Goal: Task Accomplishment & Management: Manage account settings

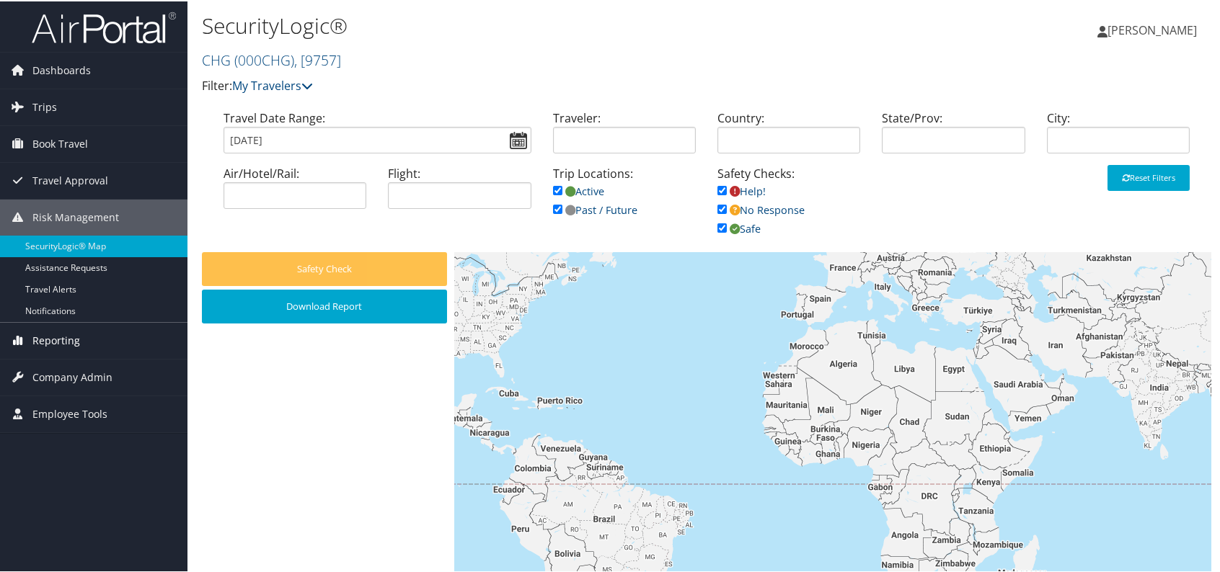
click at [72, 339] on span "Reporting" at bounding box center [56, 339] width 48 height 36
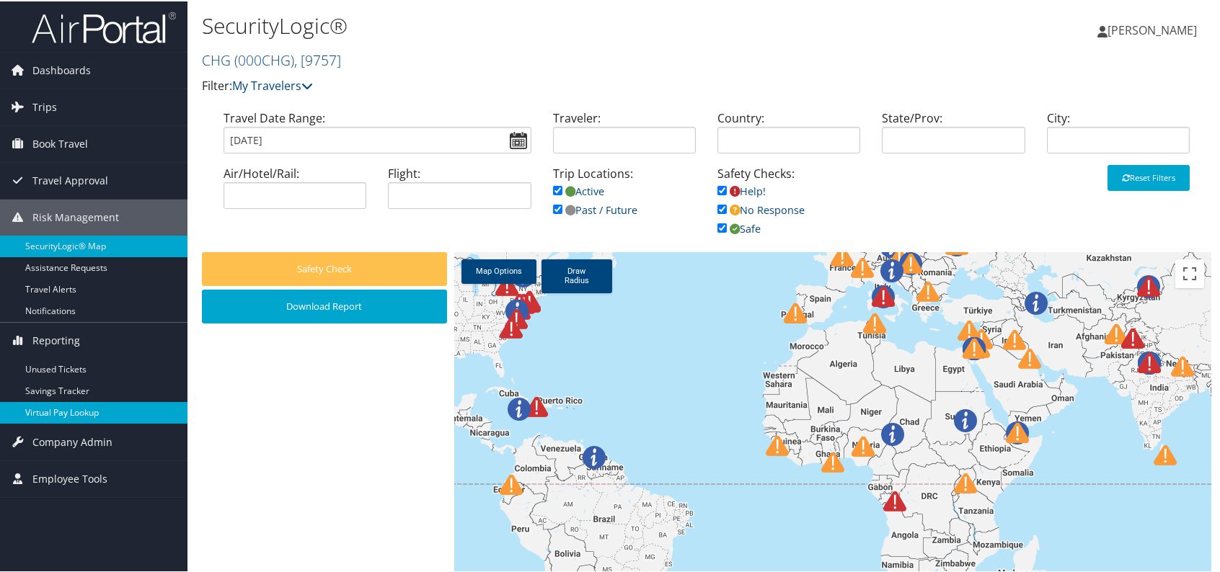
click at [108, 406] on link "Virtual Pay Lookup" at bounding box center [93, 412] width 187 height 22
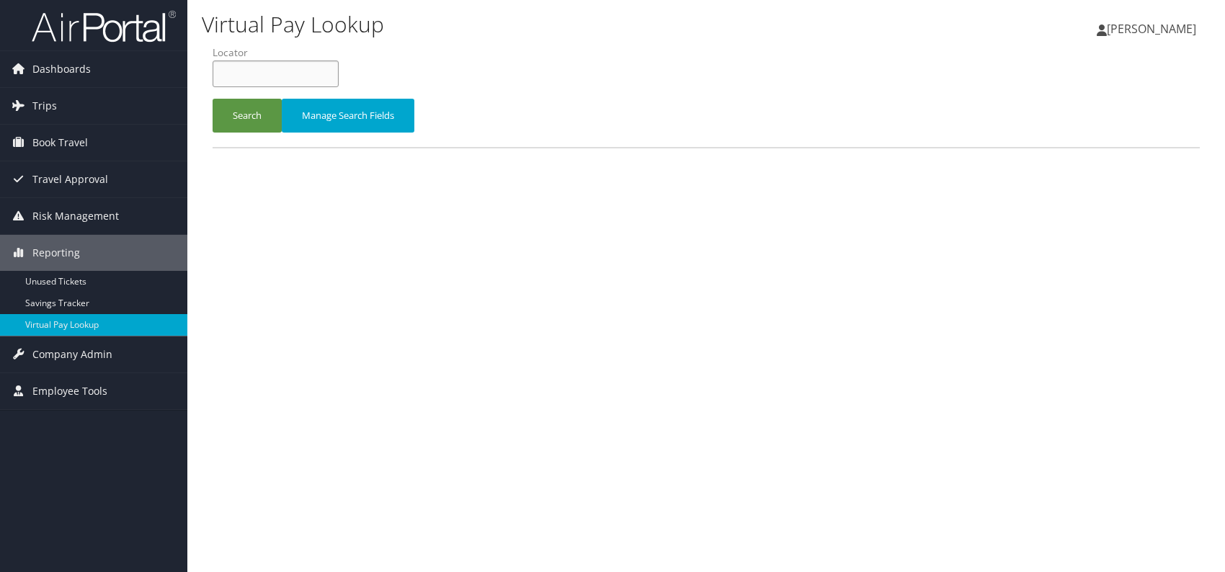
paste input "SYVZXG"
click at [241, 74] on input "SYVZXG" at bounding box center [276, 74] width 126 height 27
type input "SYVZXG"
click at [239, 109] on button "Search" at bounding box center [247, 116] width 69 height 34
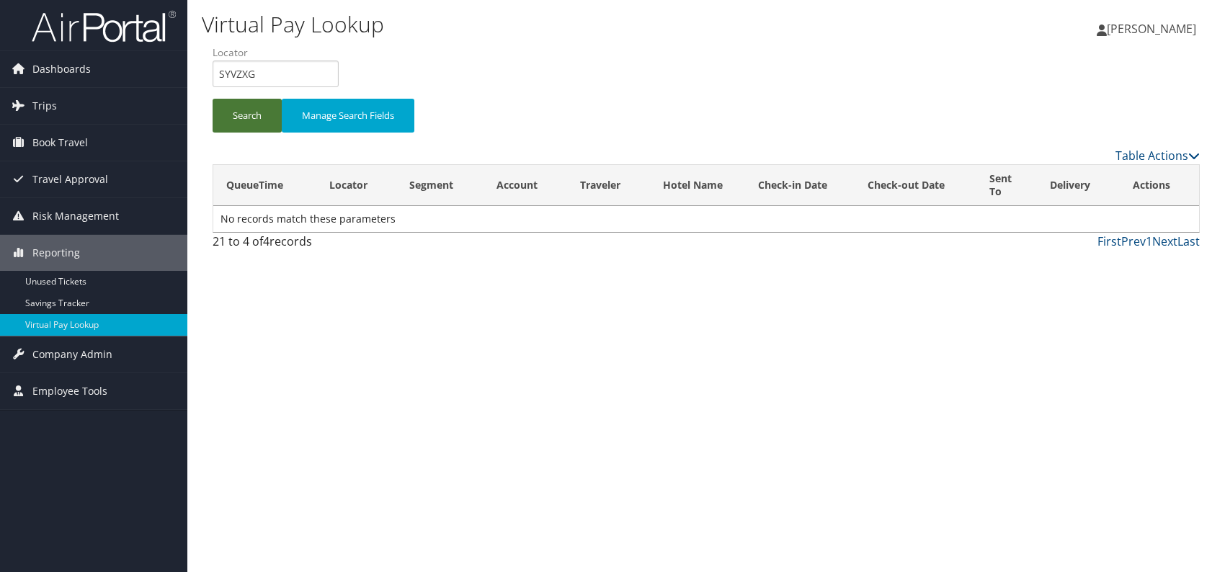
click at [241, 119] on button "Search" at bounding box center [247, 116] width 69 height 34
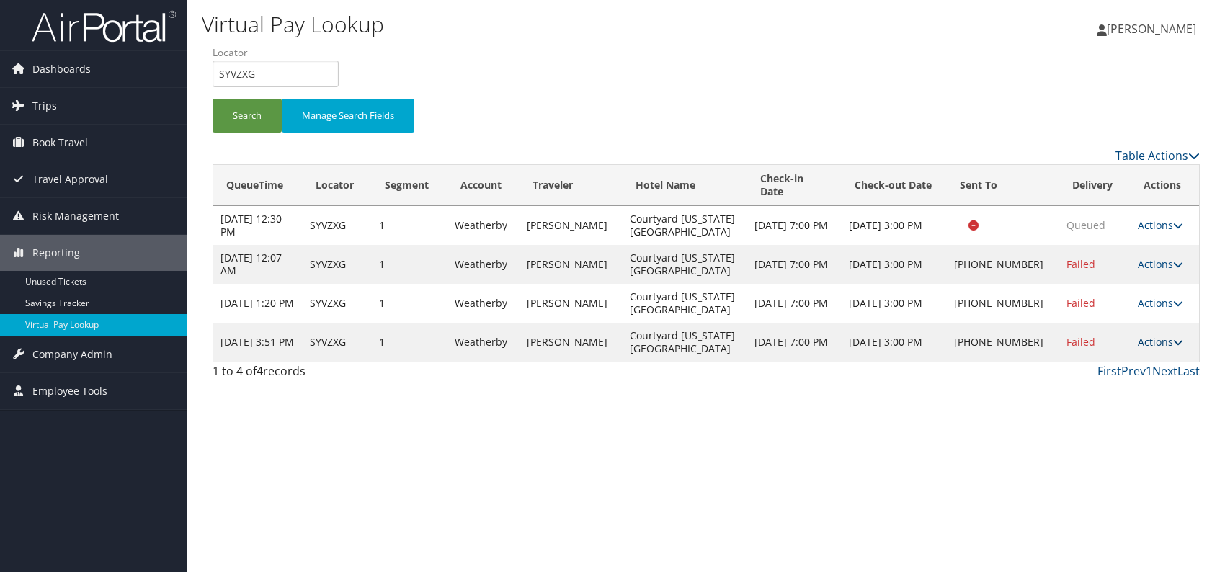
click at [1158, 349] on link "Actions" at bounding box center [1160, 342] width 45 height 14
click at [1090, 431] on link "Logs" at bounding box center [1108, 432] width 123 height 25
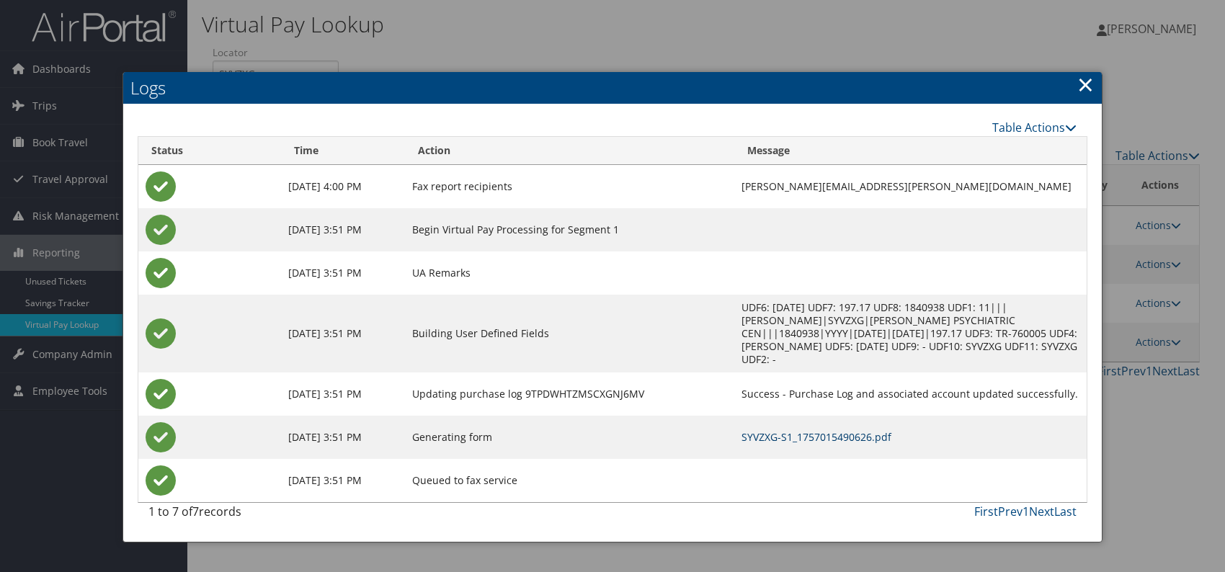
click at [807, 430] on link "SYVZXG-S1_1757015490626.pdf" at bounding box center [817, 437] width 150 height 14
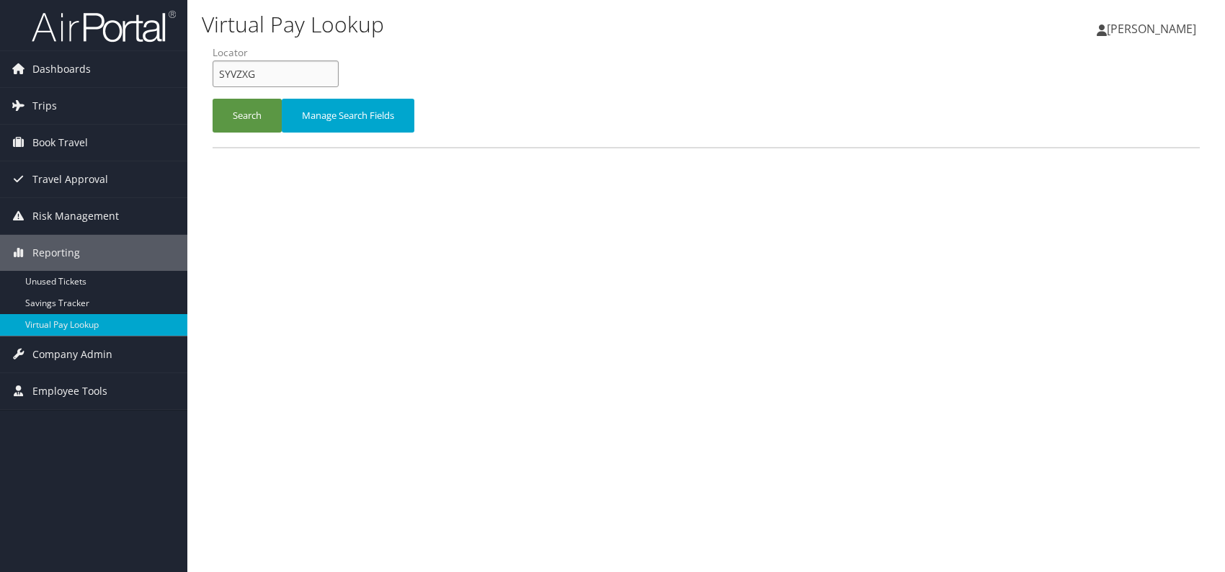
drag, startPoint x: 267, startPoint y: 74, endPoint x: 222, endPoint y: 71, distance: 45.5
click at [222, 71] on input "SYVZXG" at bounding box center [276, 74] width 126 height 27
type input "S"
paste input "HCDAWZ"
click at [245, 78] on input "HCDAWZ" at bounding box center [276, 74] width 126 height 27
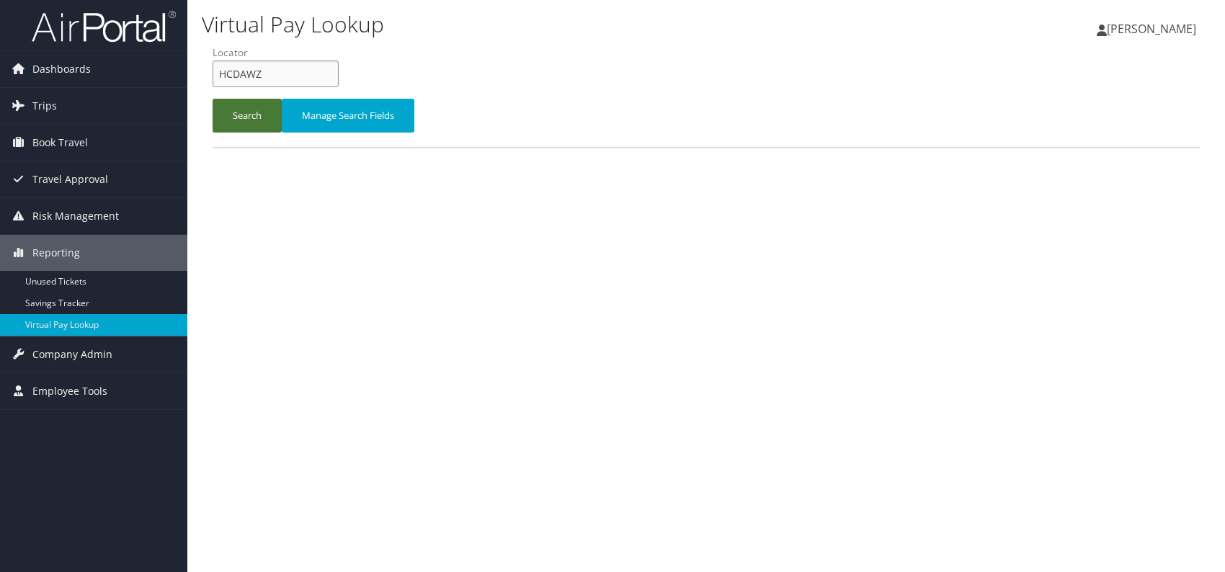
type input "HCDAWZ"
click at [245, 115] on button "Search" at bounding box center [247, 116] width 69 height 34
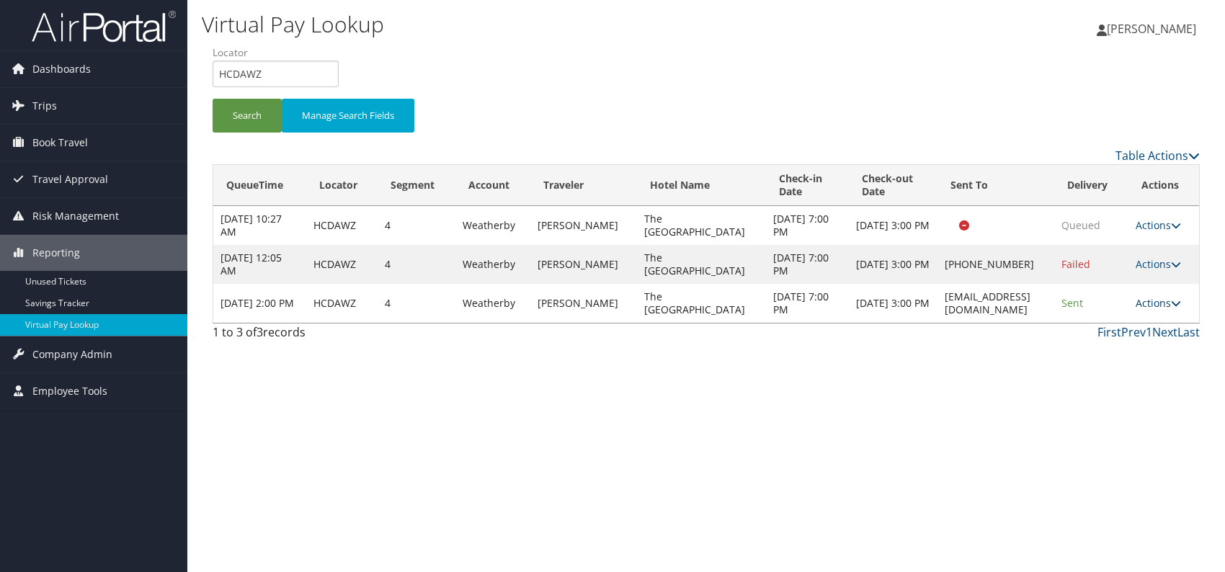
click at [1176, 298] on icon at bounding box center [1176, 303] width 10 height 10
click at [1131, 350] on link "Logs" at bounding box center [1131, 348] width 91 height 25
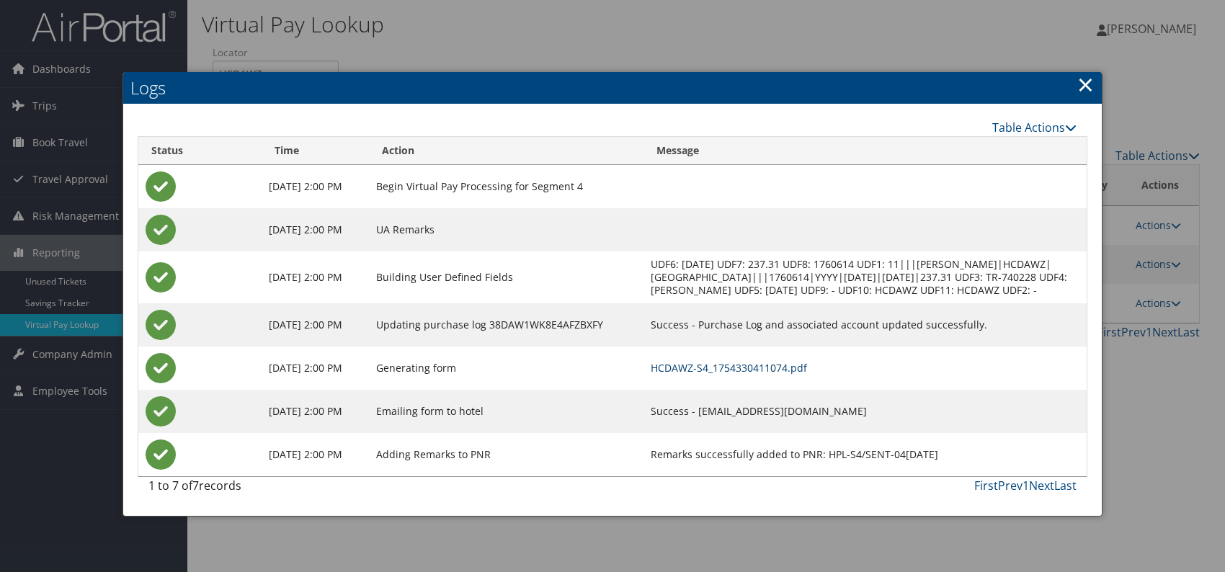
click at [800, 375] on link "HCDAWZ-S4_1754330411074.pdf" at bounding box center [729, 368] width 156 height 14
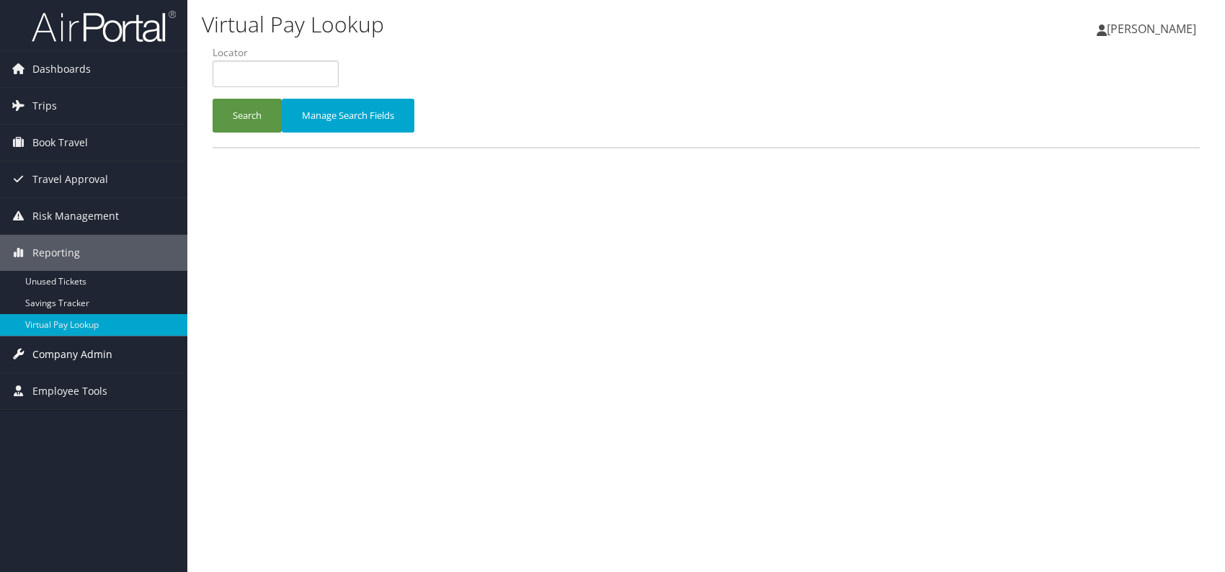
click at [62, 356] on span "Company Admin" at bounding box center [72, 355] width 80 height 36
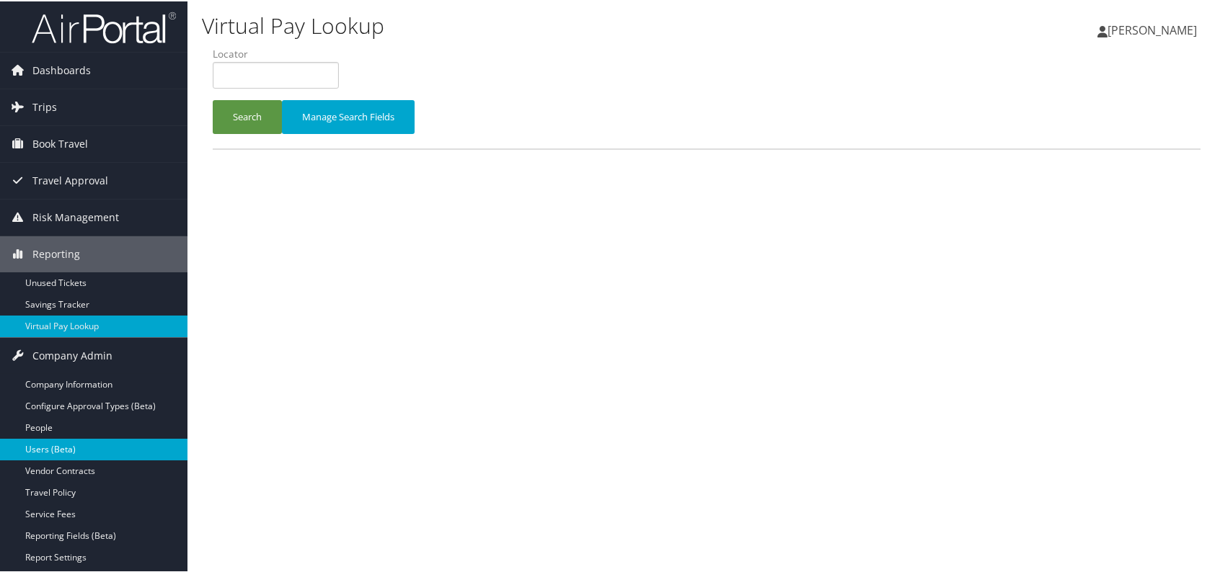
click at [55, 450] on link "Users (Beta)" at bounding box center [93, 449] width 187 height 22
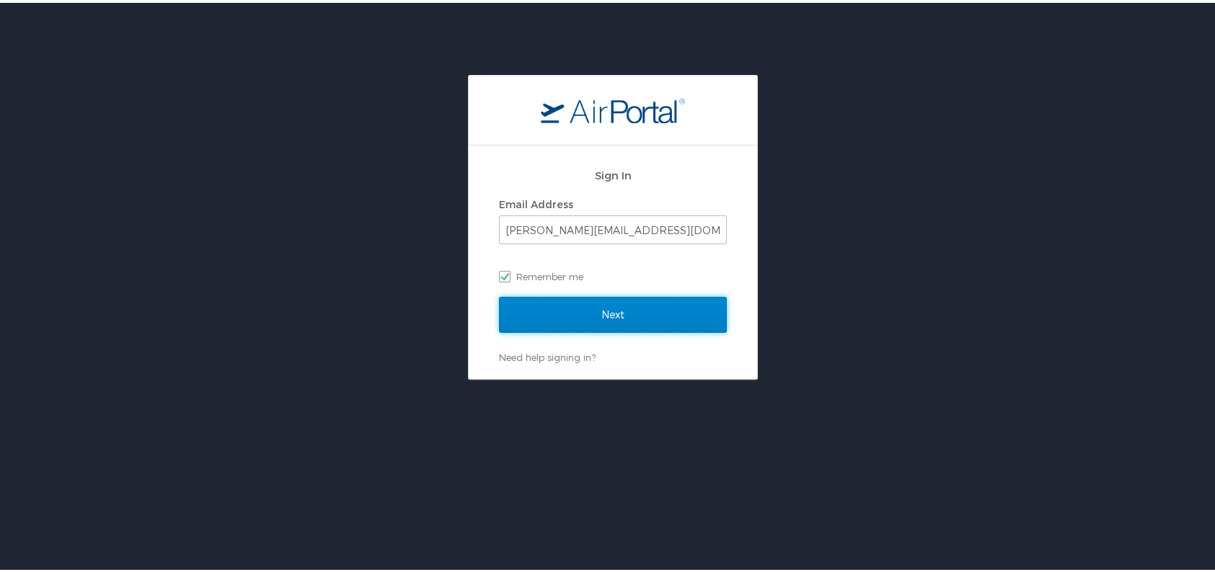
click at [631, 319] on input "Next" at bounding box center [613, 312] width 228 height 36
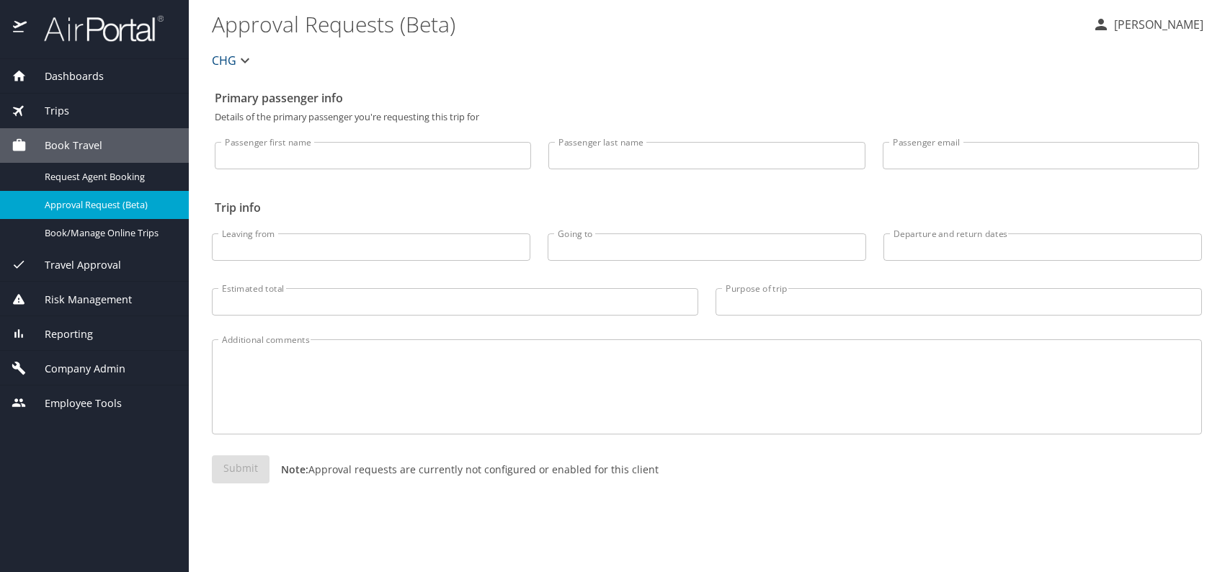
click at [77, 374] on span "Company Admin" at bounding box center [76, 369] width 99 height 16
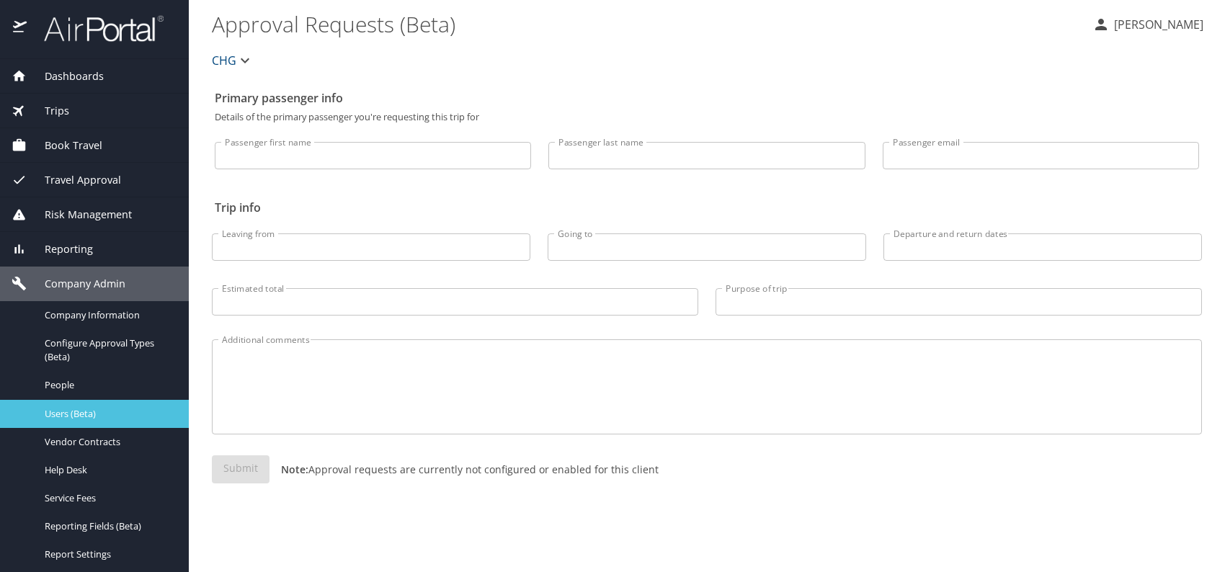
click at [83, 414] on span "Users (Beta)" at bounding box center [108, 414] width 127 height 14
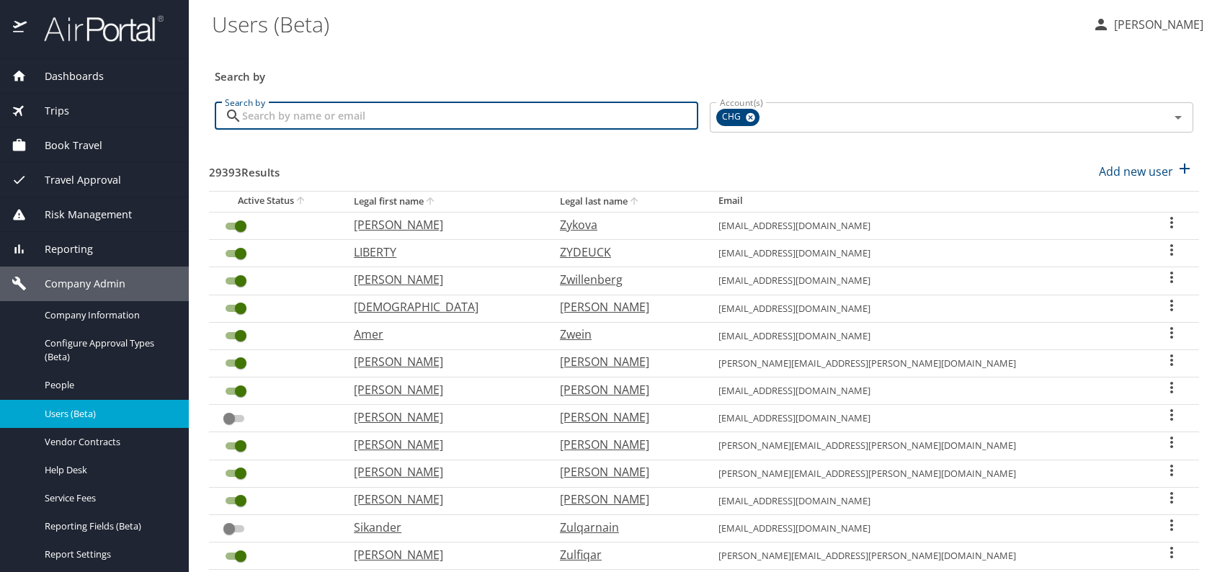
paste input "[EMAIL_ADDRESS][DOMAIN_NAME]"
click at [265, 120] on input "[EMAIL_ADDRESS][DOMAIN_NAME]" at bounding box center [470, 115] width 456 height 27
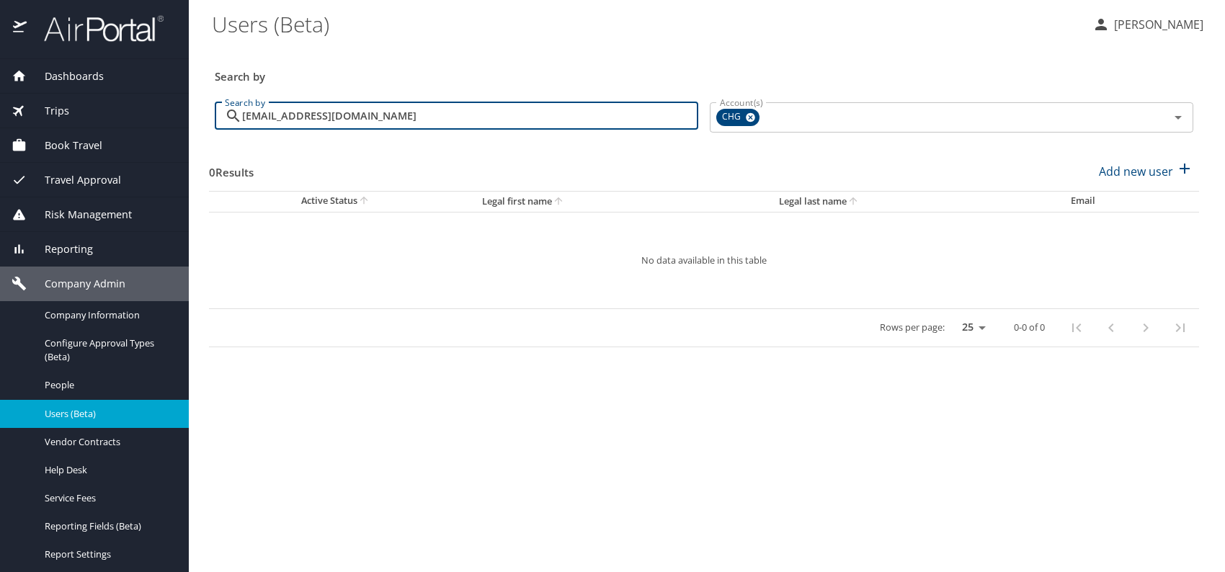
type input "[EMAIL_ADDRESS][DOMAIN_NAME]"
click at [871, 22] on \(Beta\) "Users (Beta)" at bounding box center [646, 23] width 869 height 45
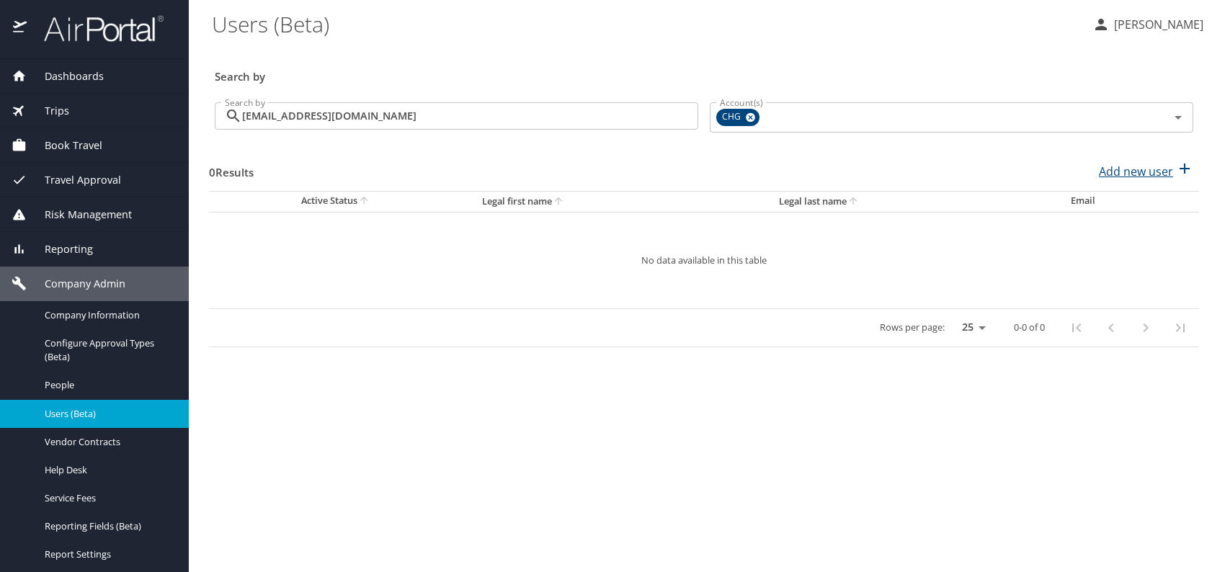
click at [1133, 174] on p "Add new user" at bounding box center [1136, 171] width 74 height 17
select select "US"
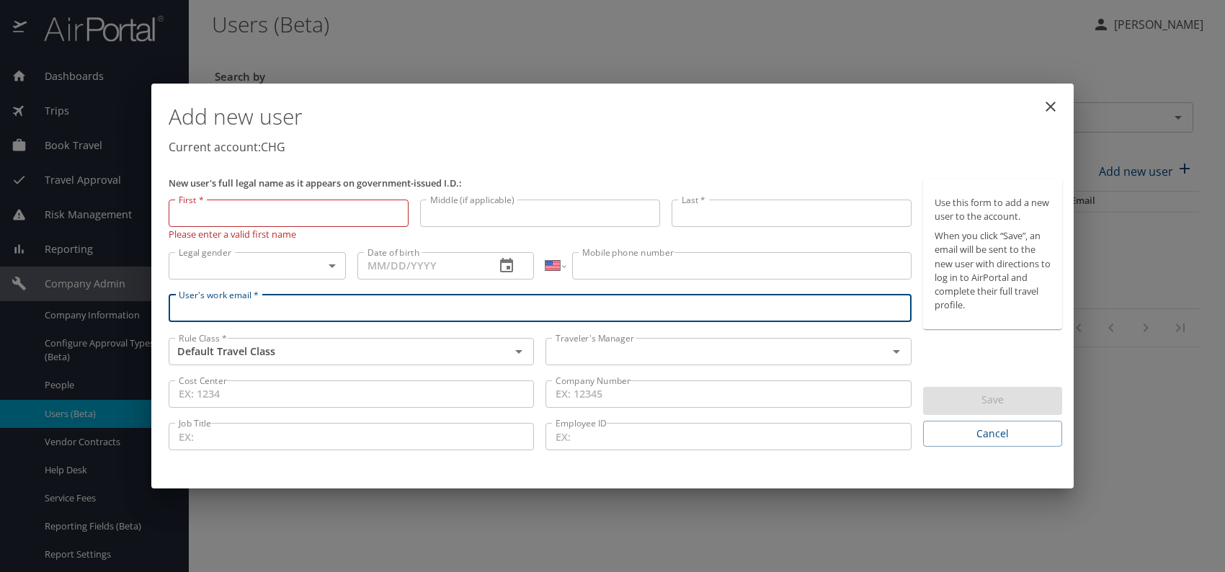
paste input "[EMAIL_ADDRESS][DOMAIN_NAME]"
click at [203, 310] on input "[EMAIL_ADDRESS][DOMAIN_NAME]" at bounding box center [540, 308] width 743 height 27
type input "[EMAIL_ADDRESS][DOMAIN_NAME]"
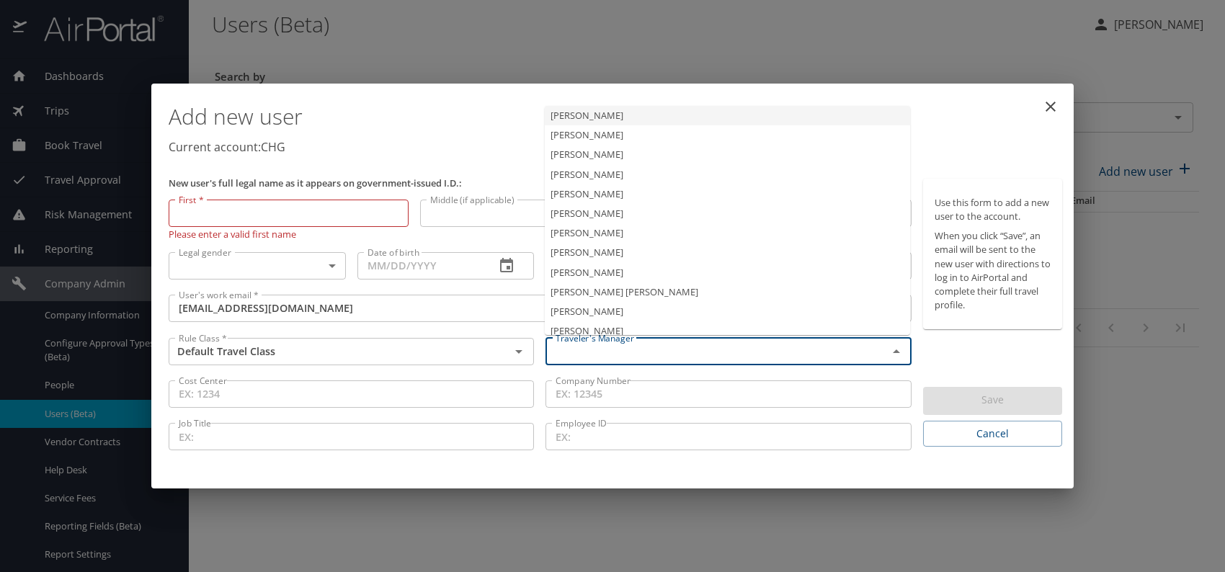
click at [602, 345] on input "text" at bounding box center [707, 351] width 314 height 19
click at [612, 235] on li "[PERSON_NAME]" at bounding box center [727, 232] width 365 height 19
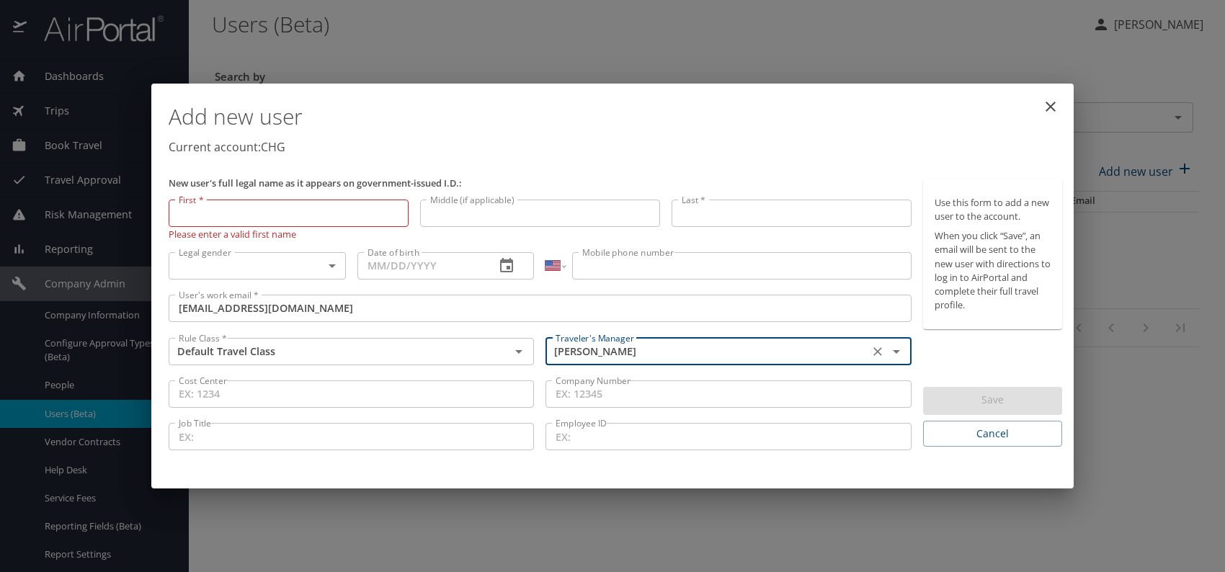
type input "[PERSON_NAME]"
click at [321, 267] on body "Dashboards AirPortal 360™ Manager My Travel Dashboard Trips Airtinerary® Lookup…" at bounding box center [612, 286] width 1225 height 572
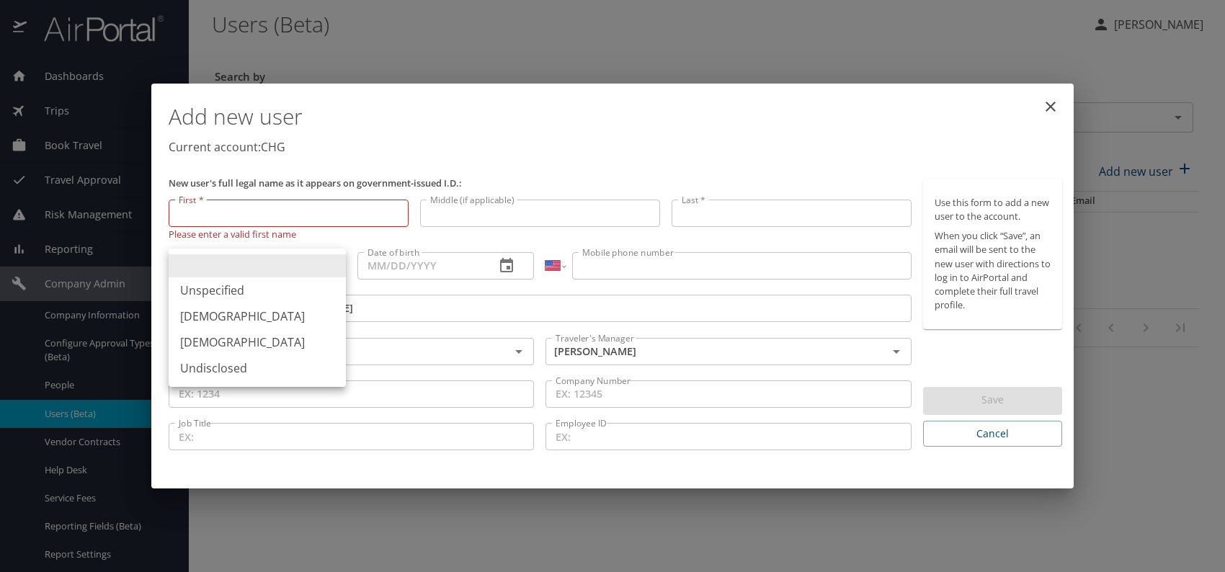
click at [214, 323] on li "[DEMOGRAPHIC_DATA]" at bounding box center [257, 316] width 177 height 26
type input "[DEMOGRAPHIC_DATA]"
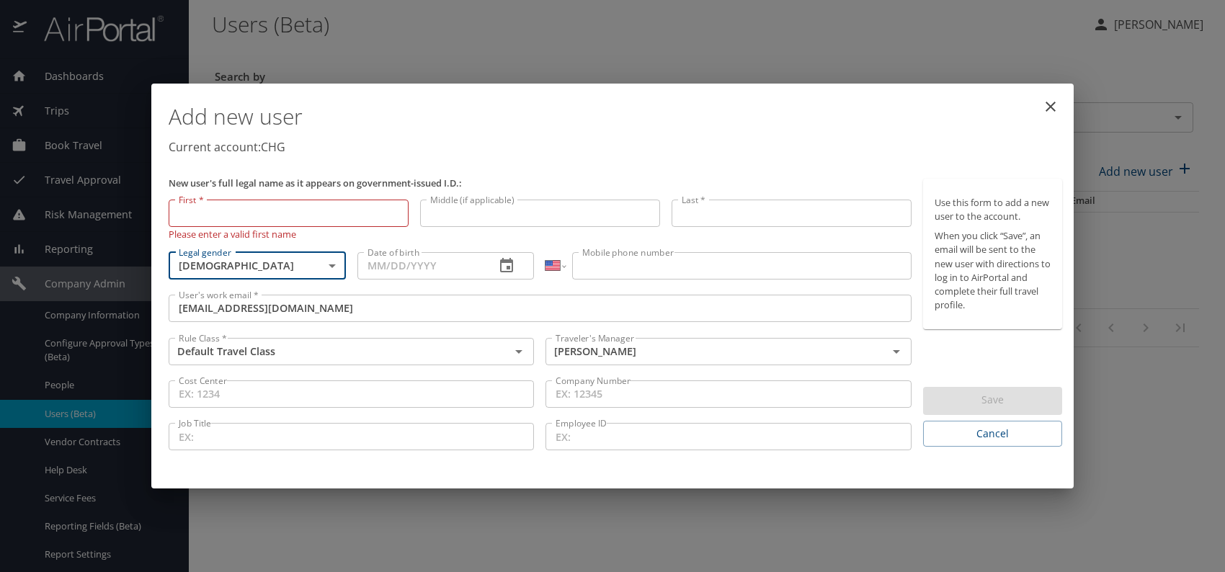
click at [415, 270] on input "Date of birth" at bounding box center [421, 265] width 127 height 27
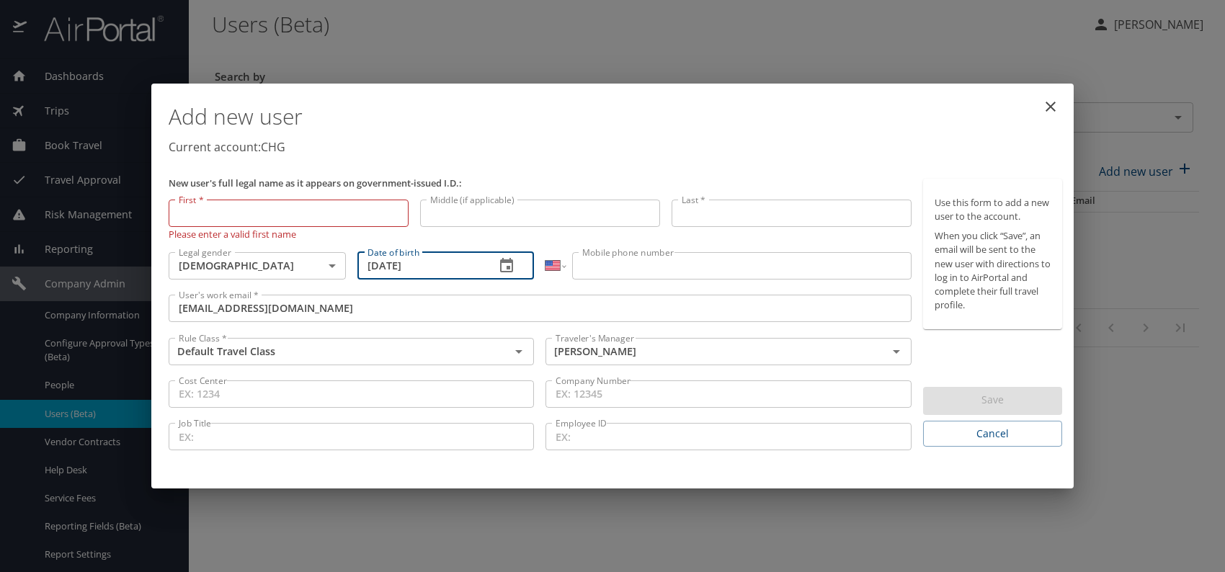
type input "[DATE]"
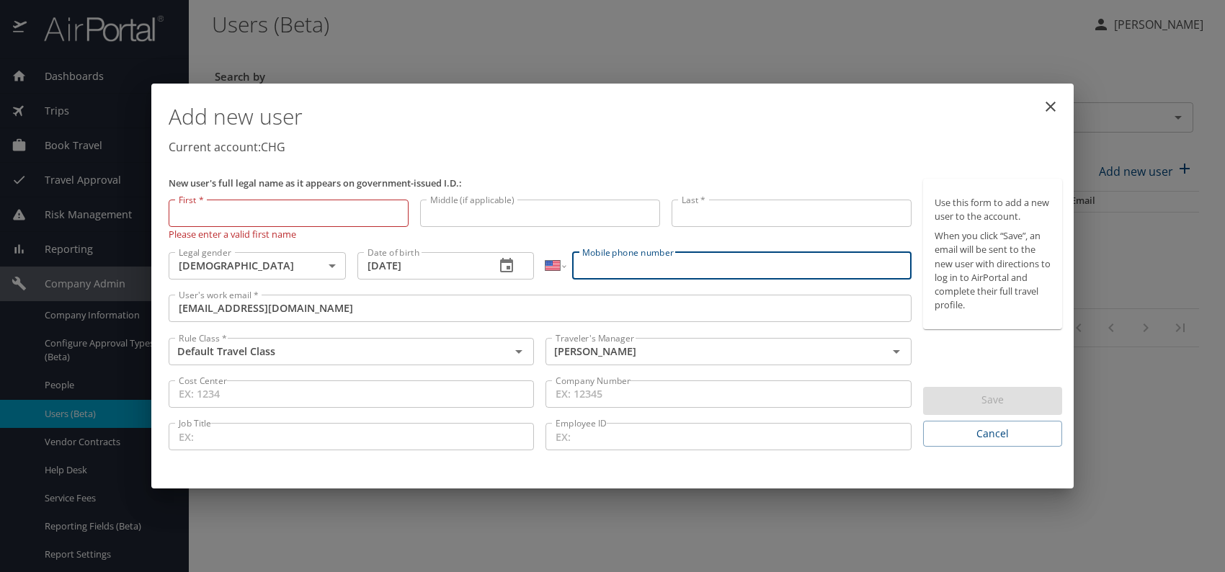
paste input "[PHONE_NUMBER]"
type input "[PHONE_NUMBER]"
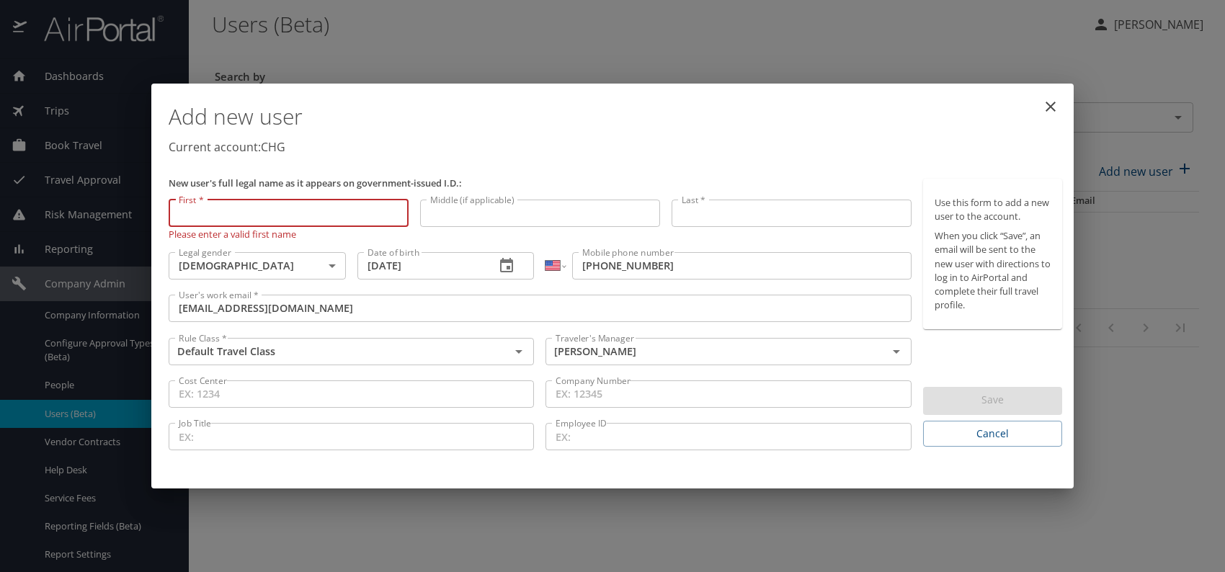
paste input "[PERSON_NAME]"
drag, startPoint x: 214, startPoint y: 205, endPoint x: 298, endPoint y: 226, distance: 86.7
click at [298, 221] on input "[PERSON_NAME]" at bounding box center [289, 213] width 240 height 27
type input "[PERSON_NAME]"
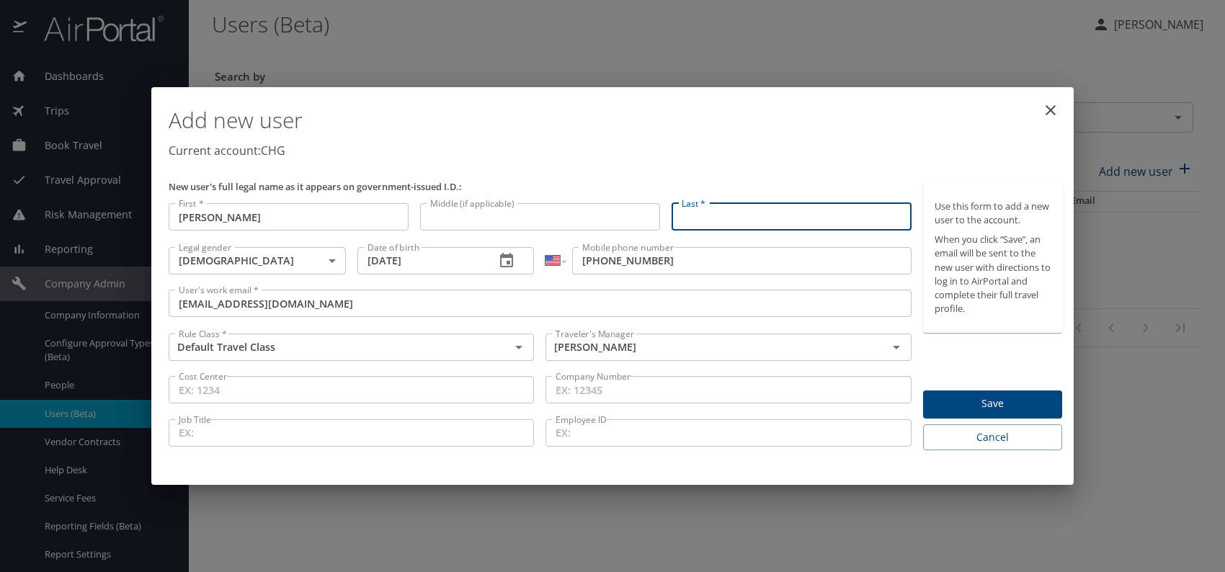
paste input "[PERSON_NAME]"
click at [721, 214] on input "[PERSON_NAME]" at bounding box center [792, 216] width 240 height 27
type input "[PERSON_NAME]"
click at [804, 161] on div "Add new user Current account: CHG" at bounding box center [615, 135] width 905 height 84
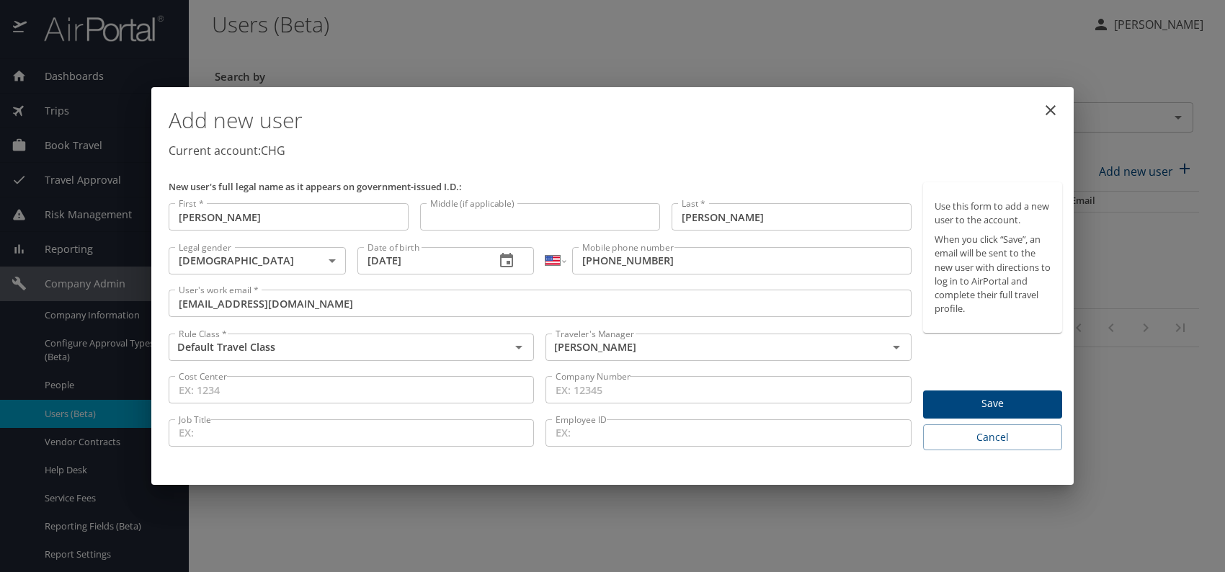
click at [987, 404] on span "Save" at bounding box center [993, 404] width 116 height 18
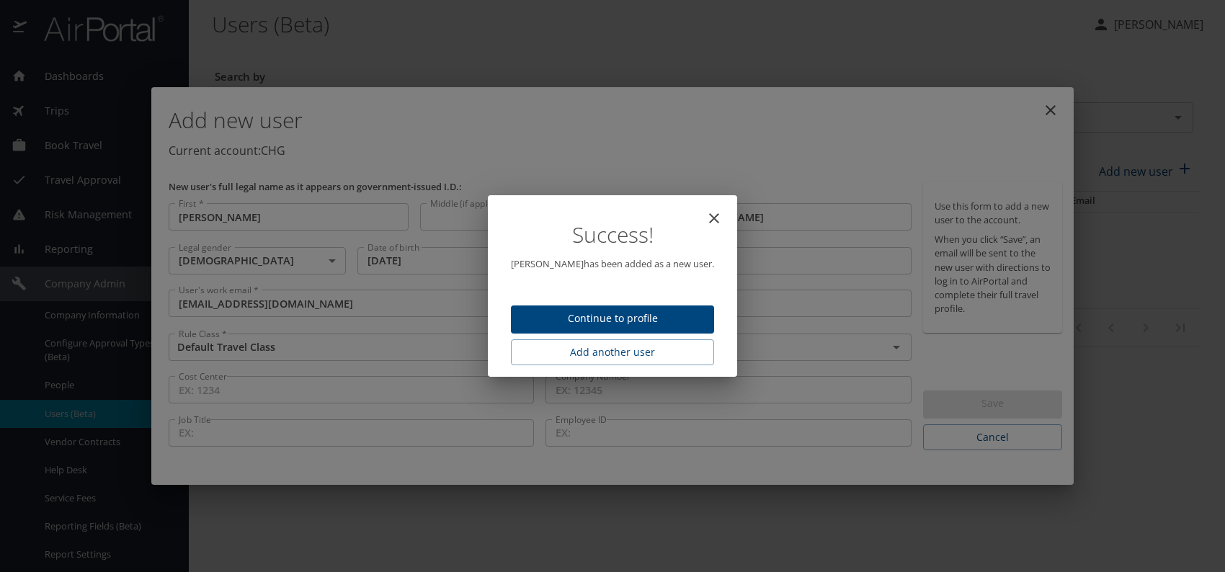
click at [598, 330] on button "Continue to profile" at bounding box center [612, 320] width 203 height 28
select select "US"
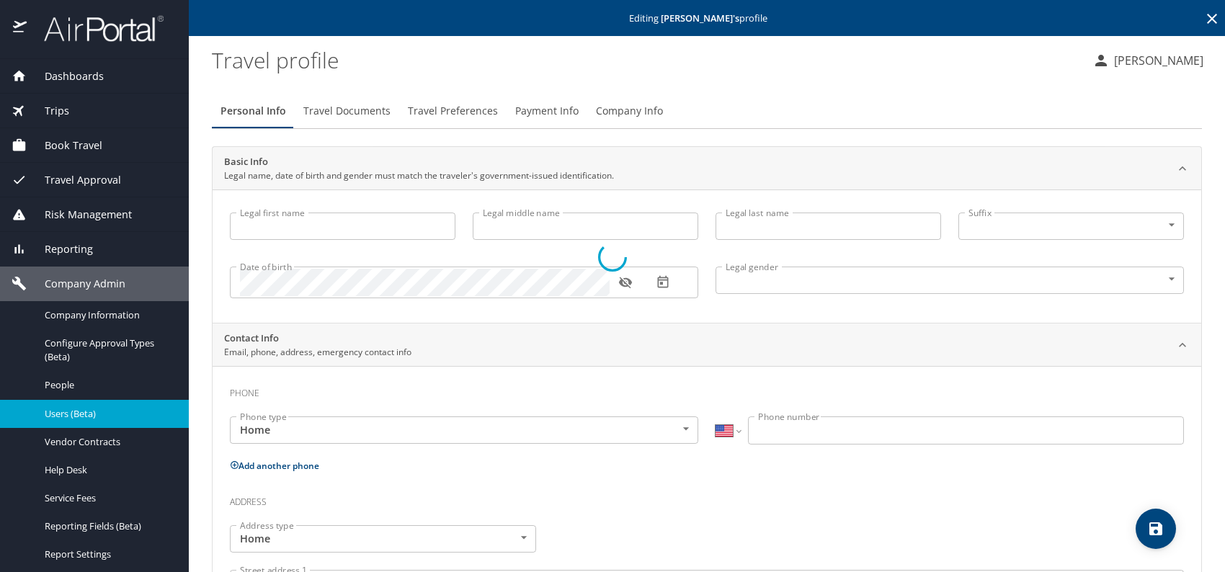
type input "[PERSON_NAME]"
type input "[DEMOGRAPHIC_DATA]"
select select "US"
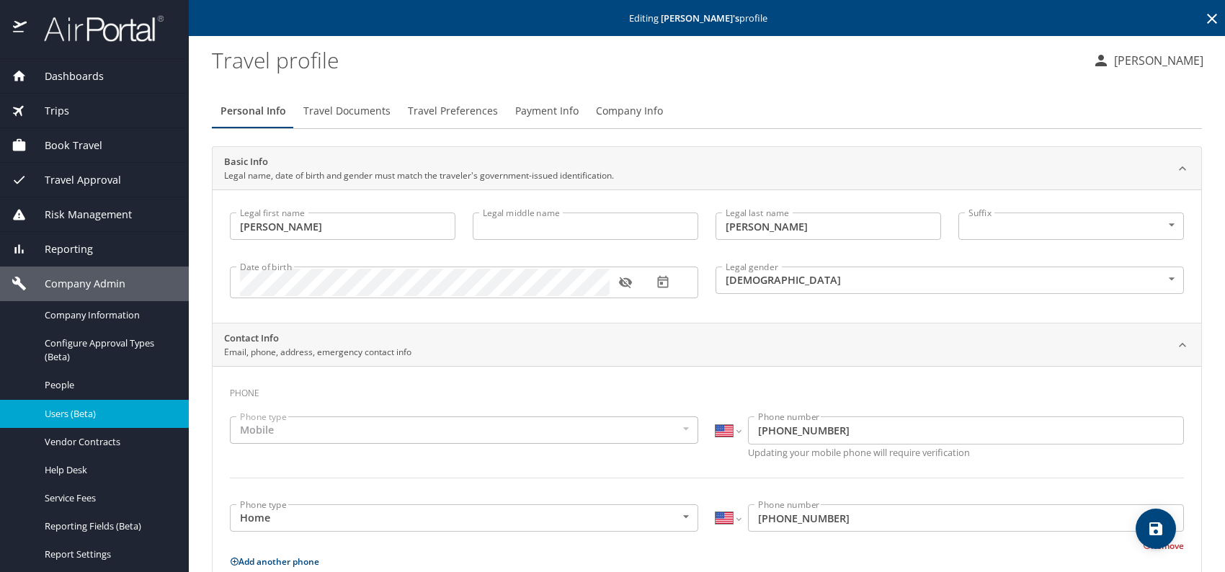
click at [449, 88] on div "Personal Info Travel Documents Travel Preferences Payment Info Company Info Bas…" at bounding box center [707, 565] width 990 height 967
click at [448, 111] on span "Travel Preferences" at bounding box center [453, 111] width 90 height 18
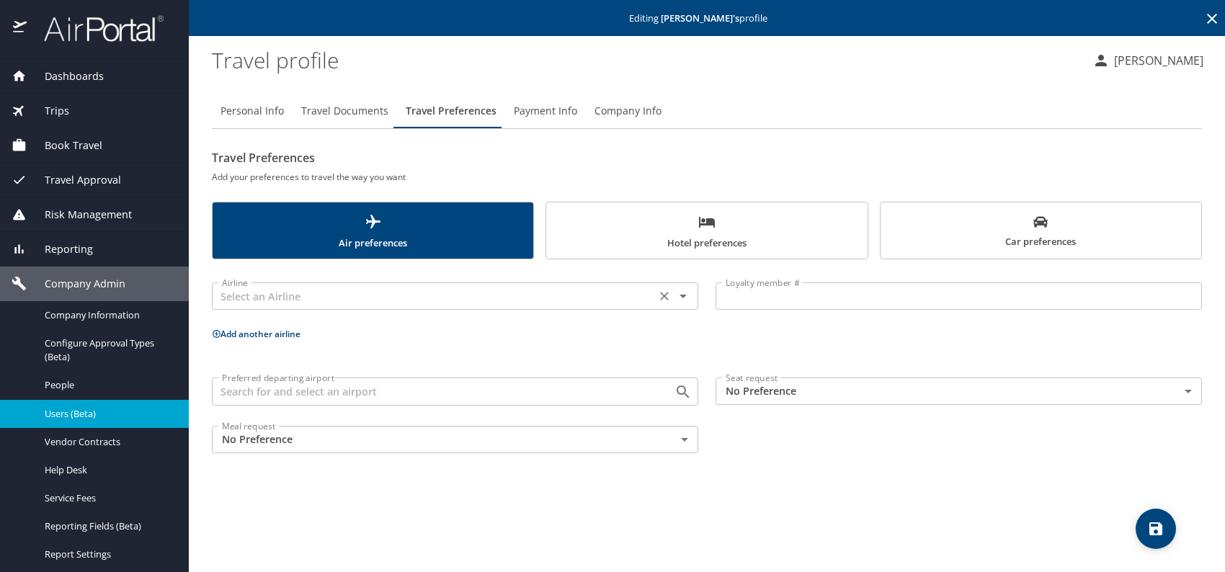
click at [362, 300] on input "text" at bounding box center [433, 296] width 435 height 19
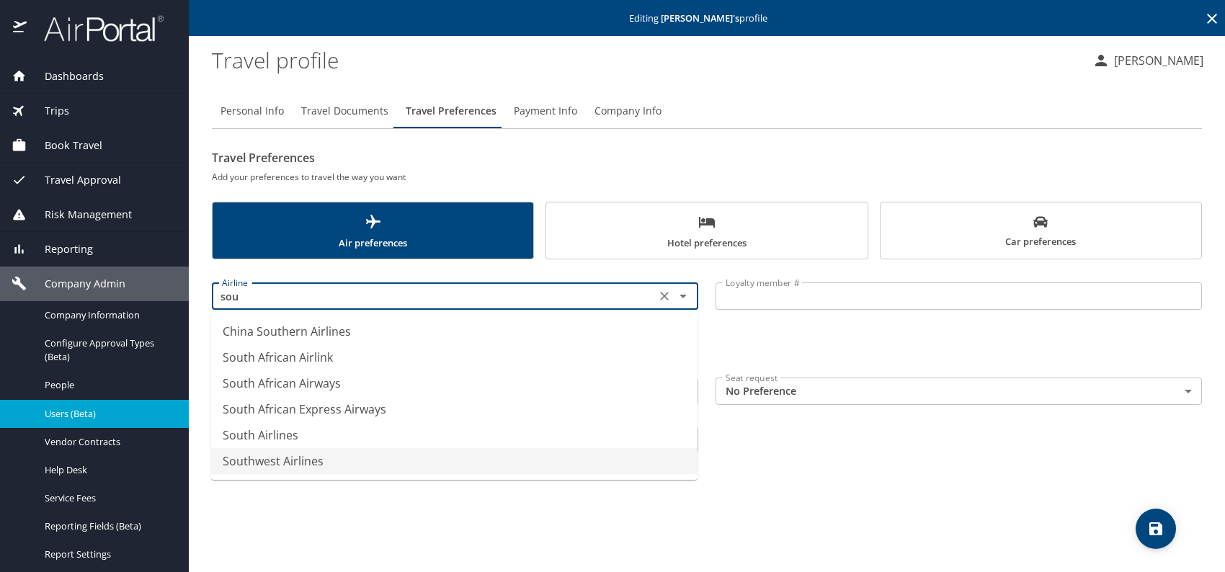
click at [343, 466] on li "Southwest Airlines" at bounding box center [454, 461] width 487 height 26
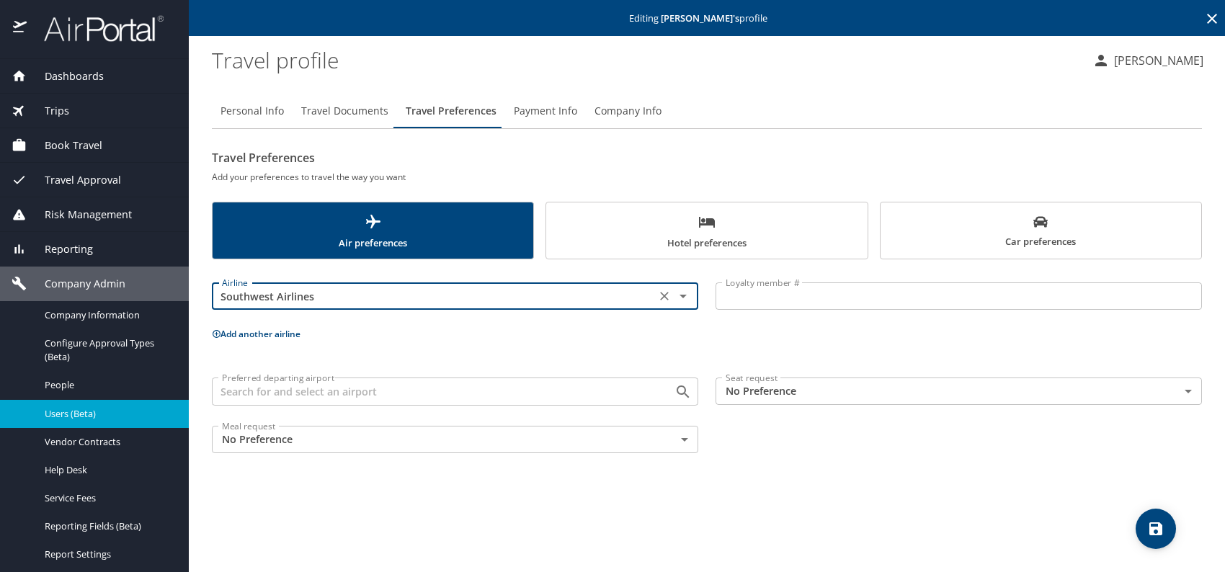
type input "Southwest Airlines"
click at [788, 378] on body "Dashboards AirPortal 360™ Manager My Travel Dashboard Trips Airtinerary® Lookup…" at bounding box center [612, 286] width 1225 height 572
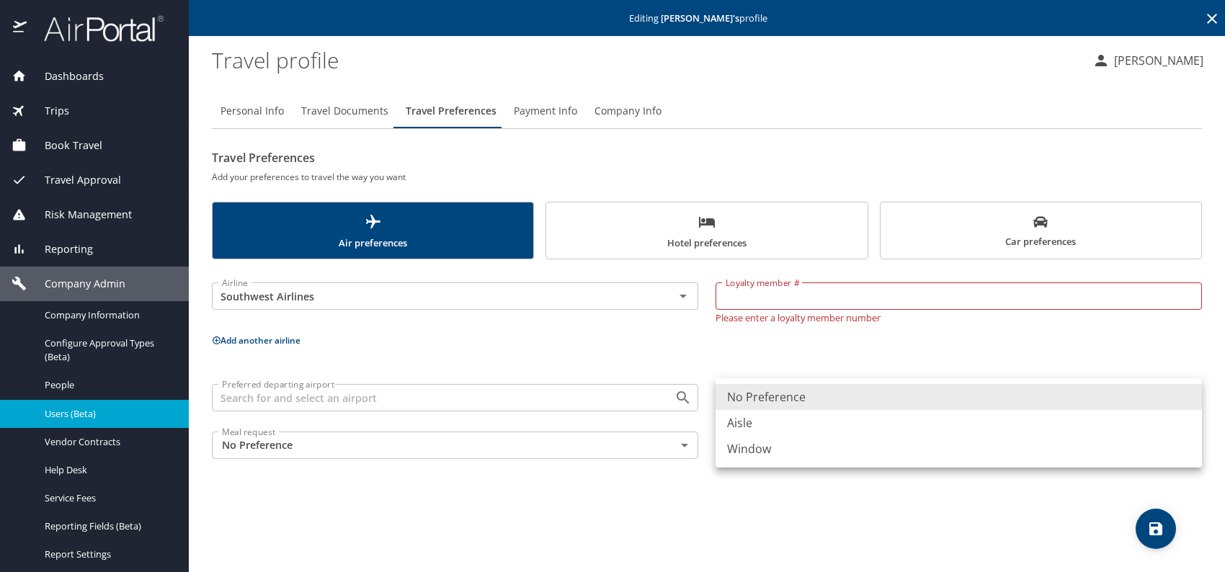
click at [787, 445] on li "Window" at bounding box center [959, 449] width 487 height 26
type input "Window"
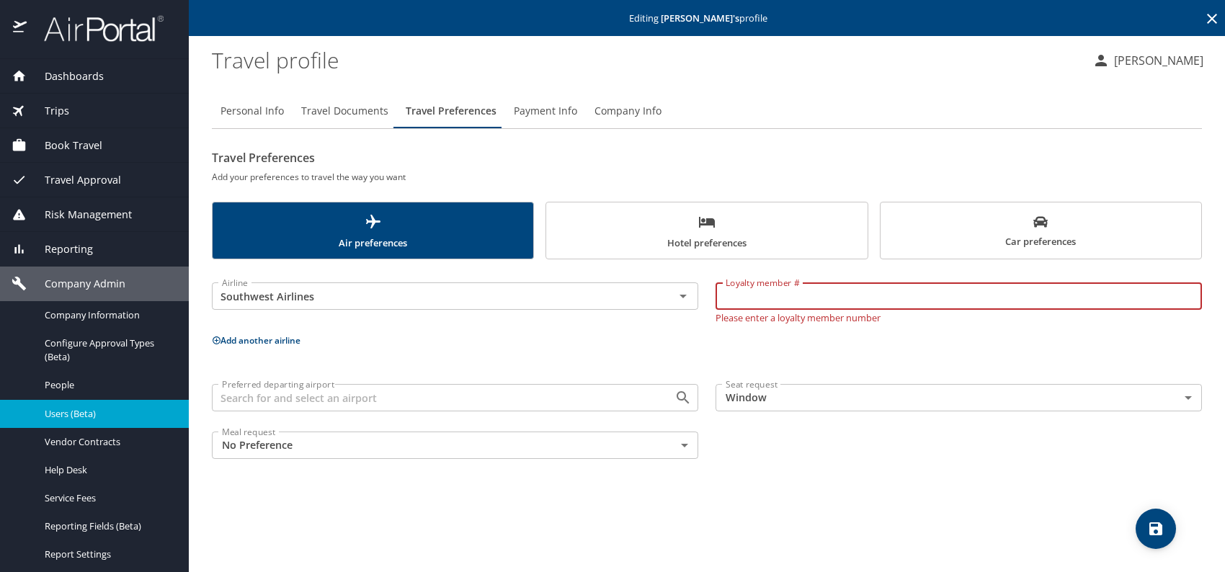
paste input "273084755"
type input "273084755"
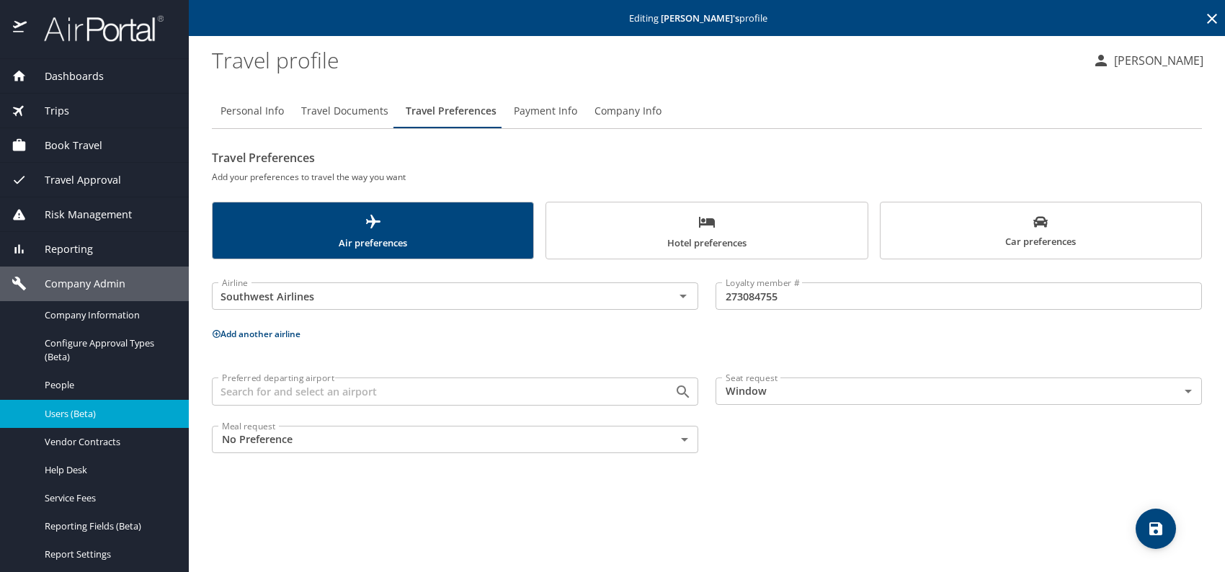
click at [285, 334] on button "Add another airline" at bounding box center [256, 334] width 89 height 12
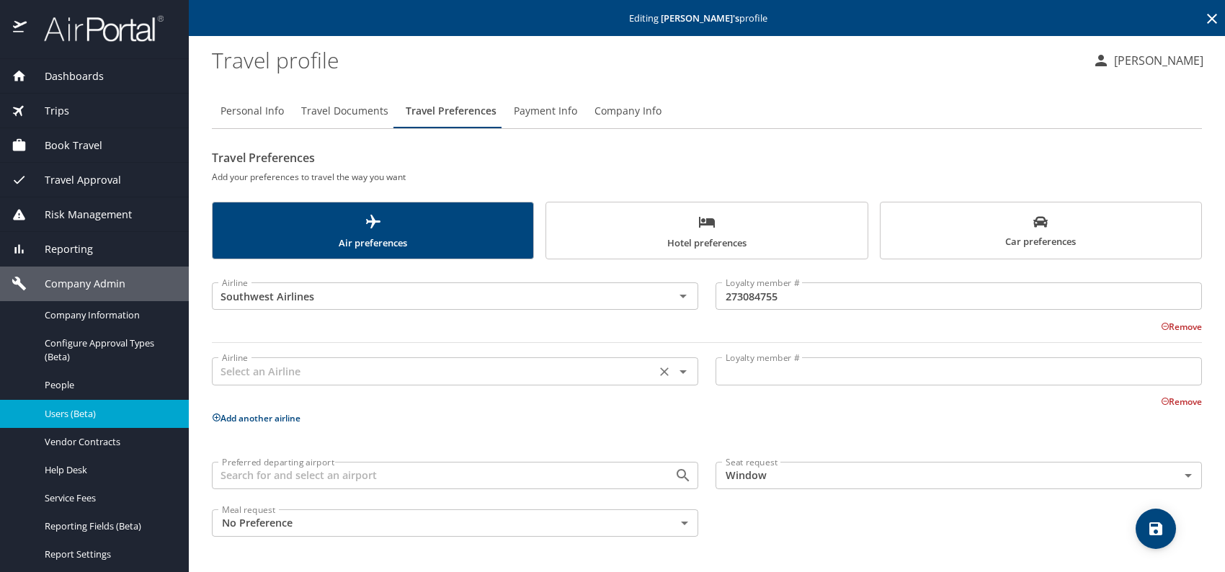
click at [295, 375] on input "text" at bounding box center [433, 371] width 435 height 19
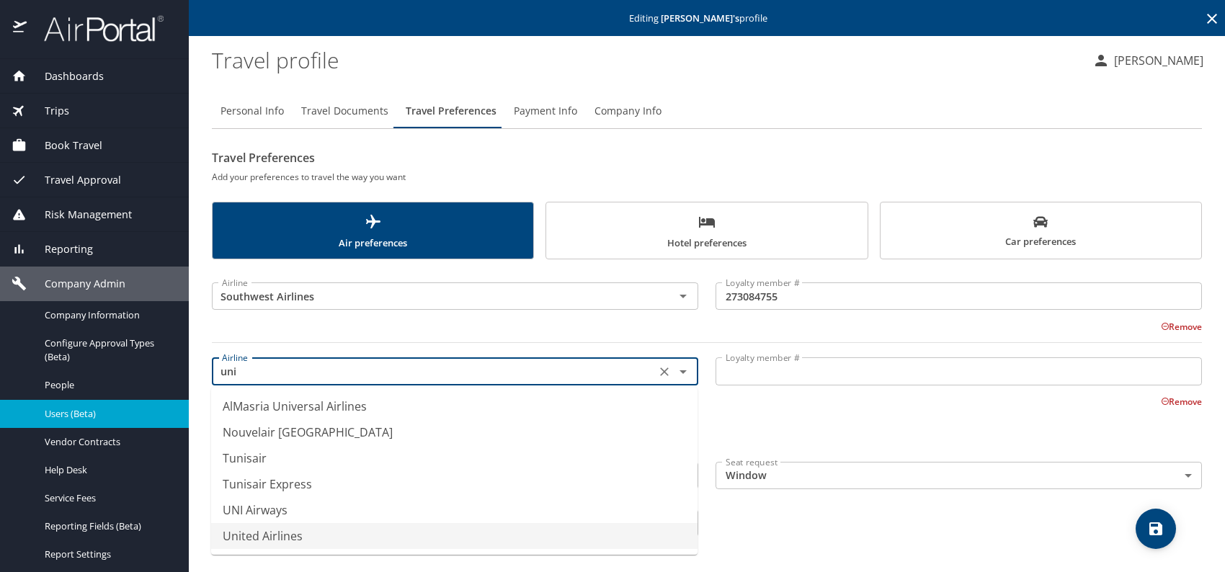
click at [373, 542] on li "United Airlines" at bounding box center [454, 536] width 487 height 26
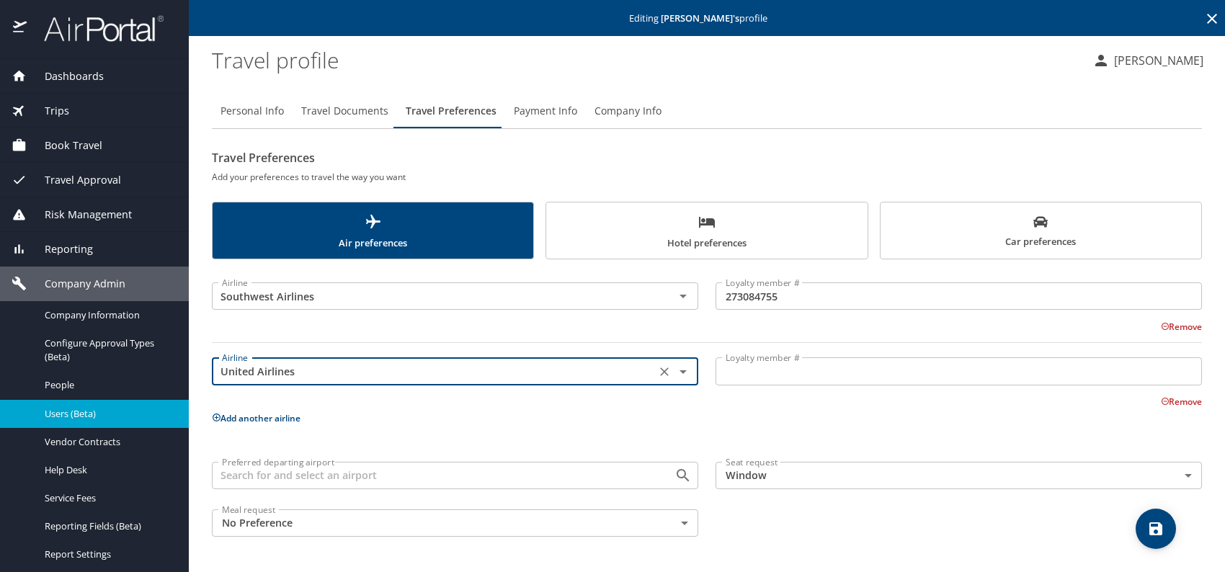
type input "United Airlines"
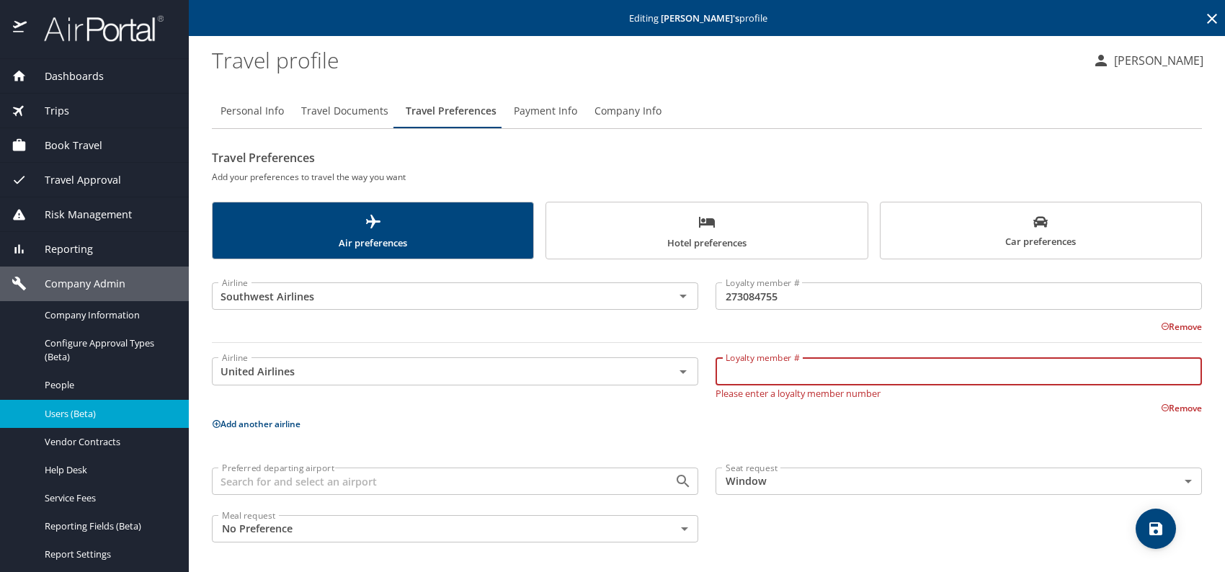
paste input "UX780754"
type input "UX780754"
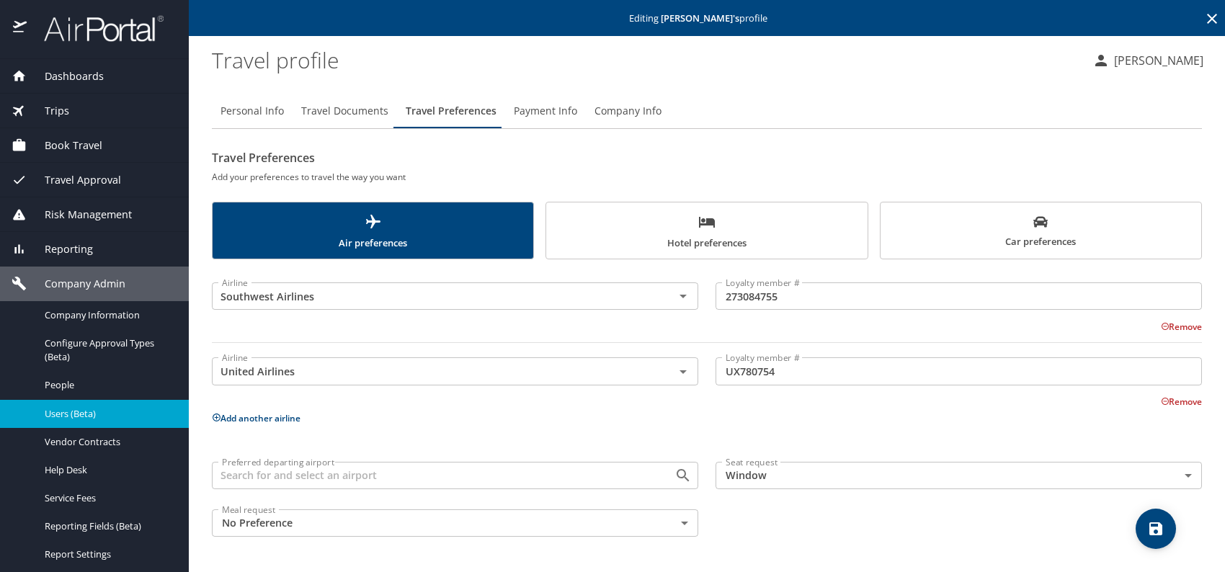
click at [951, 233] on span "Car preferences" at bounding box center [1040, 232] width 303 height 35
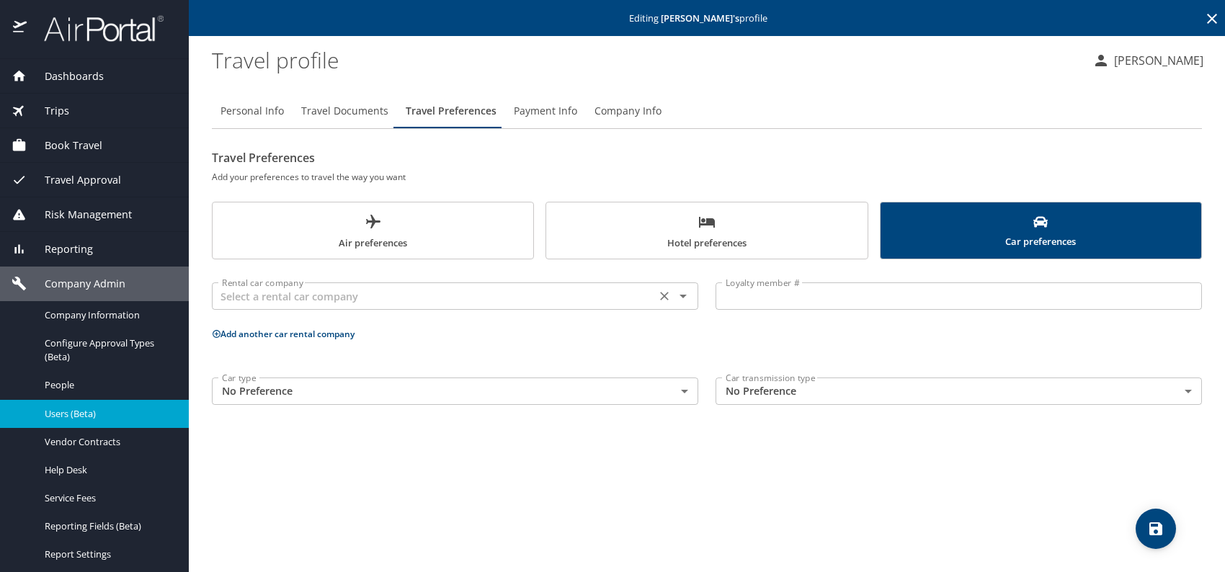
click at [492, 291] on input "text" at bounding box center [433, 296] width 435 height 19
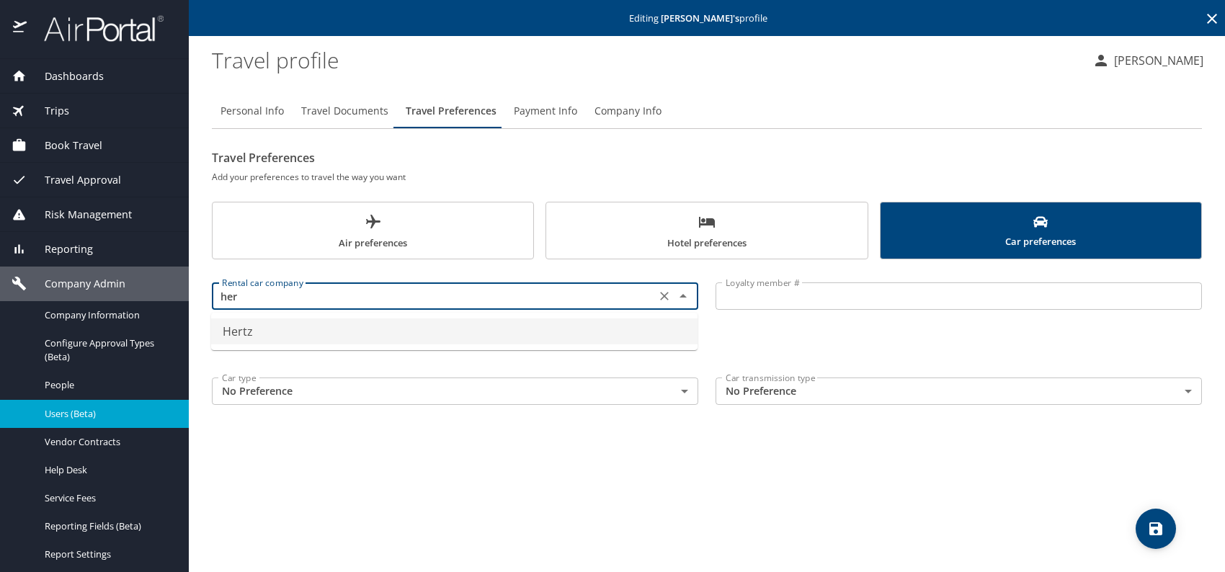
click at [334, 334] on li "Hertz" at bounding box center [454, 332] width 487 height 26
type input "Hertz"
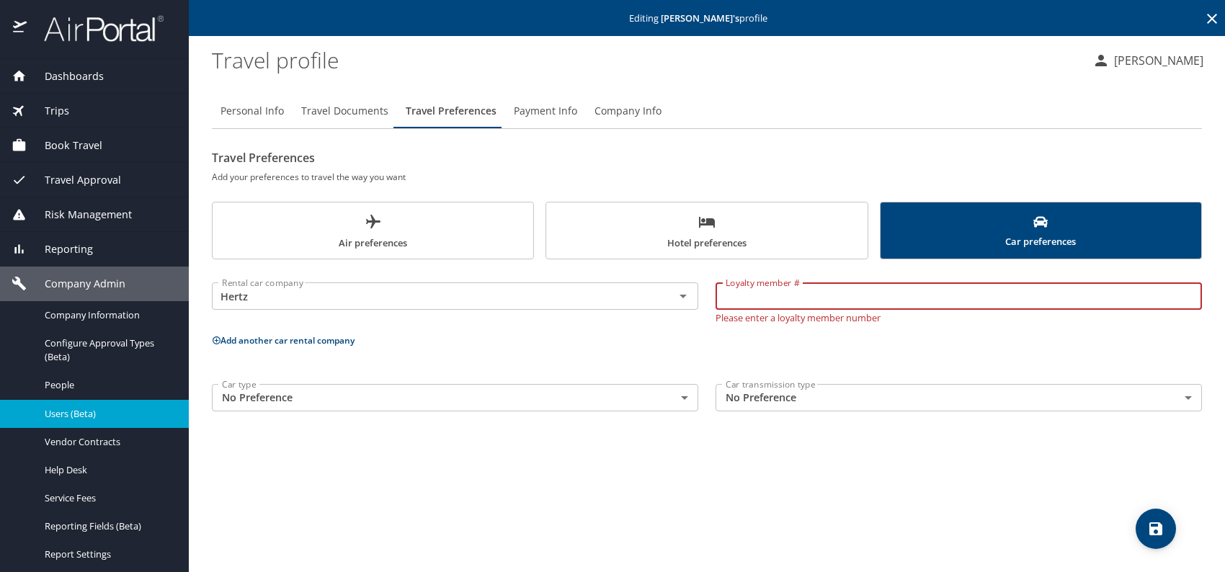
paste input "58519519"
type input "58519519"
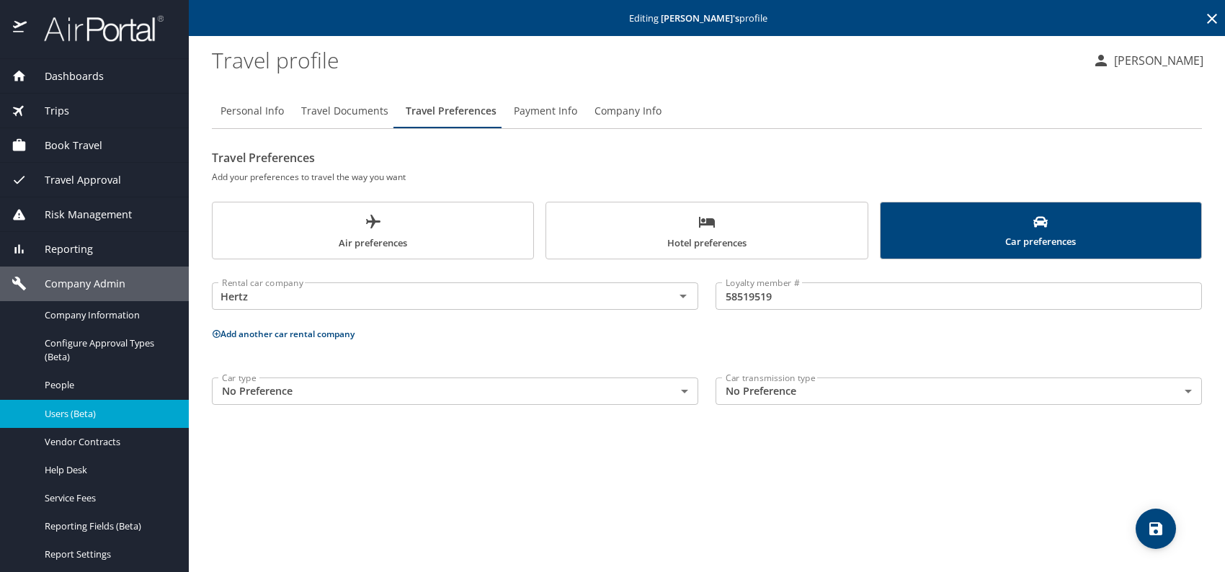
click at [645, 234] on span "Hotel preferences" at bounding box center [706, 232] width 303 height 38
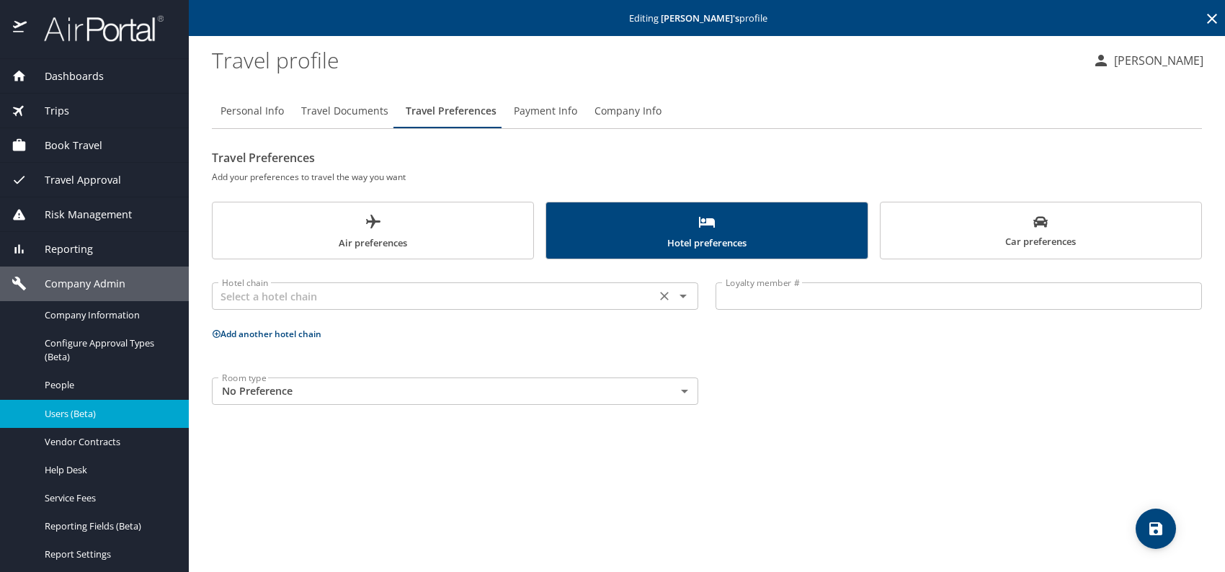
click at [485, 301] on input "text" at bounding box center [433, 296] width 435 height 19
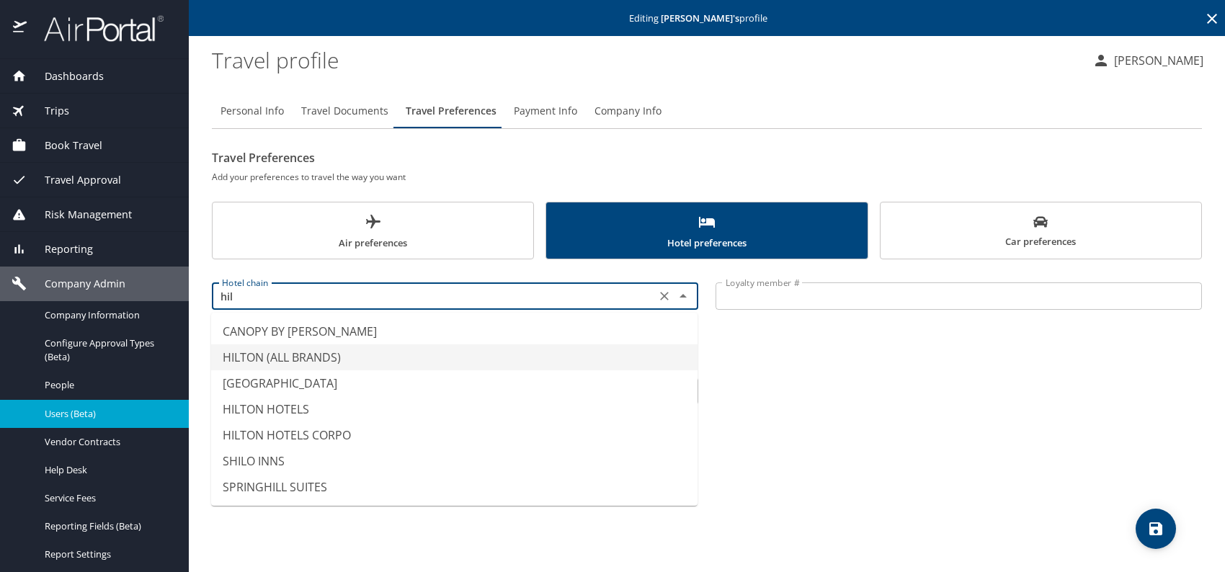
click at [339, 359] on li "HILTON (ALL BRANDS)" at bounding box center [454, 358] width 487 height 26
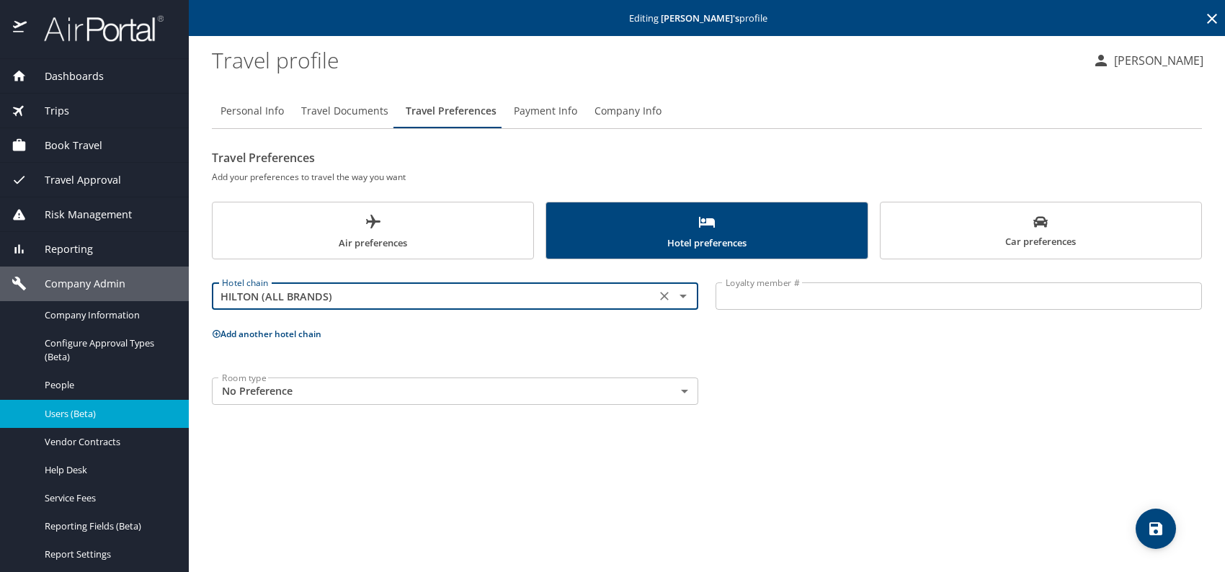
type input "HILTON (ALL BRANDS)"
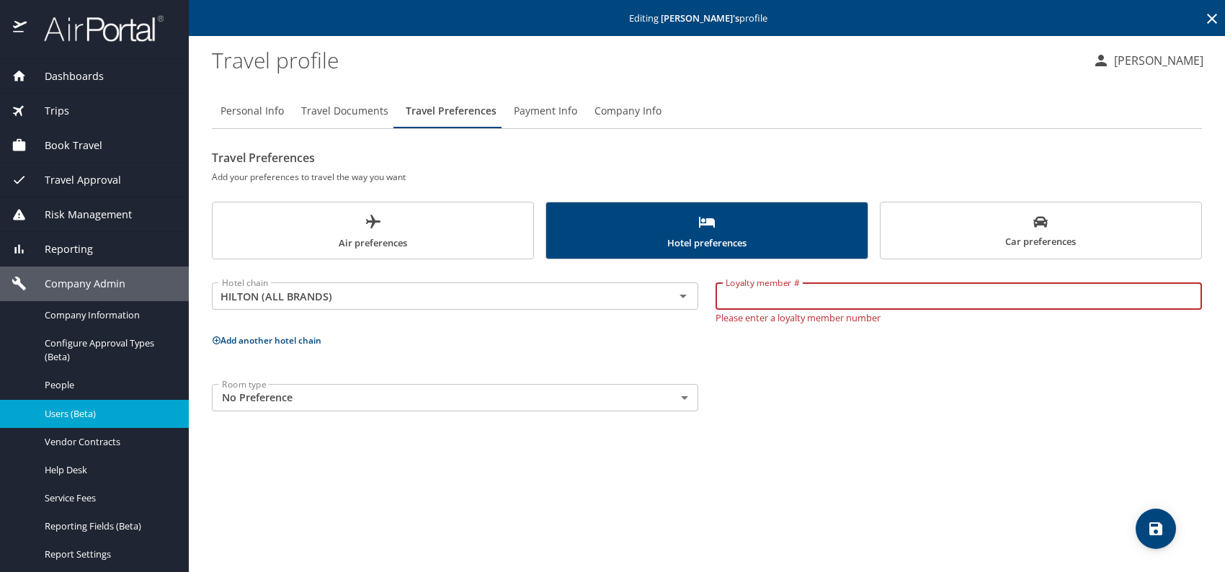
paste input "234570228"
type input "234570228"
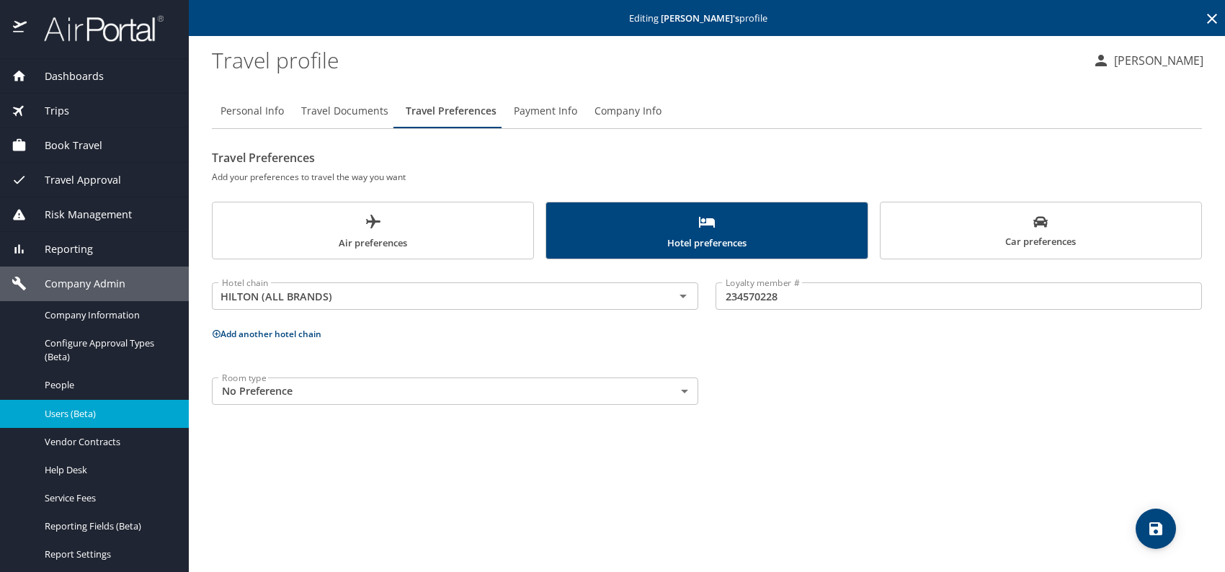
drag, startPoint x: 1168, startPoint y: 457, endPoint x: 1166, endPoint y: 489, distance: 32.5
click at [1168, 457] on div "Personal Info Travel Documents Travel Preferences Payment Info Company Info Tra…" at bounding box center [707, 327] width 990 height 490
click at [1155, 521] on icon "save" at bounding box center [1156, 528] width 17 height 17
click at [85, 407] on span "Users (Beta)" at bounding box center [108, 414] width 127 height 14
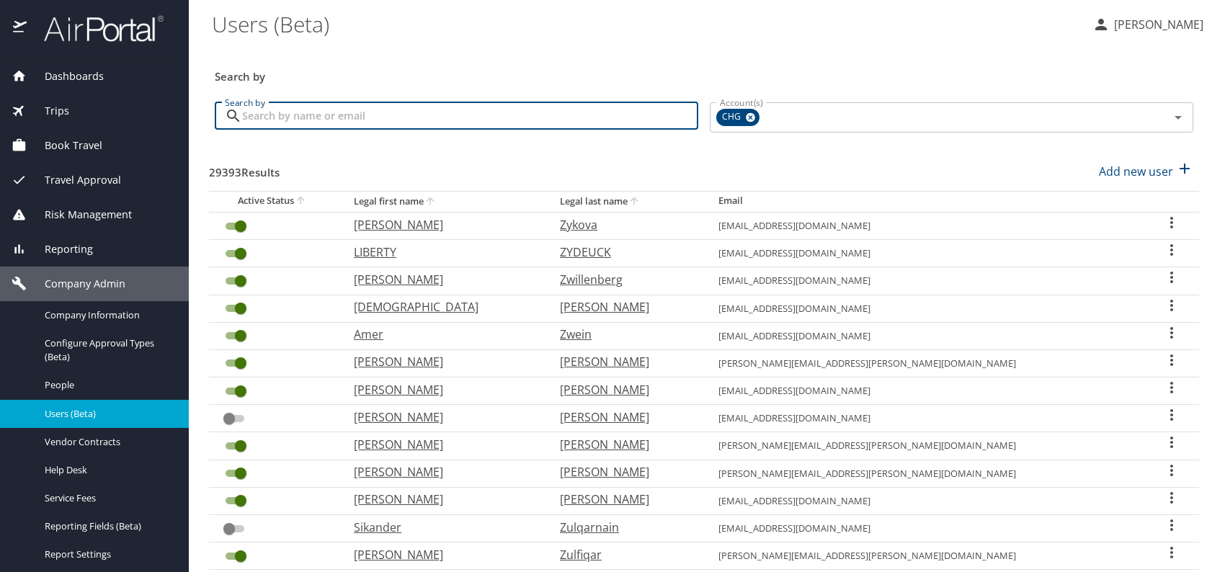
paste input "[EMAIL_ADDRESS][DOMAIN_NAME]"
drag, startPoint x: 268, startPoint y: 114, endPoint x: 275, endPoint y: 127, distance: 14.5
click at [268, 115] on input "[EMAIL_ADDRESS][DOMAIN_NAME]" at bounding box center [470, 115] width 456 height 27
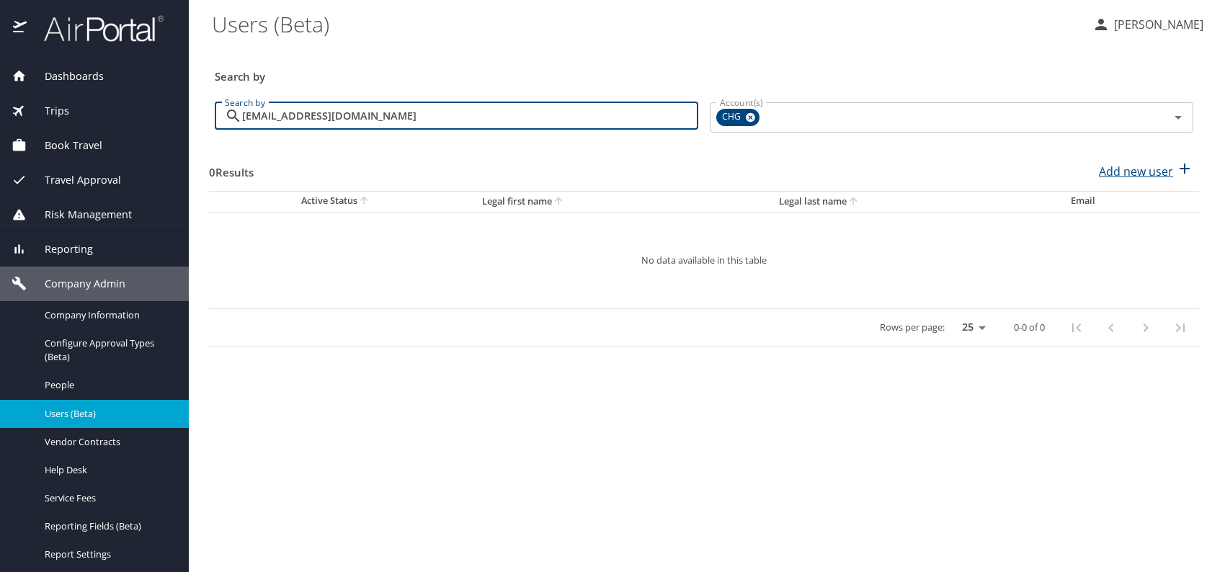
type input "[EMAIL_ADDRESS][DOMAIN_NAME]"
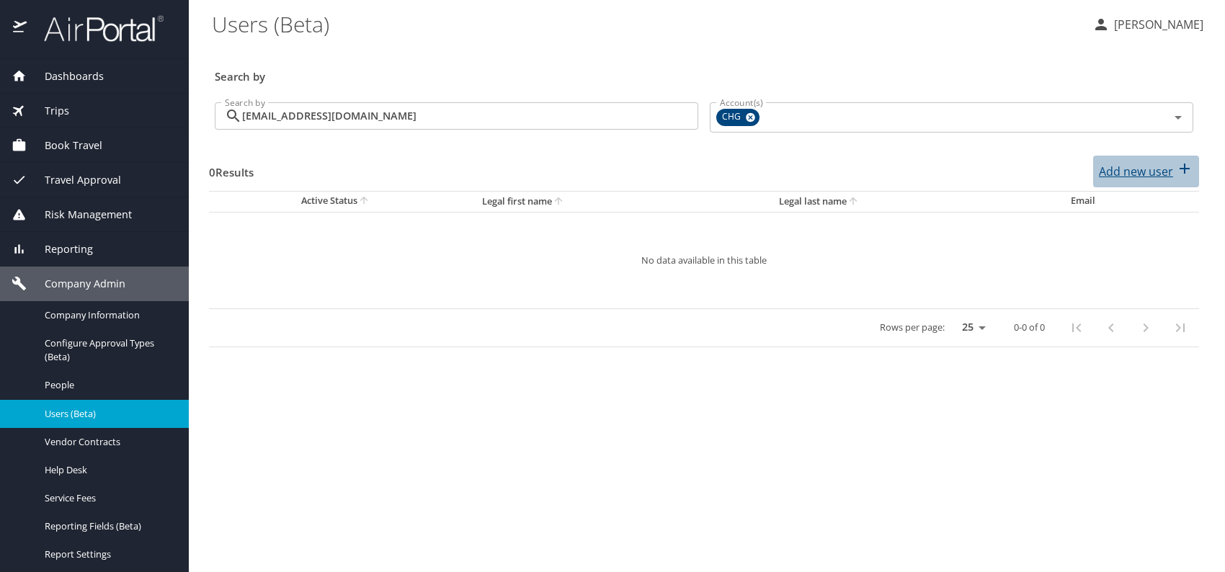
click at [1124, 169] on p "Add new user" at bounding box center [1136, 171] width 74 height 17
select select "US"
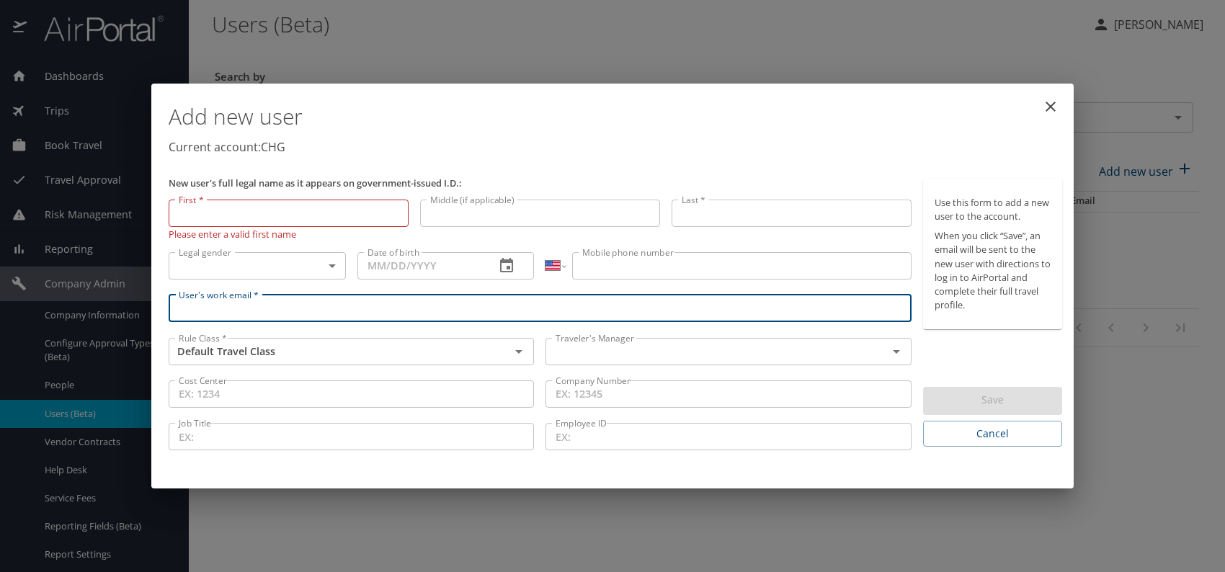
paste input "[EMAIL_ADDRESS][DOMAIN_NAME]"
click at [204, 306] on input "[EMAIL_ADDRESS][DOMAIN_NAME]" at bounding box center [540, 308] width 743 height 27
type input "[EMAIL_ADDRESS][DOMAIN_NAME]"
click at [596, 356] on input "text" at bounding box center [707, 351] width 314 height 19
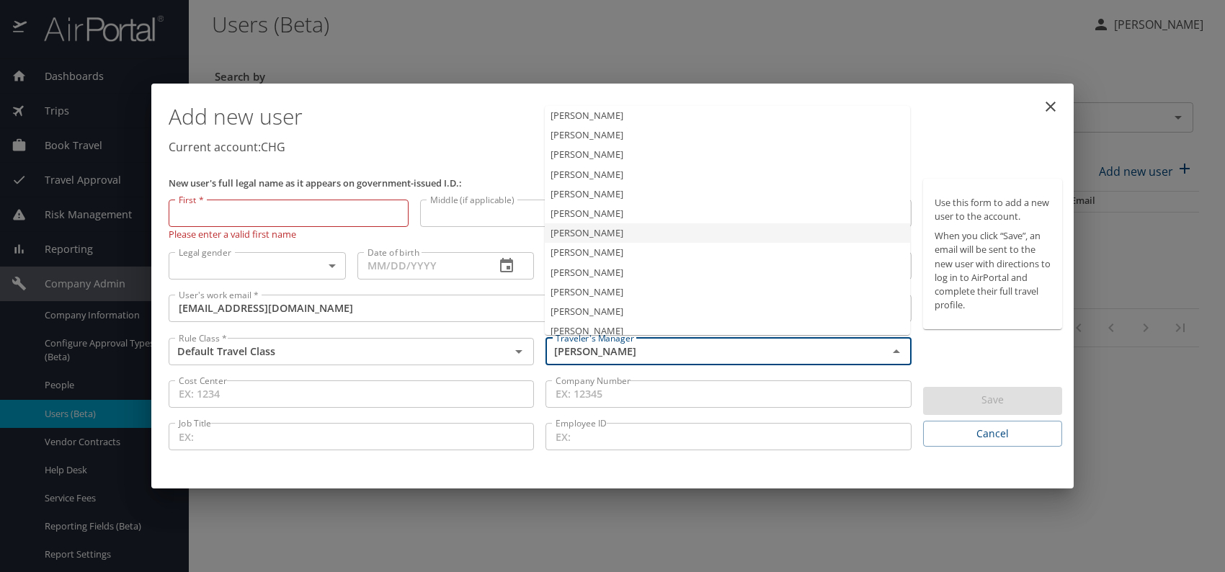
click at [608, 234] on li "[PERSON_NAME]" at bounding box center [727, 232] width 365 height 19
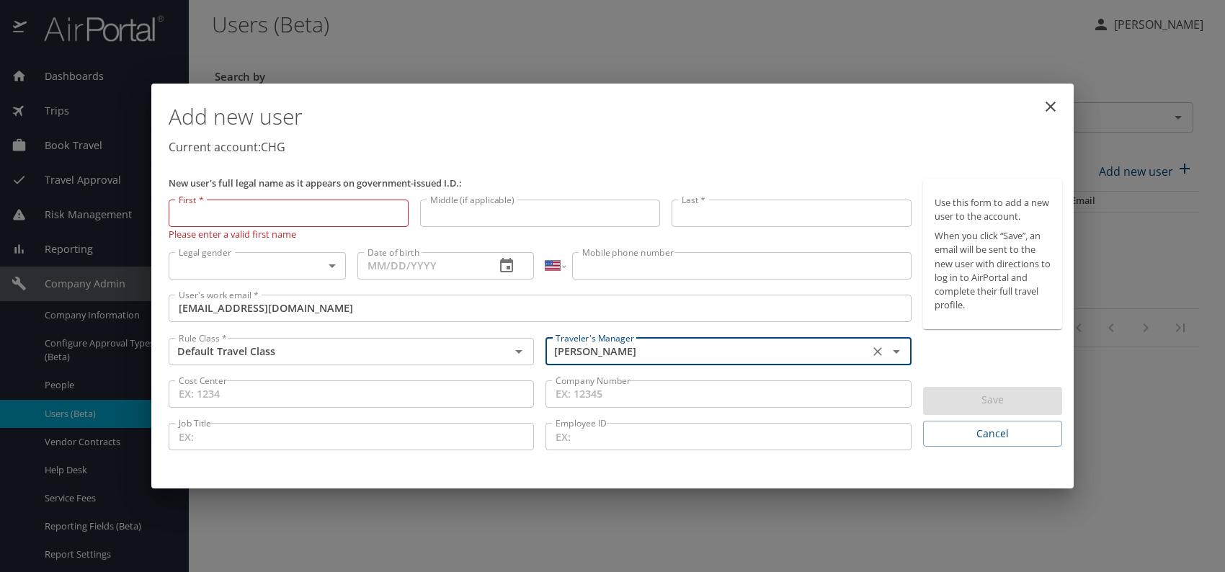
type input "[PERSON_NAME]"
click at [328, 264] on body "Dashboards AirPortal 360™ Manager My Travel Dashboard Trips Airtinerary® Lookup…" at bounding box center [612, 286] width 1225 height 572
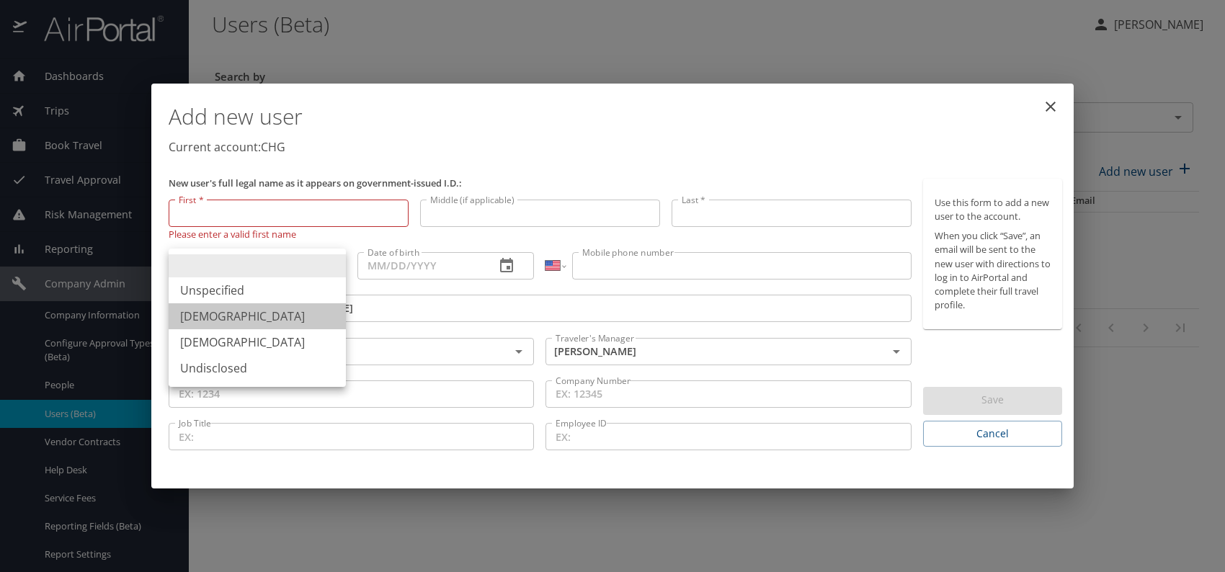
click at [262, 319] on li "[DEMOGRAPHIC_DATA]" at bounding box center [257, 316] width 177 height 26
type input "[DEMOGRAPHIC_DATA]"
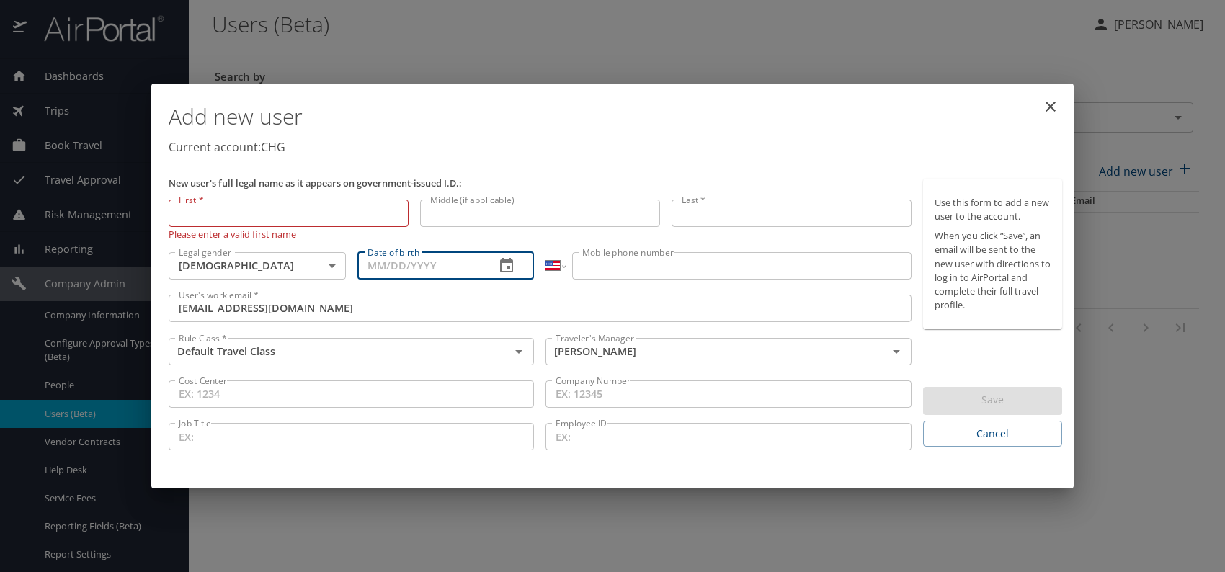
click at [410, 266] on input "Date of birth" at bounding box center [421, 265] width 127 height 27
type input "[DATE]"
drag, startPoint x: 574, startPoint y: 261, endPoint x: 583, endPoint y: 262, distance: 8.7
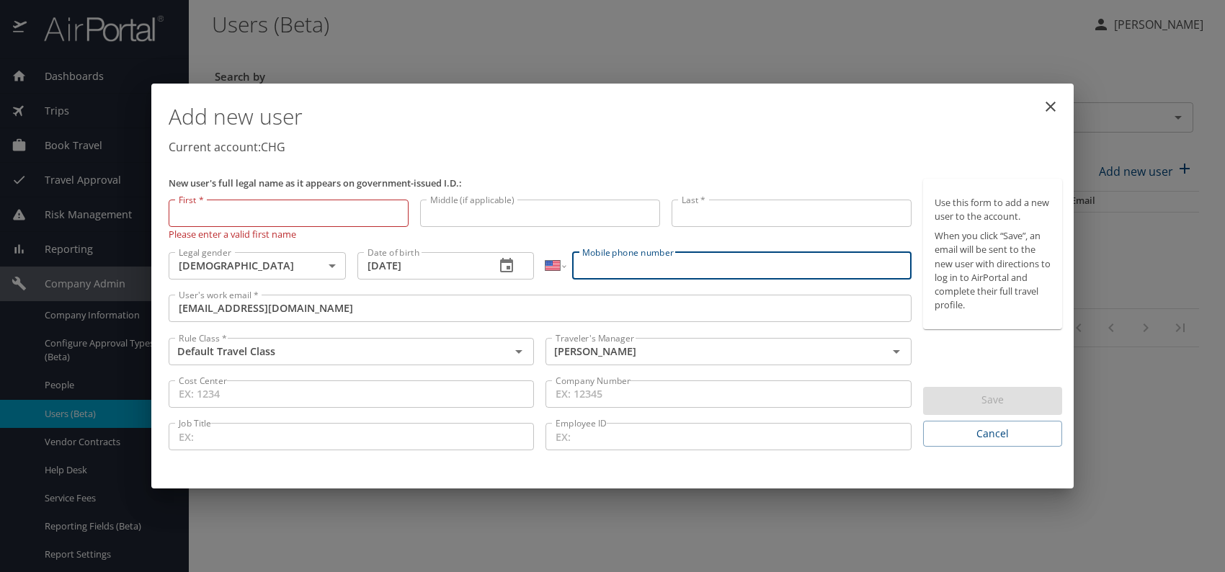
paste input "[PHONE_NUMBER]"
type input "[PHONE_NUMBER]"
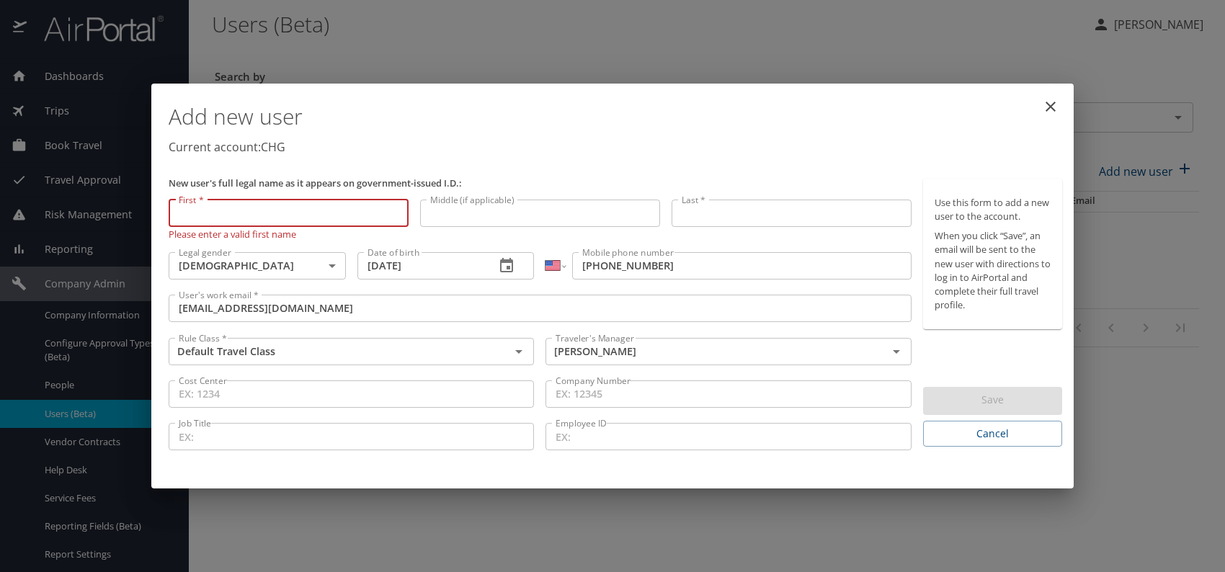
paste input "[PERSON_NAME]"
drag, startPoint x: 208, startPoint y: 212, endPoint x: 324, endPoint y: 215, distance: 115.4
click at [321, 215] on input "[PERSON_NAME]" at bounding box center [289, 213] width 240 height 27
type input "[PERSON_NAME]"
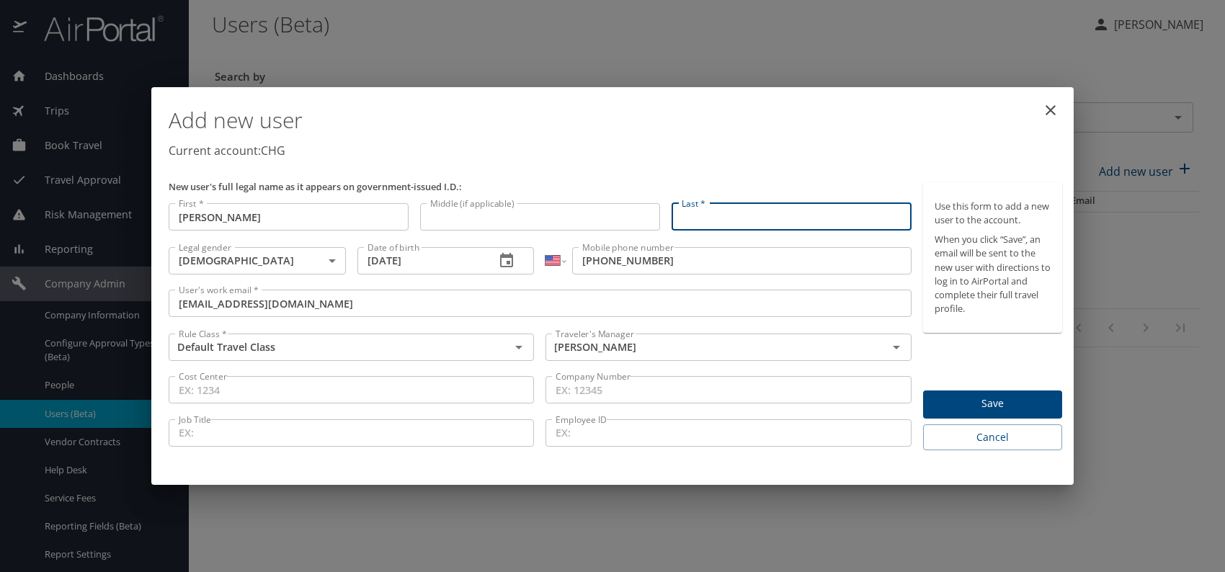
paste input "[PERSON_NAME]"
click at [716, 218] on input "[PERSON_NAME]" at bounding box center [792, 216] width 240 height 27
click at [715, 217] on input "[PERSON_NAME]" at bounding box center [792, 216] width 240 height 27
type input "[PERSON_NAME]"
click at [781, 160] on div "Add new user Current account: CHG" at bounding box center [615, 135] width 905 height 84
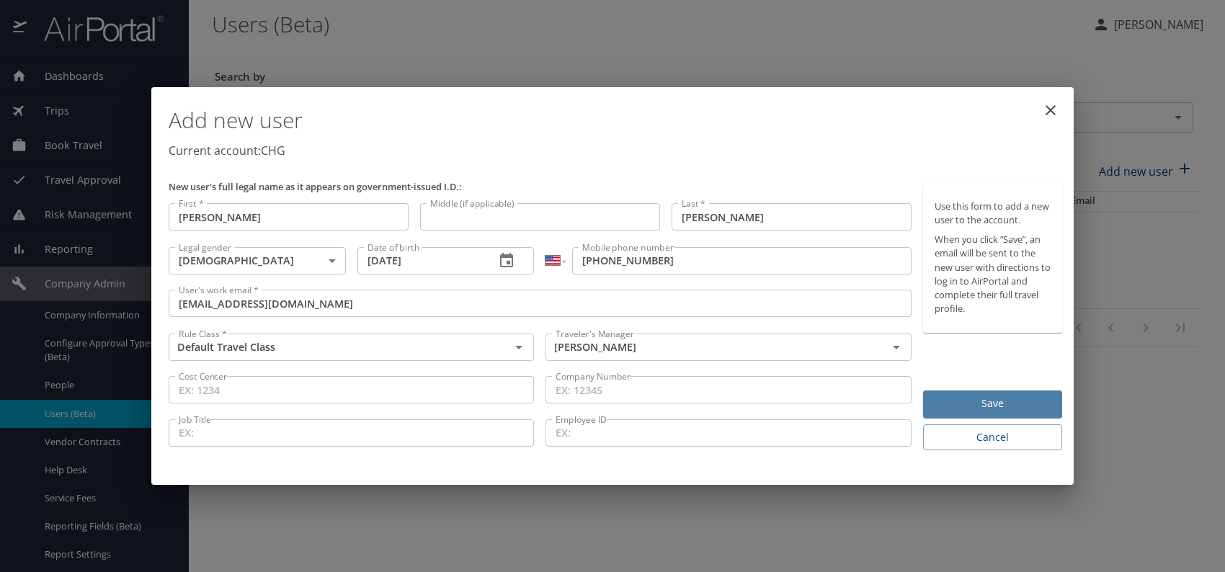
click at [1026, 404] on span "Save" at bounding box center [993, 404] width 116 height 18
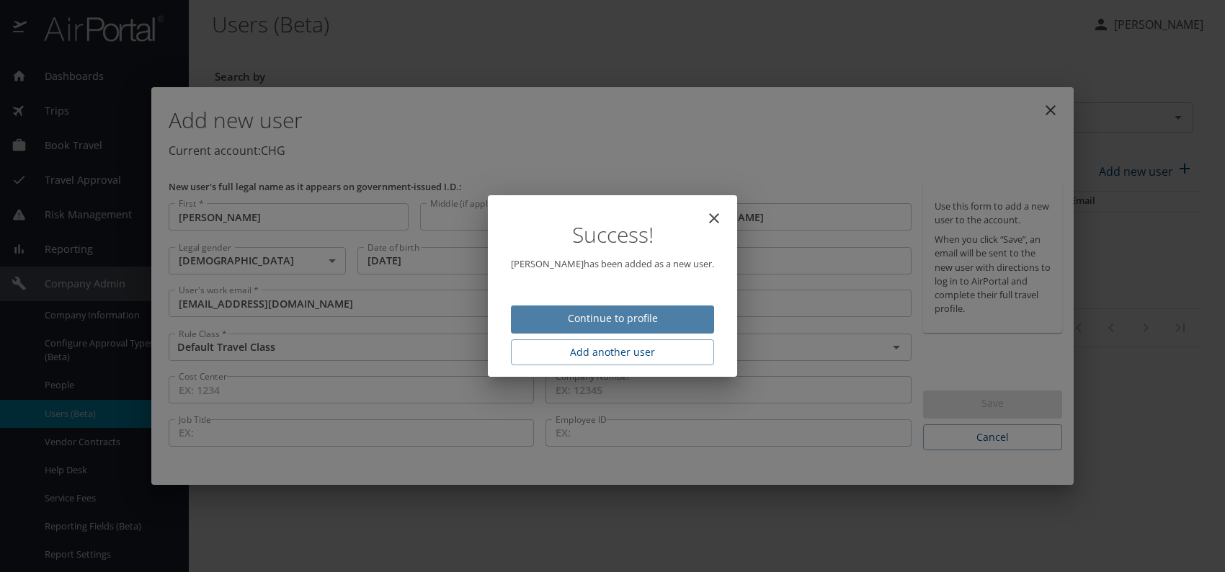
click at [621, 314] on span "Continue to profile" at bounding box center [613, 319] width 180 height 18
select select "US"
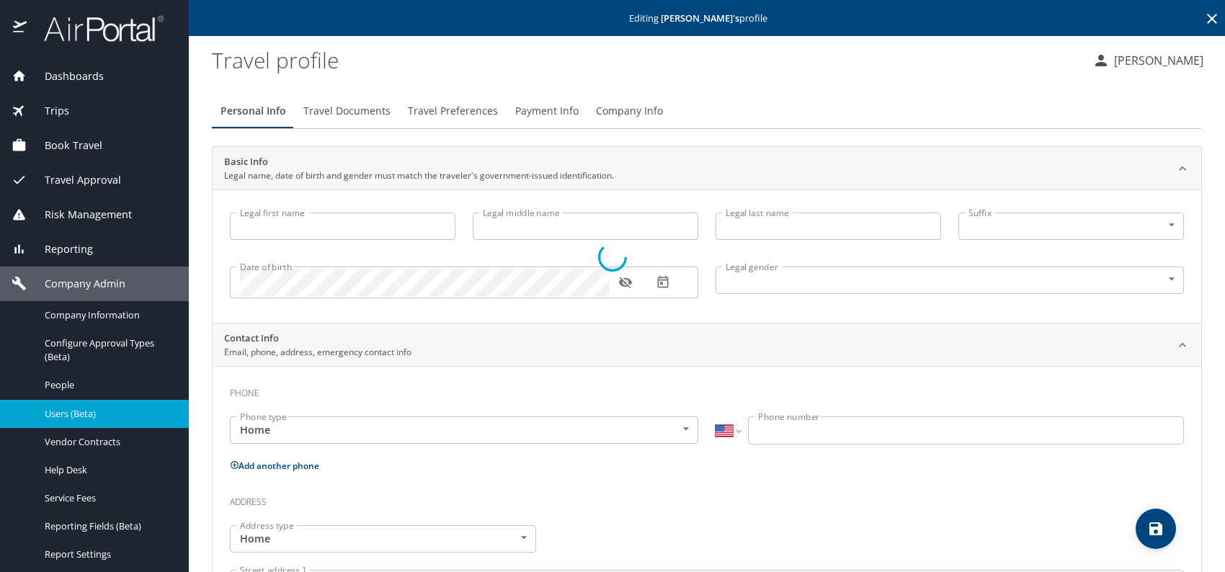
type input "[PERSON_NAME]"
type input "[DEMOGRAPHIC_DATA]"
select select "US"
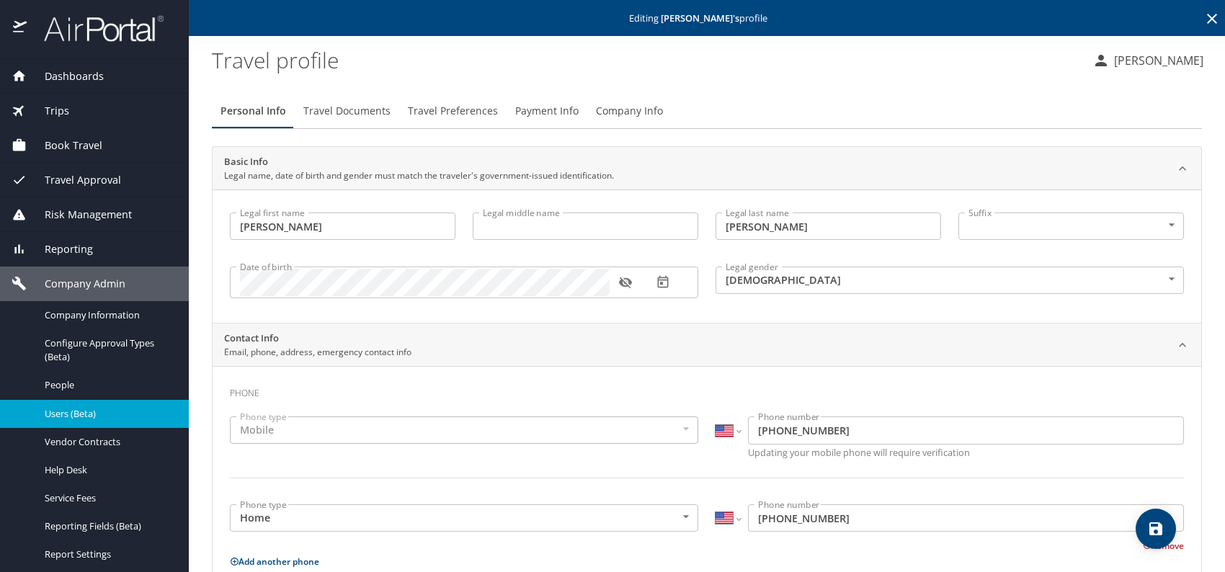
click at [357, 107] on span "Travel Documents" at bounding box center [346, 111] width 87 height 18
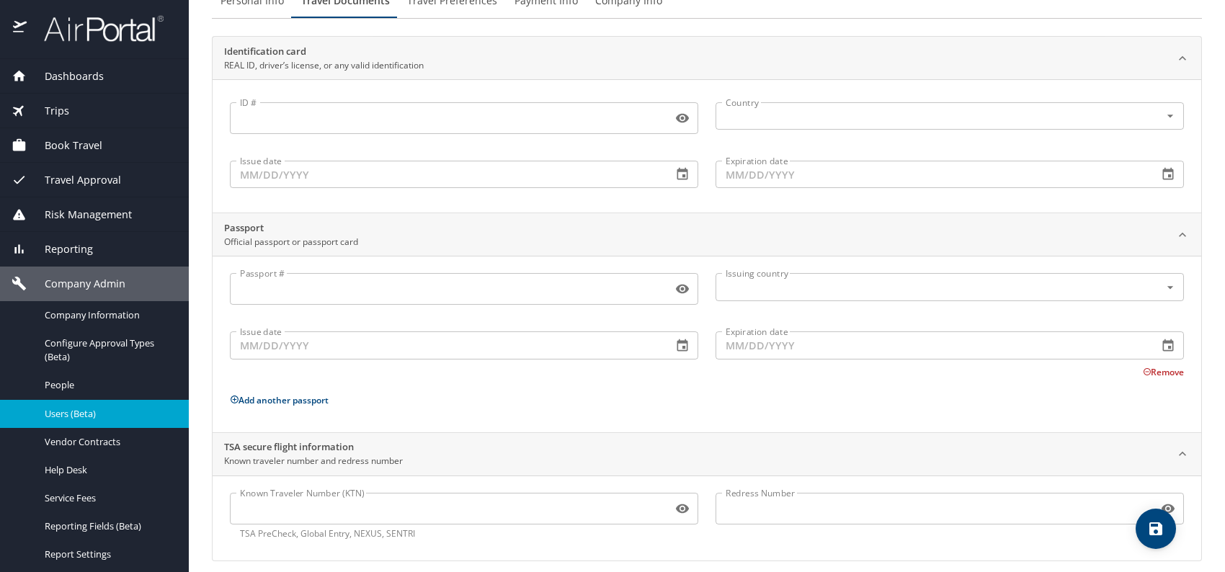
scroll to position [121, 0]
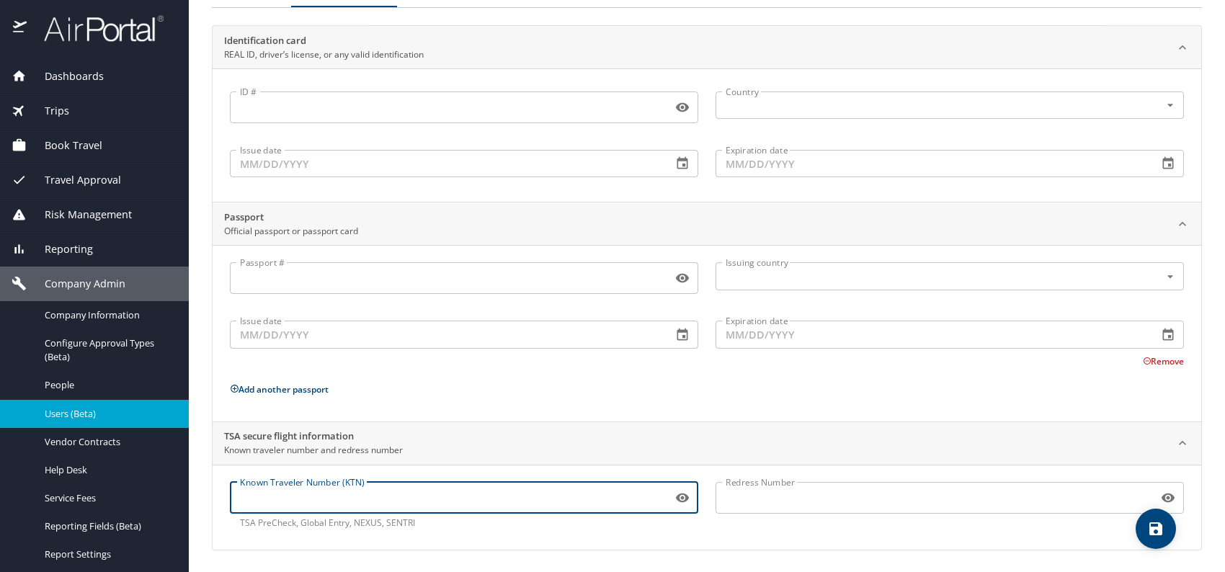
paste input "TT11BQVRB"
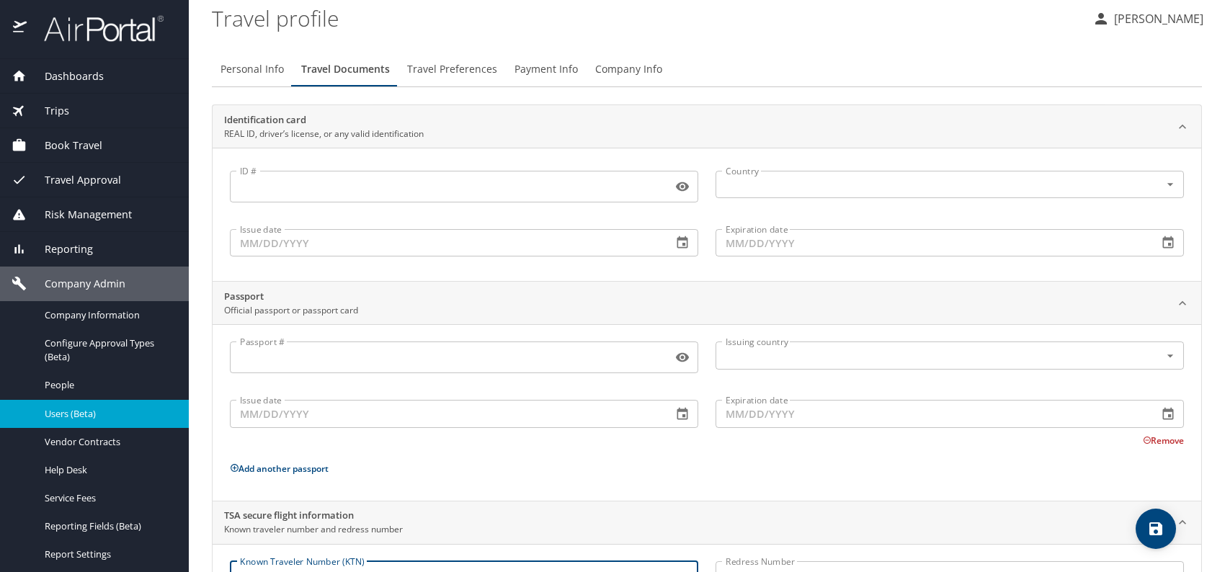
scroll to position [0, 0]
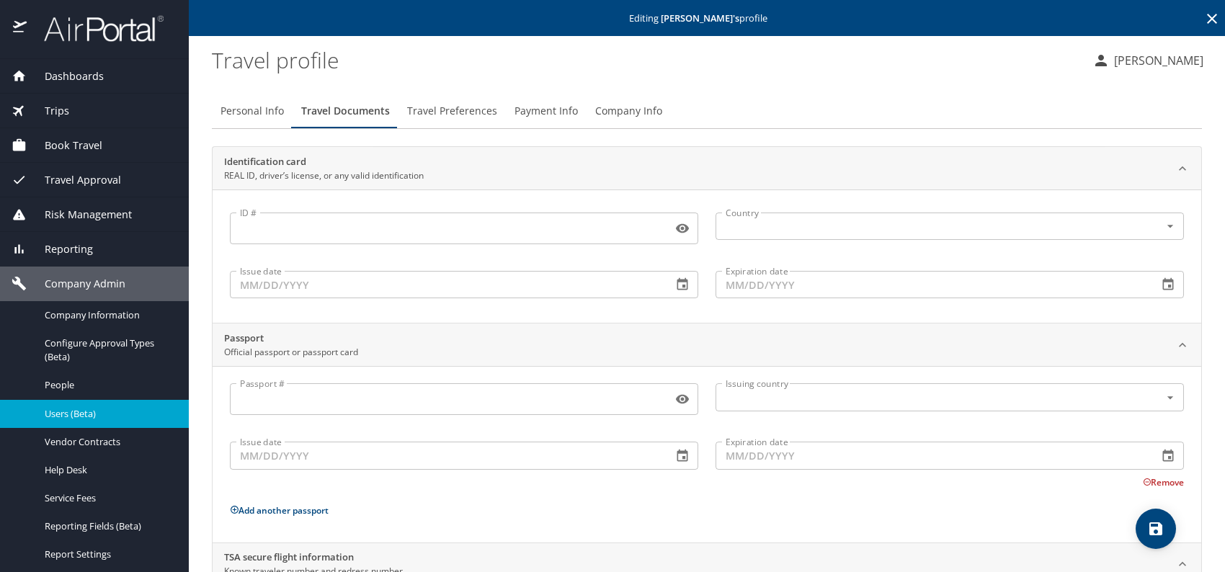
type input "TT11BQVRB"
click at [469, 104] on span "Travel Preferences" at bounding box center [452, 111] width 90 height 18
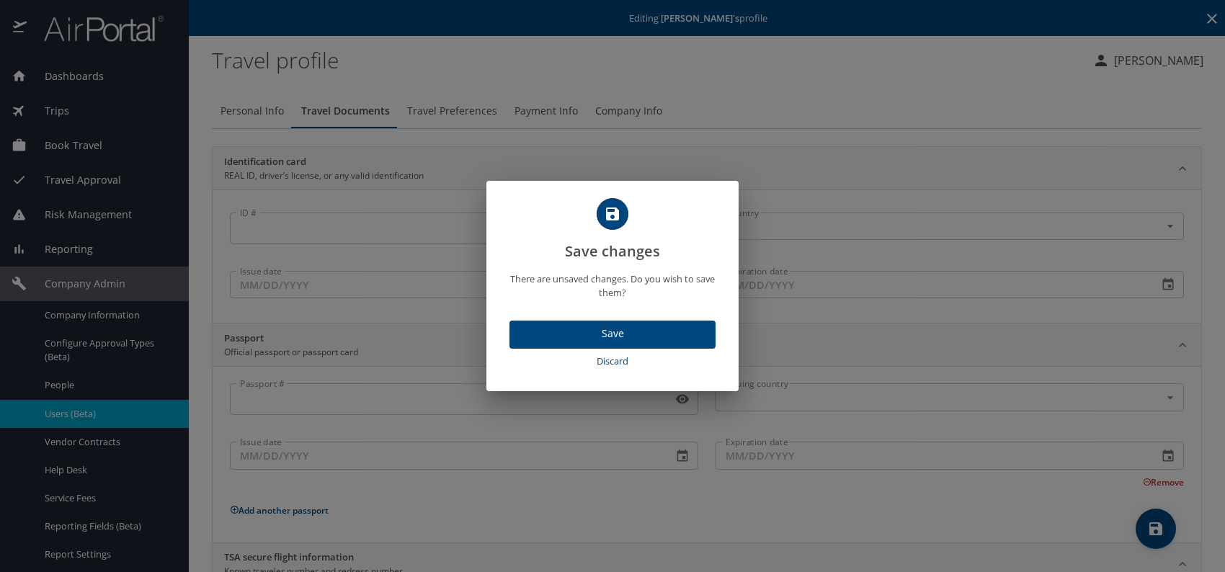
click at [648, 329] on span "Save" at bounding box center [612, 334] width 183 height 18
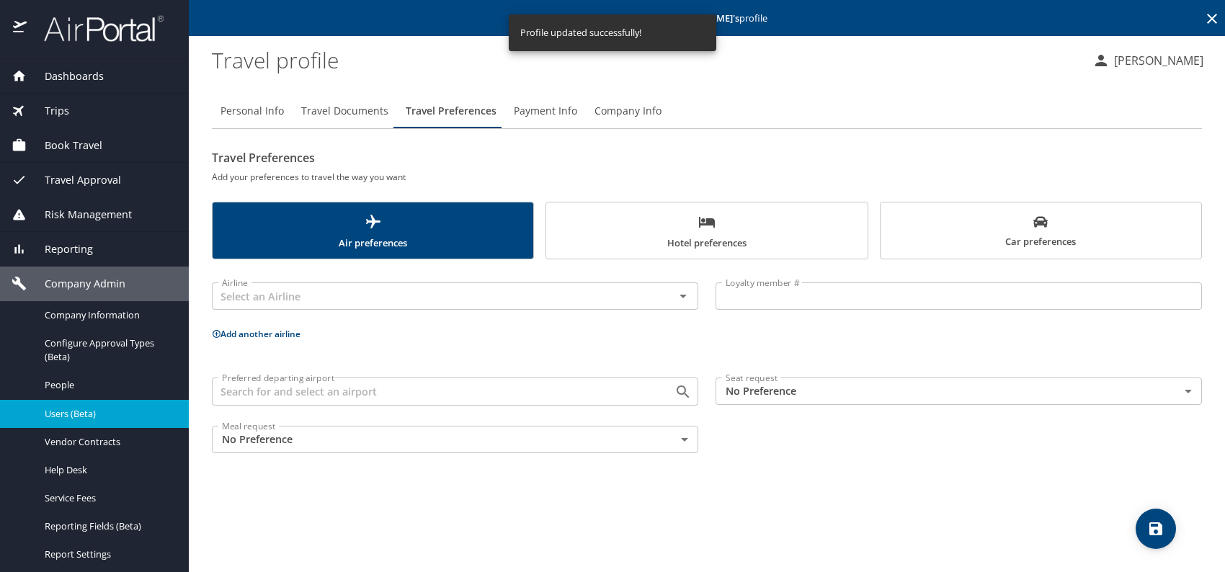
click at [305, 313] on p at bounding box center [455, 315] width 487 height 4
click at [305, 302] on input "text" at bounding box center [433, 296] width 435 height 19
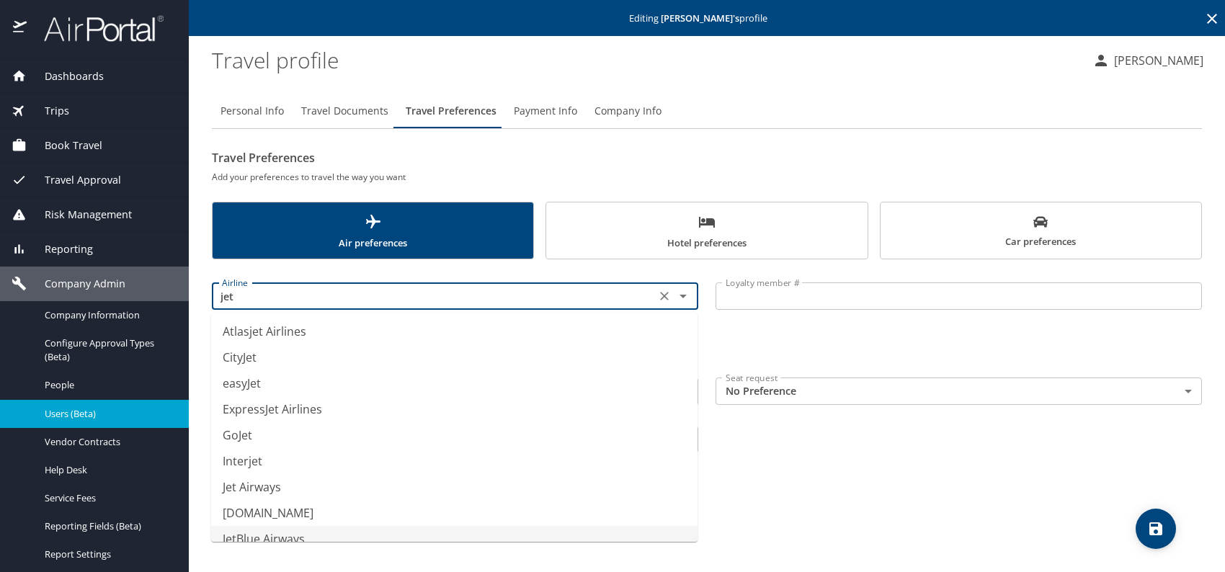
click at [311, 533] on li "JetBlue Airways" at bounding box center [454, 539] width 487 height 26
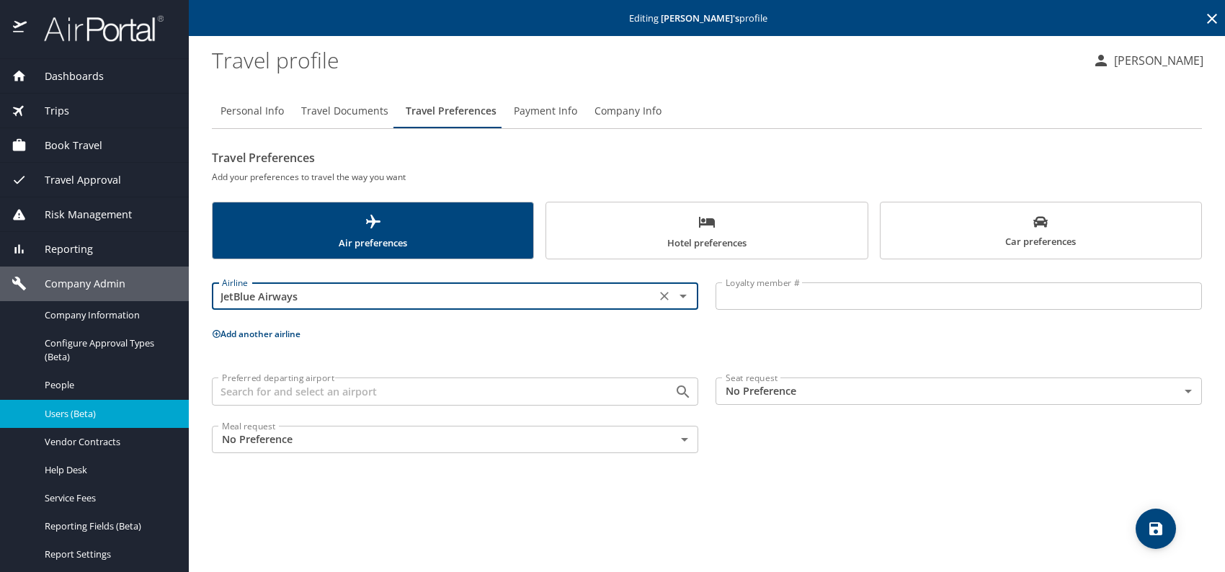
type input "JetBlue Airways"
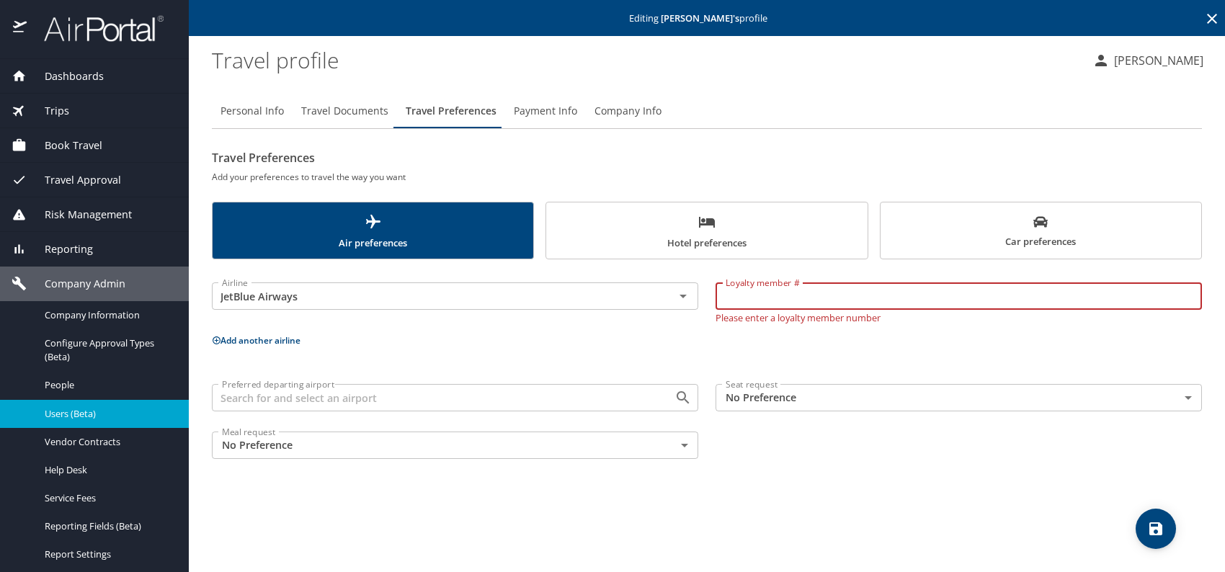
paste input "3996863522"
type input "3996863522"
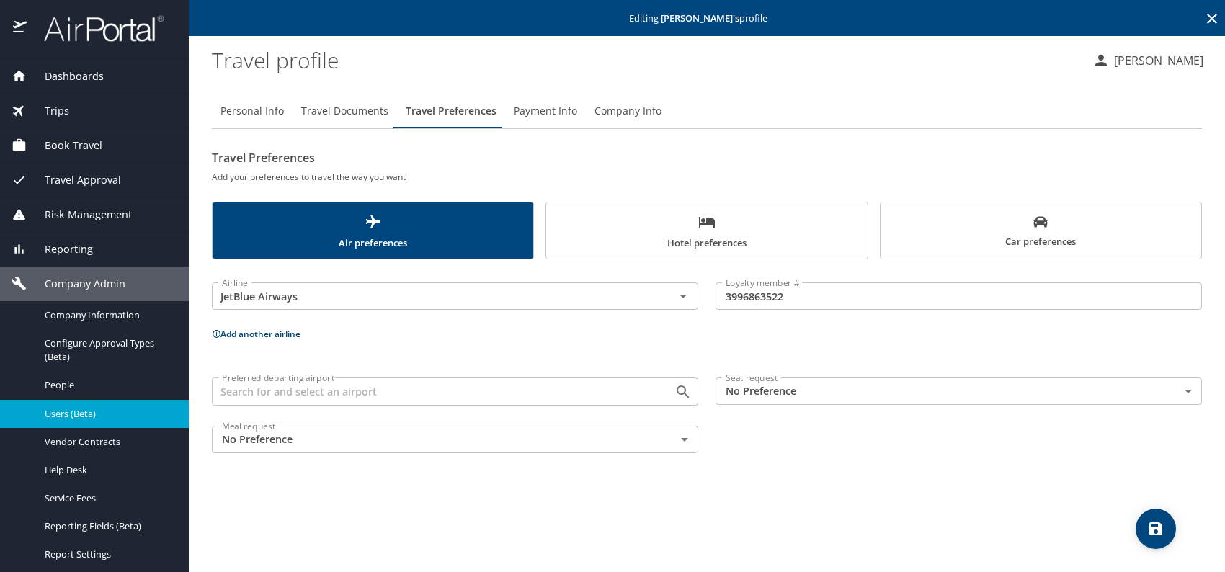
drag, startPoint x: 905, startPoint y: 450, endPoint x: 1031, endPoint y: 500, distance: 134.7
click at [906, 450] on div "Preferred departing airport Preferred departing airport Seat request No Prefere…" at bounding box center [707, 415] width 1008 height 92
click at [1145, 520] on span "save" at bounding box center [1156, 528] width 40 height 17
click at [89, 410] on span "Users (Beta)" at bounding box center [108, 414] width 127 height 14
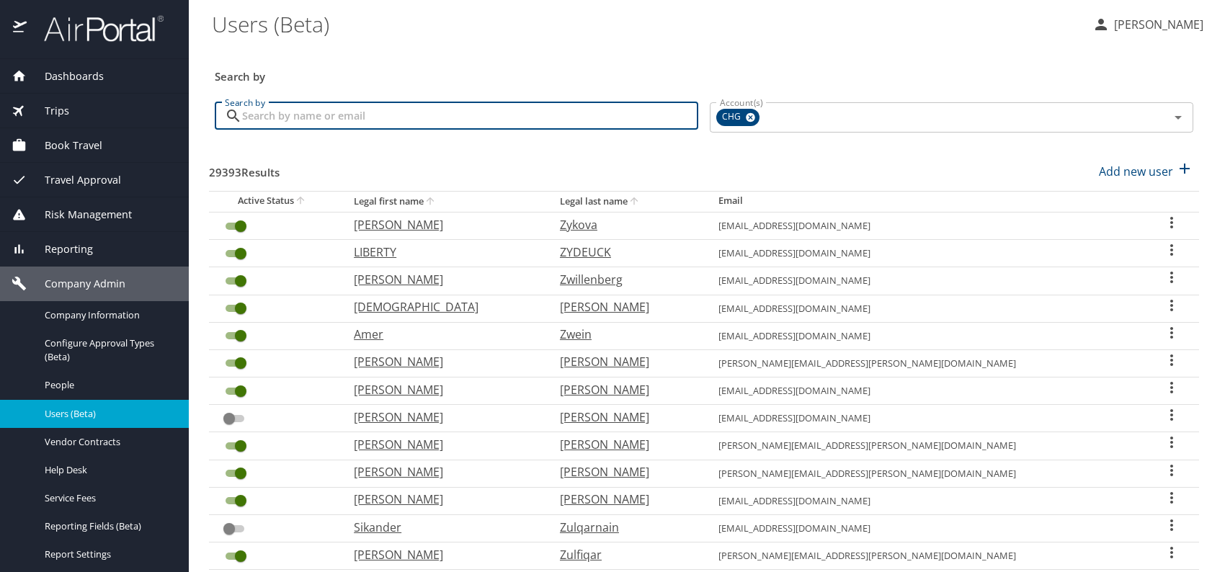
drag, startPoint x: 352, startPoint y: 121, endPoint x: 327, endPoint y: 115, distance: 26.7
paste input "[EMAIL_ADDRESS][DOMAIN_NAME]"
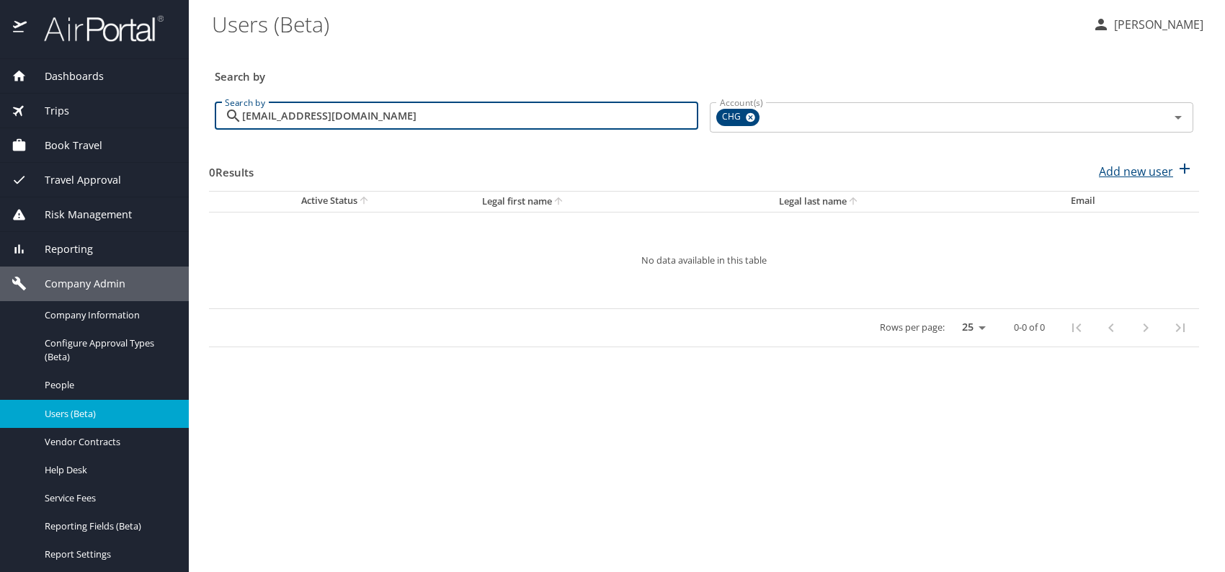
type input "[EMAIL_ADDRESS][DOMAIN_NAME]"
click at [1129, 169] on p "Add new user" at bounding box center [1136, 171] width 74 height 17
select select "US"
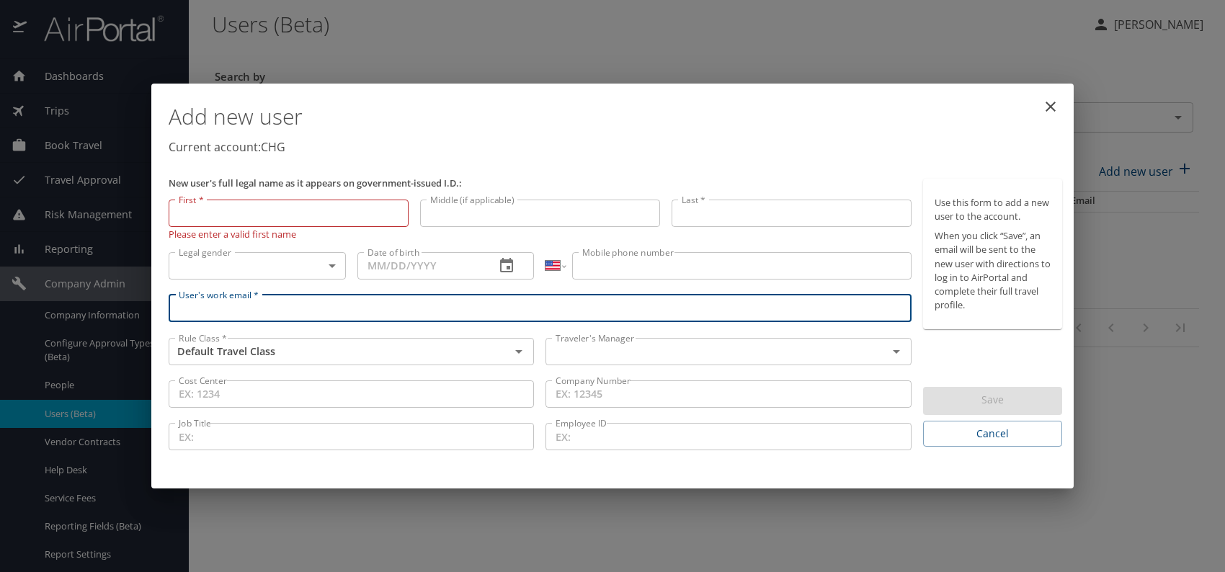
paste input "[EMAIL_ADDRESS][DOMAIN_NAME]"
type input "[EMAIL_ADDRESS][DOMAIN_NAME]"
click at [637, 344] on input "text" at bounding box center [707, 351] width 314 height 19
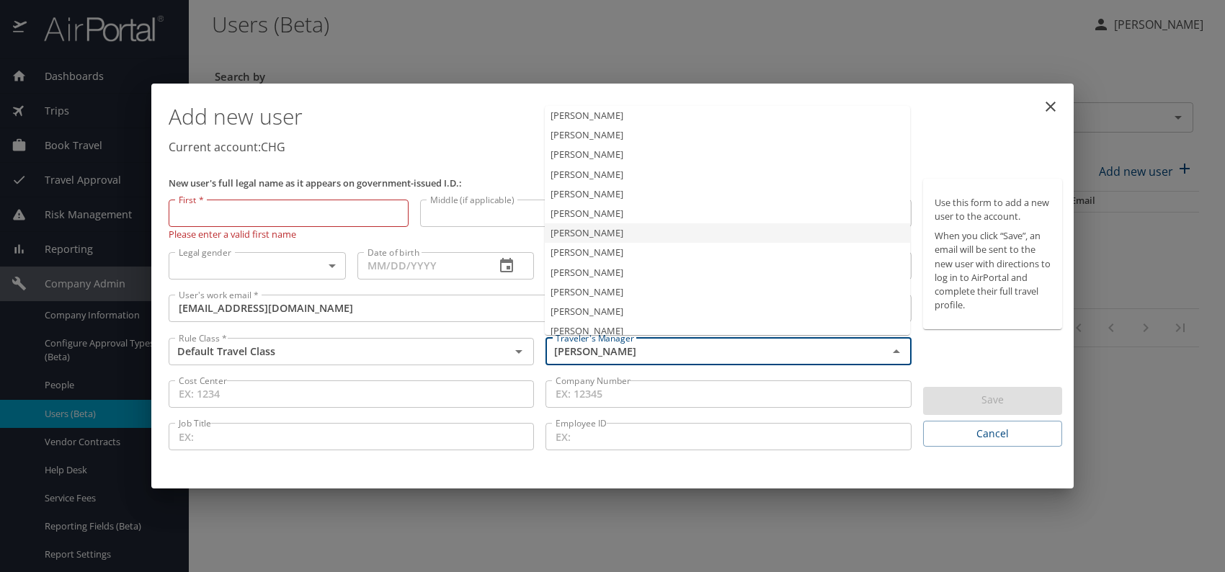
click at [590, 236] on li "[PERSON_NAME]" at bounding box center [727, 232] width 365 height 19
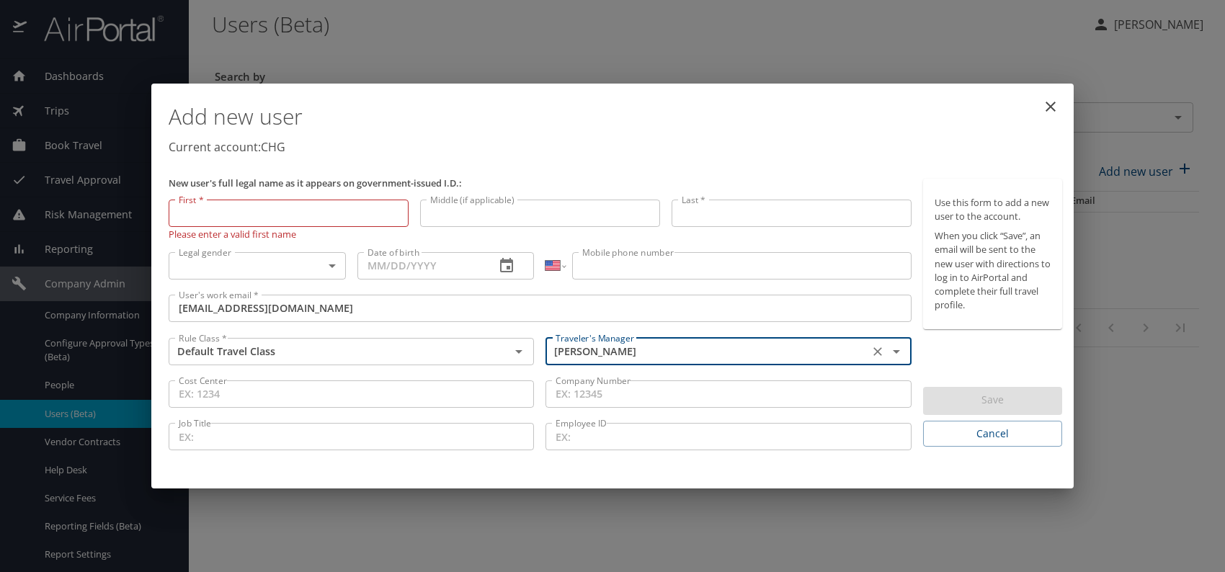
type input "[PERSON_NAME]"
click at [313, 262] on body "Dashboards AirPortal 360™ Manager My Travel Dashboard Trips Airtinerary® Lookup…" at bounding box center [612, 286] width 1225 height 572
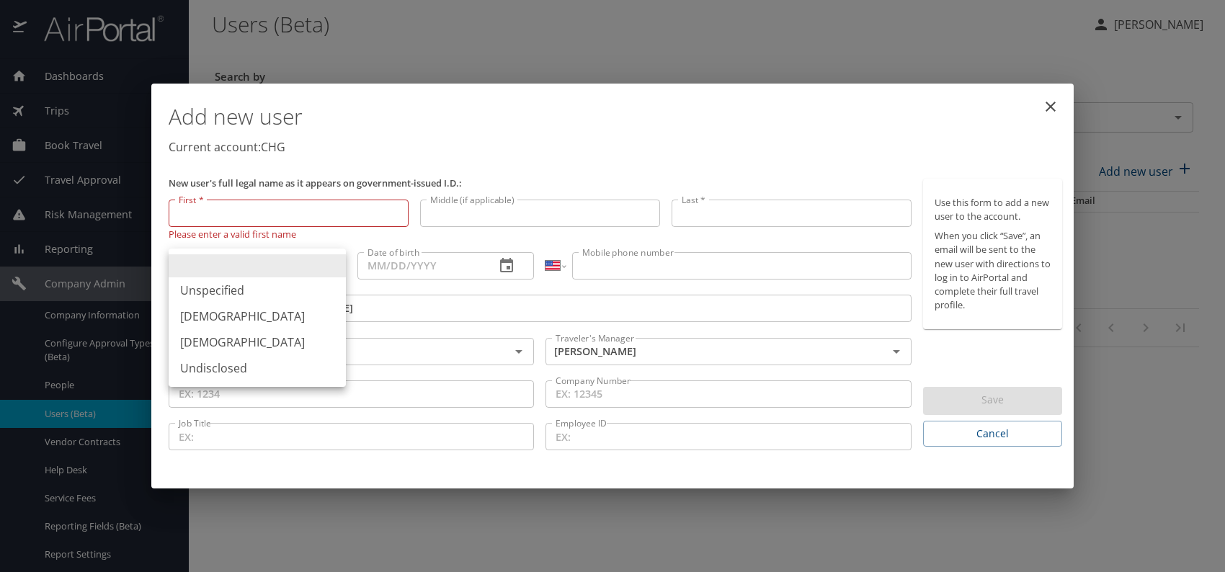
click at [216, 337] on li "[DEMOGRAPHIC_DATA]" at bounding box center [257, 342] width 177 height 26
type input "[DEMOGRAPHIC_DATA]"
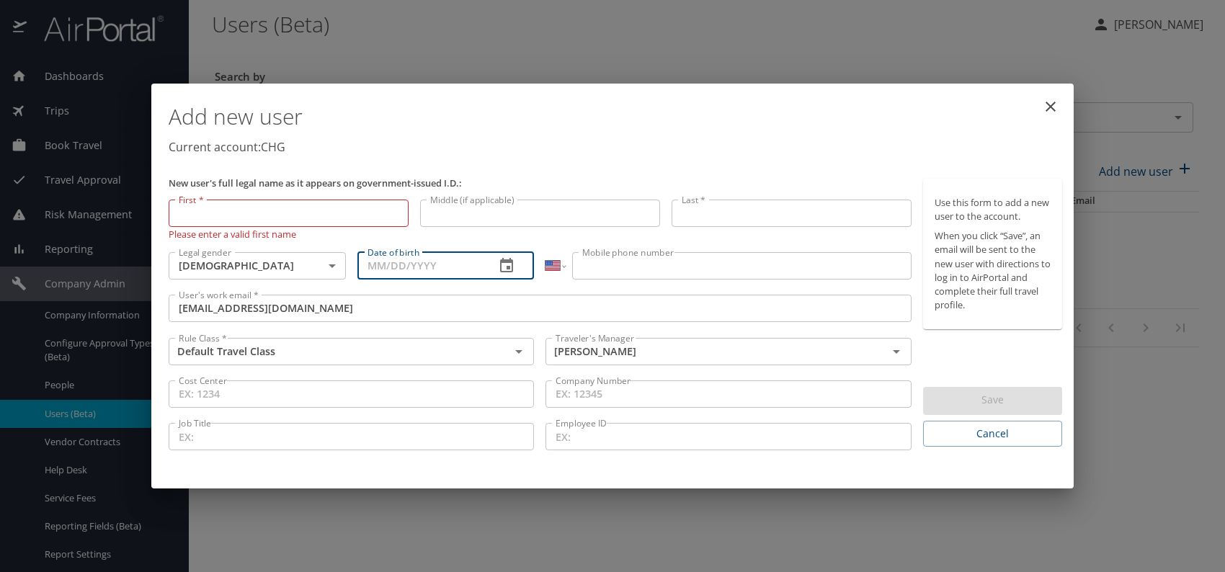
click at [386, 271] on input "Date of birth" at bounding box center [421, 265] width 127 height 27
type input "[DATE]"
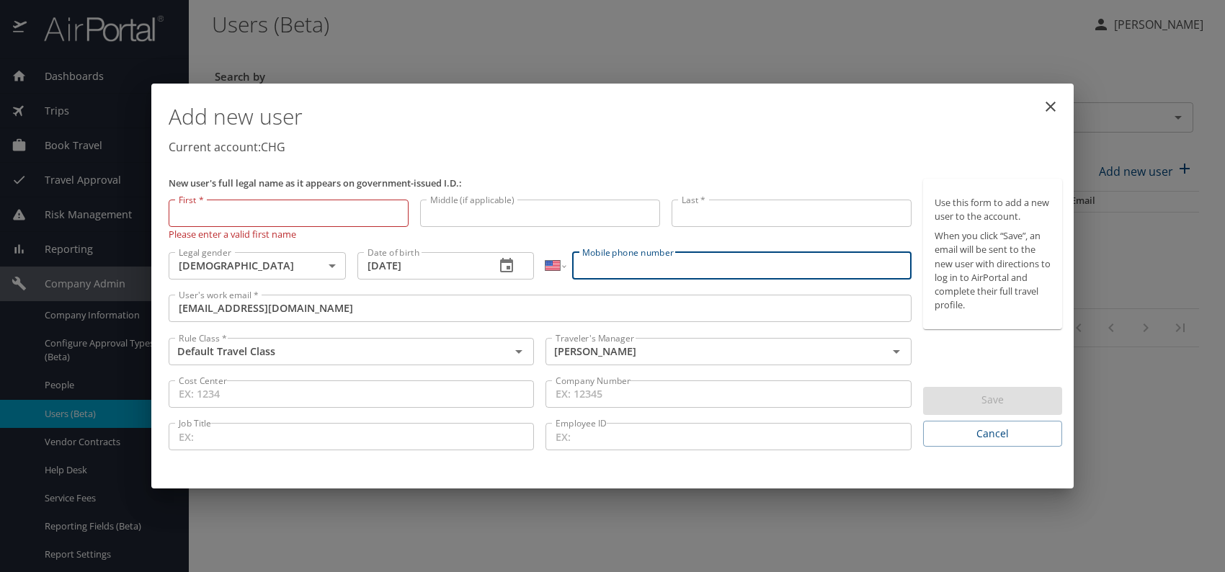
paste input "[PHONE_NUMBER]"
type input "[PHONE_NUMBER]"
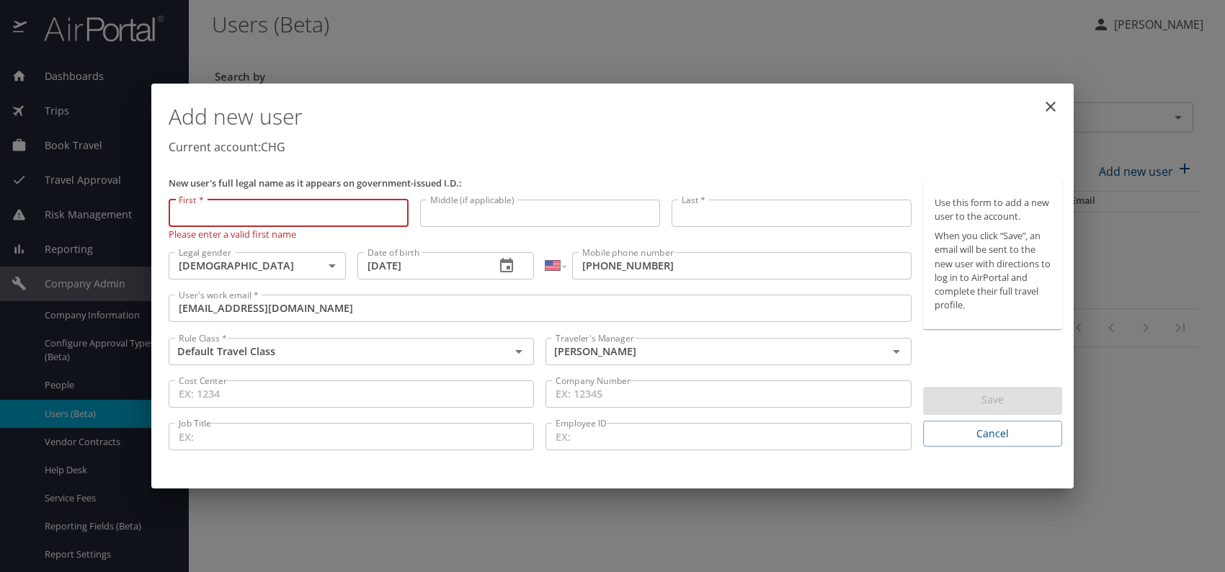
paste input "[PERSON_NAME]"
drag, startPoint x: 208, startPoint y: 216, endPoint x: 342, endPoint y: 208, distance: 134.3
click at [342, 208] on input "[PERSON_NAME]" at bounding box center [289, 213] width 240 height 27
type input "[PERSON_NAME]"
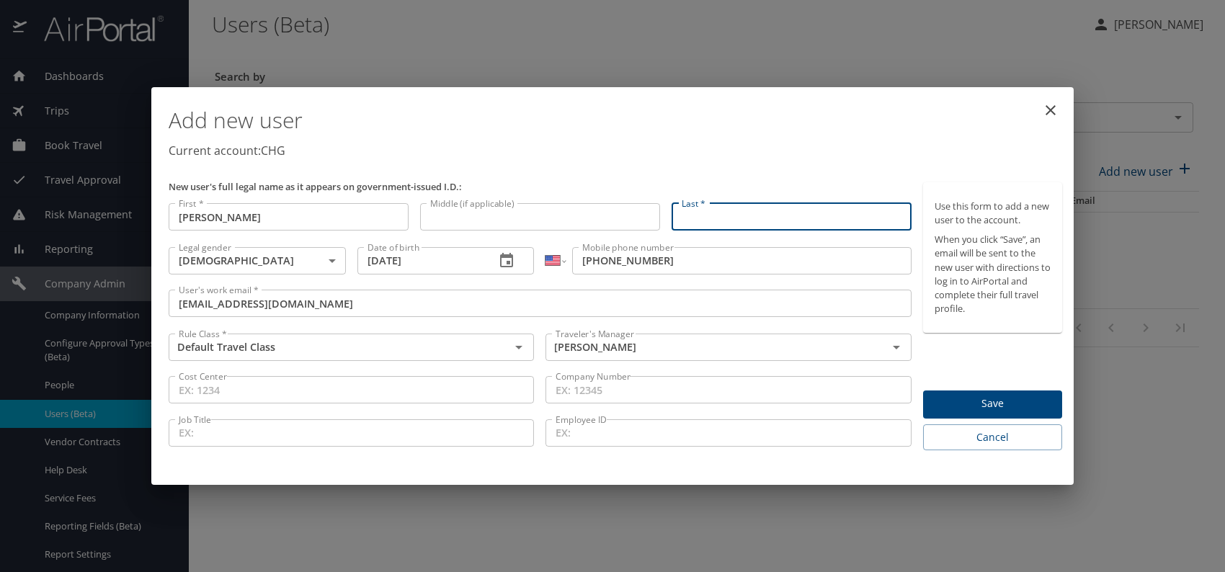
paste input "[PERSON_NAME]"
click at [719, 212] on input "[PERSON_NAME]" at bounding box center [792, 216] width 240 height 27
type input "[PERSON_NAME]"
click at [720, 148] on p "Current account: CHG" at bounding box center [616, 150] width 894 height 17
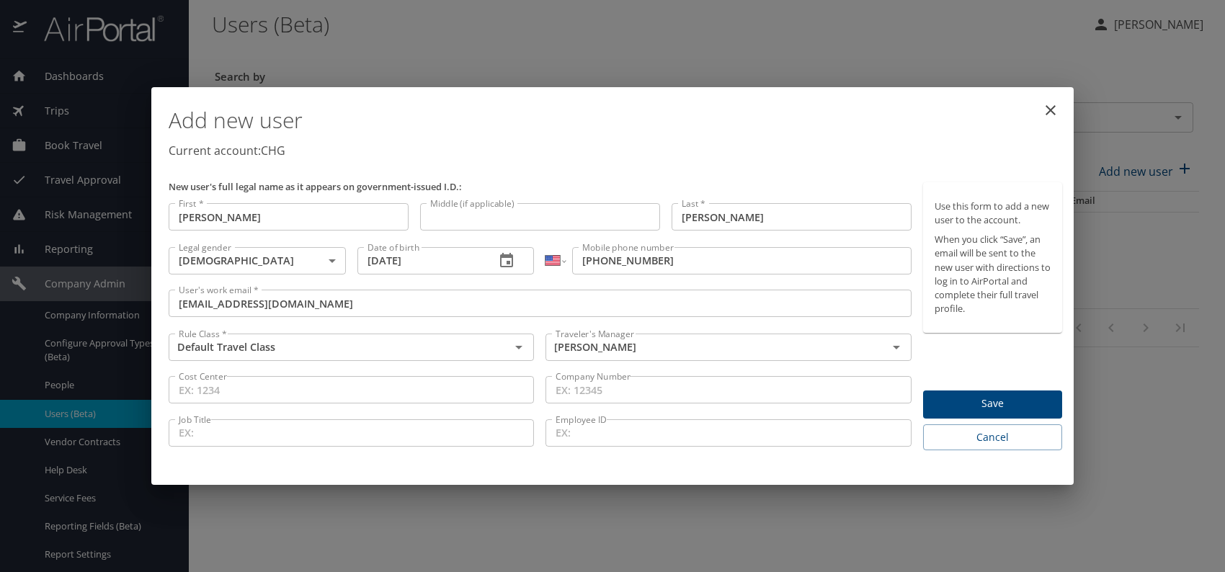
click at [987, 399] on span "Save" at bounding box center [993, 404] width 116 height 18
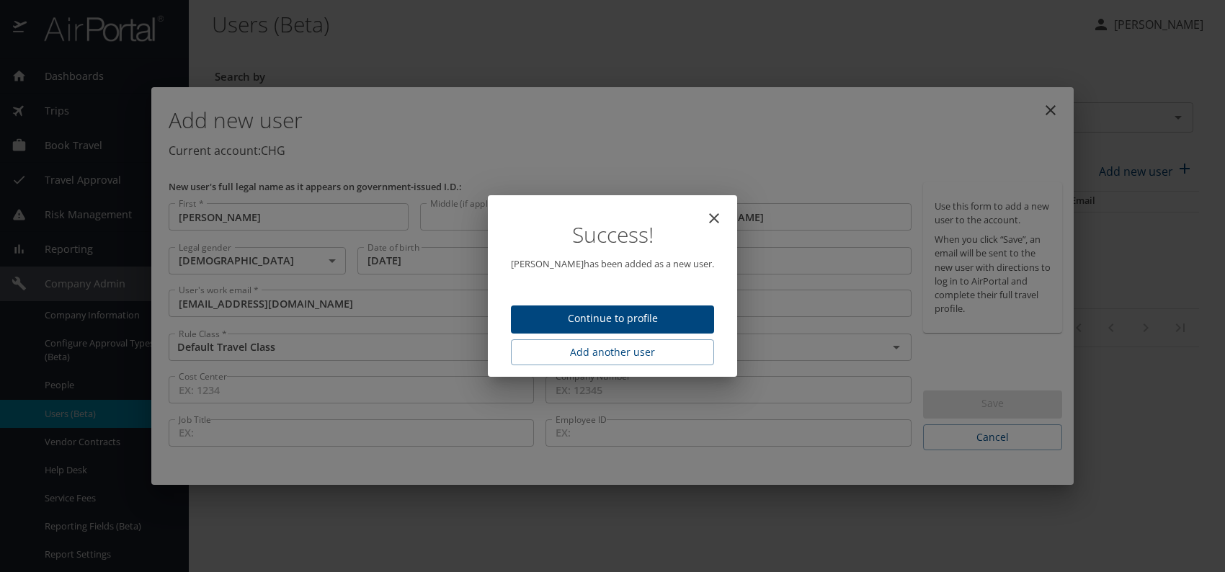
click at [642, 313] on span "Continue to profile" at bounding box center [613, 319] width 180 height 18
select select "US"
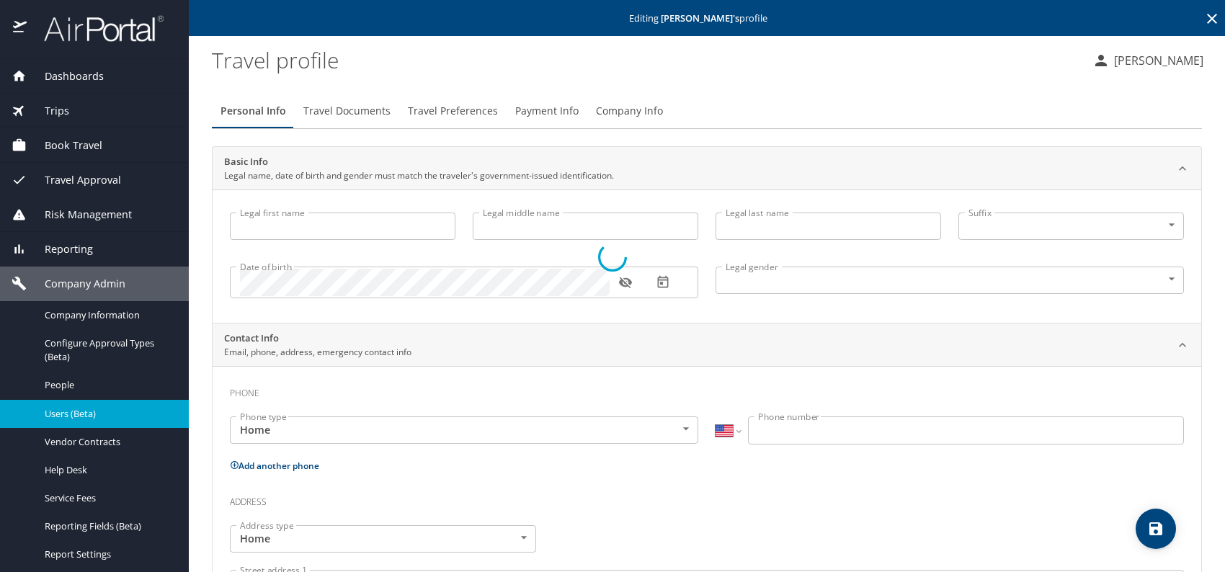
type input "[PERSON_NAME]"
type input "[DEMOGRAPHIC_DATA]"
select select "US"
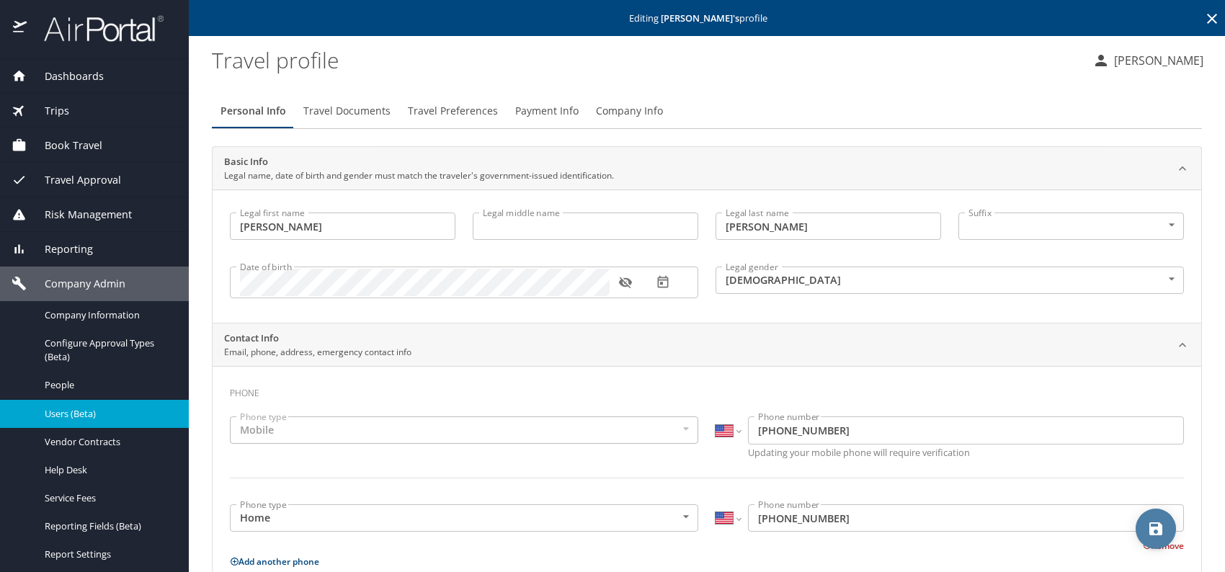
click at [1142, 530] on span "save" at bounding box center [1156, 528] width 40 height 17
select select "US"
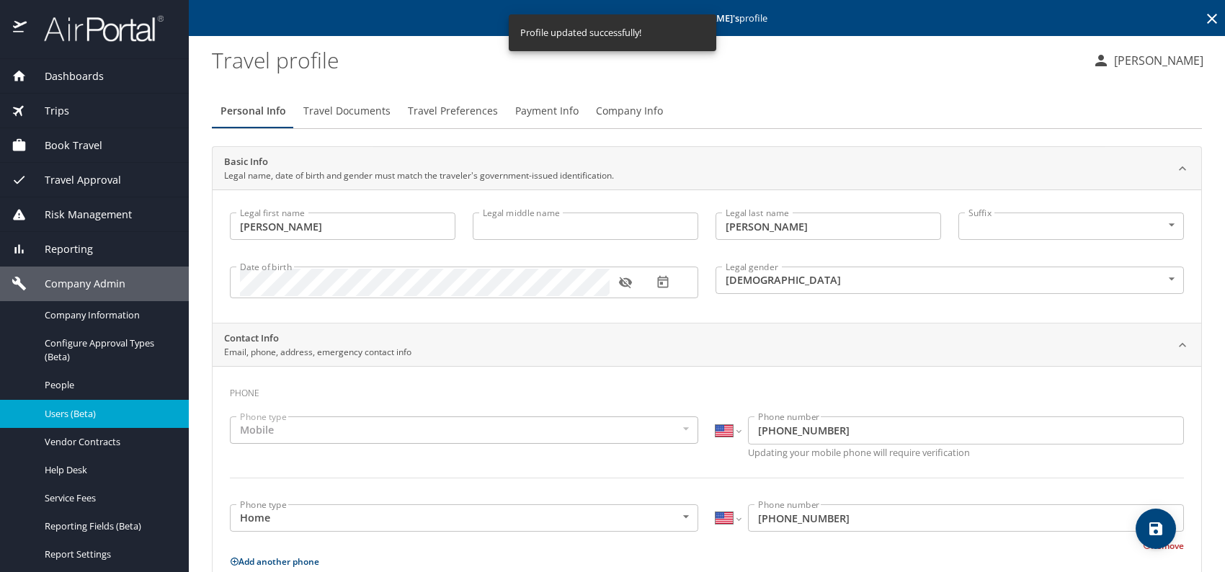
select select "US"
click at [77, 412] on span "Users (Beta)" at bounding box center [108, 414] width 127 height 14
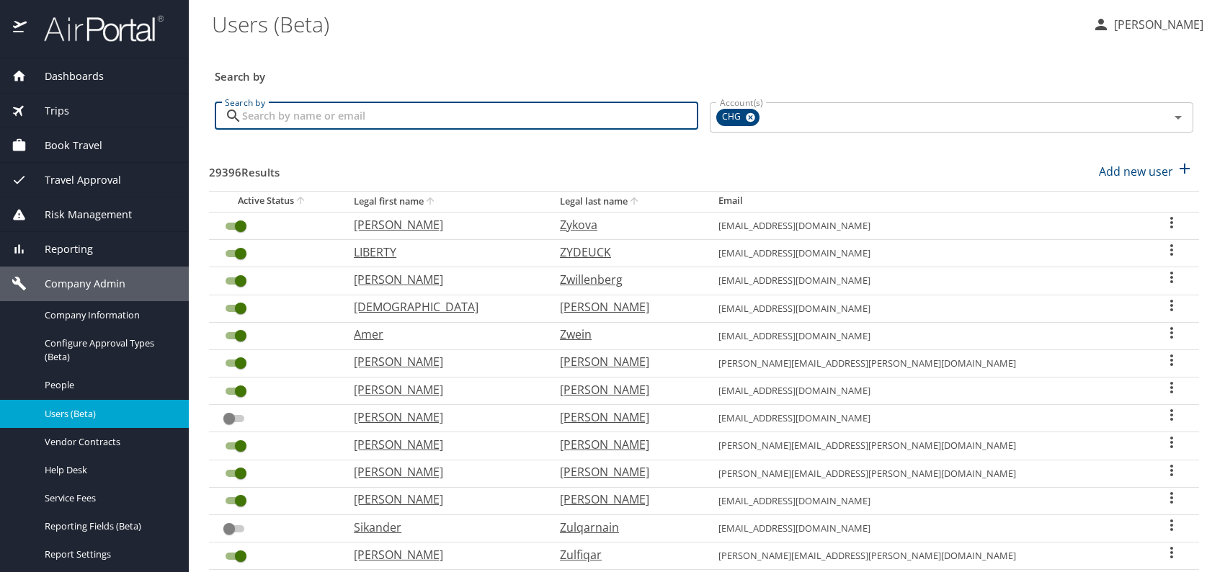
paste input "[EMAIL_ADDRESS][DOMAIN_NAME]"
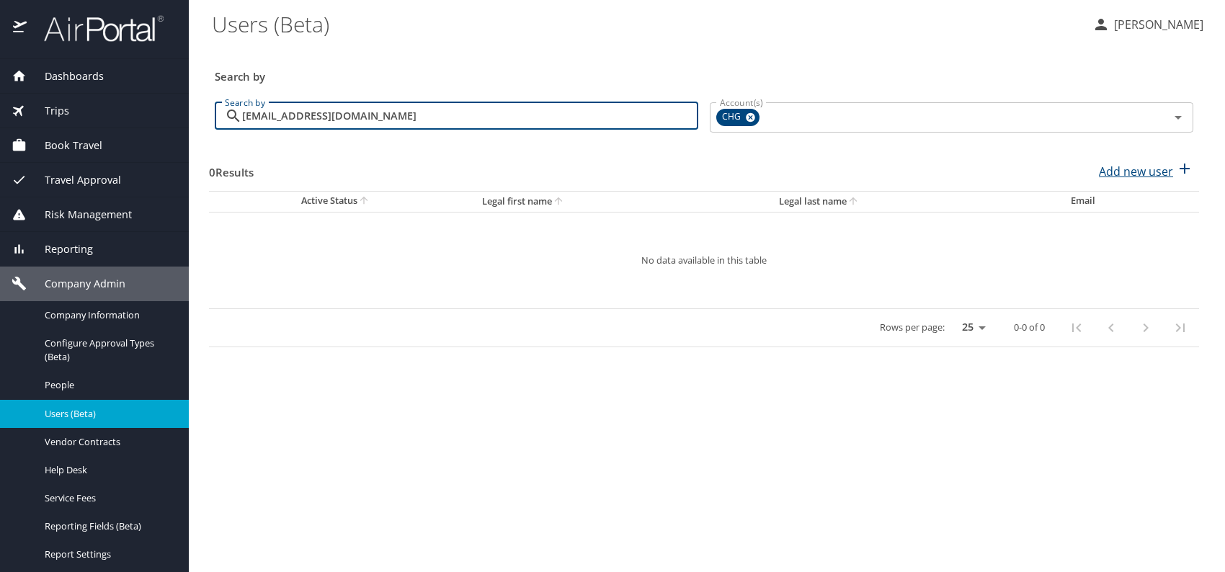
type input "[EMAIL_ADDRESS][DOMAIN_NAME]"
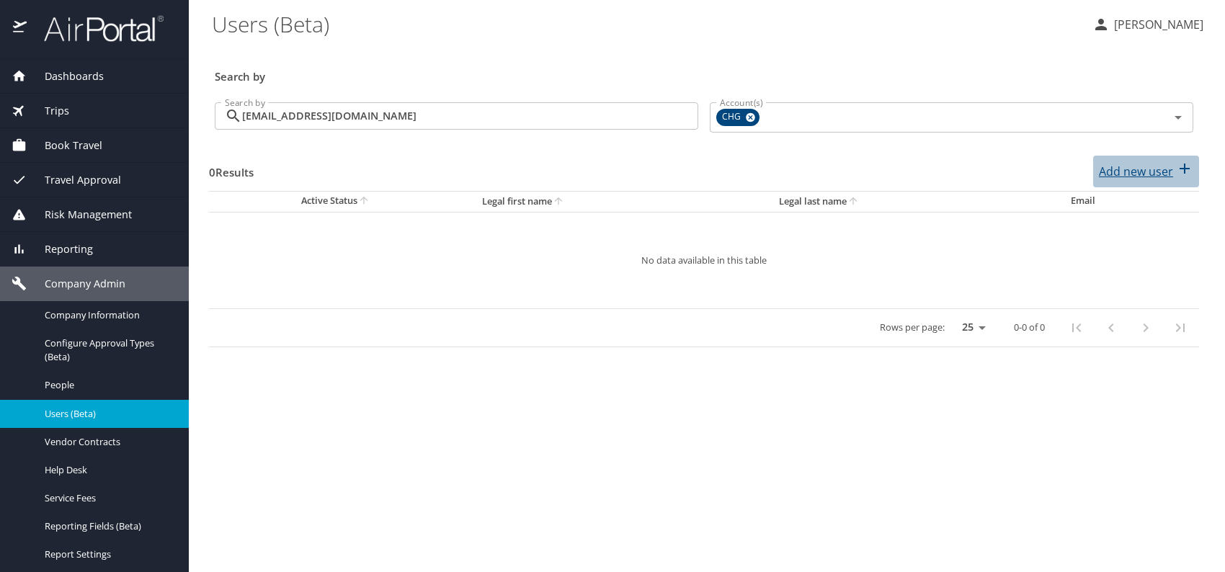
click at [1153, 169] on p "Add new user" at bounding box center [1136, 171] width 74 height 17
select select "US"
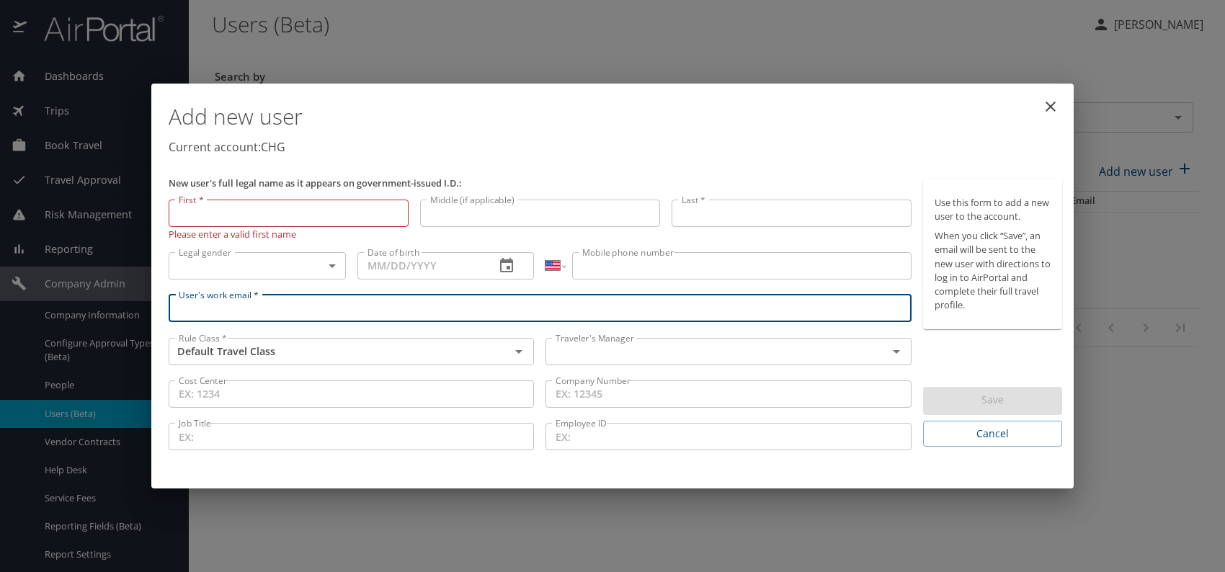
paste input "[EMAIL_ADDRESS][DOMAIN_NAME]"
click at [621, 341] on div "Traveler's Manager" at bounding box center [728, 351] width 365 height 27
type input "[EMAIL_ADDRESS][DOMAIN_NAME]"
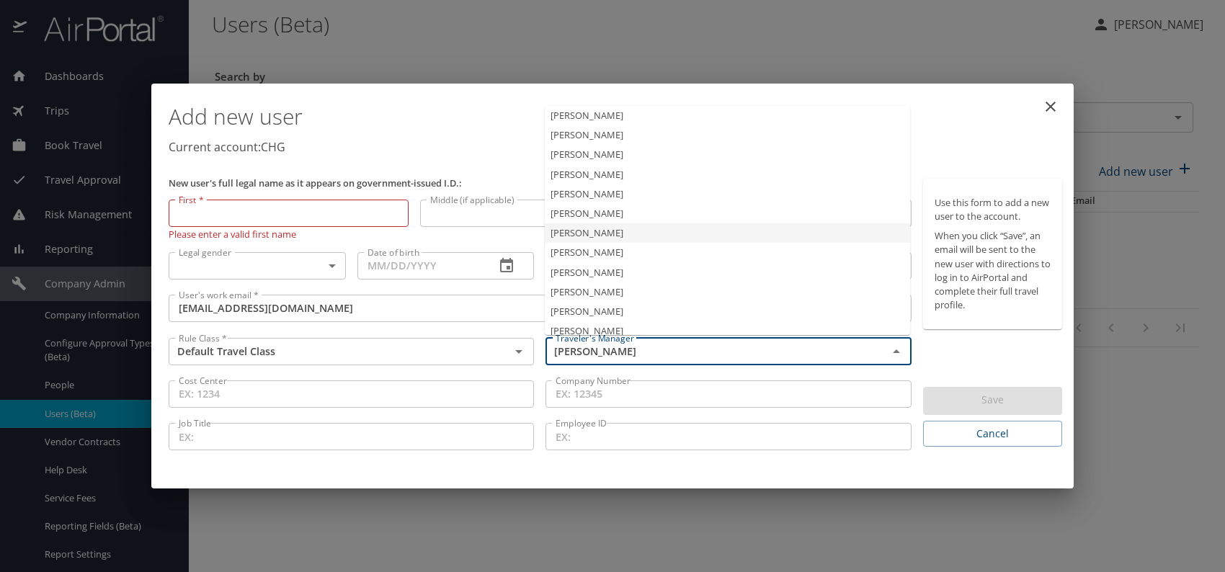
click at [598, 235] on li "[PERSON_NAME]" at bounding box center [727, 232] width 365 height 19
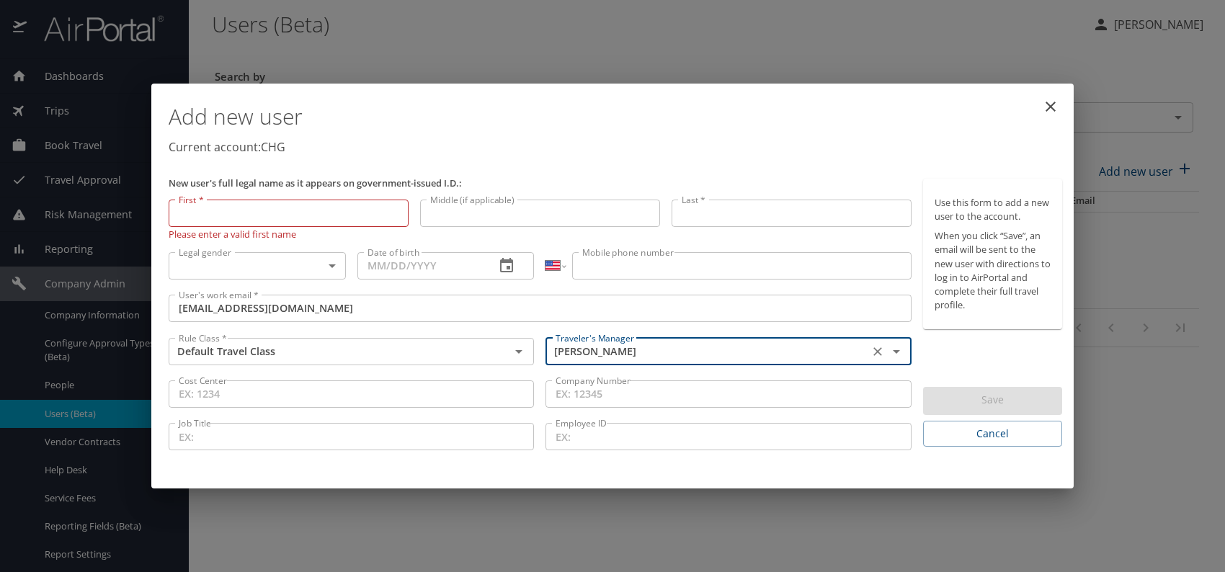
type input "[PERSON_NAME]"
click at [326, 265] on body "Dashboards AirPortal 360™ Manager My Travel Dashboard Trips Airtinerary® Lookup…" at bounding box center [612, 286] width 1225 height 572
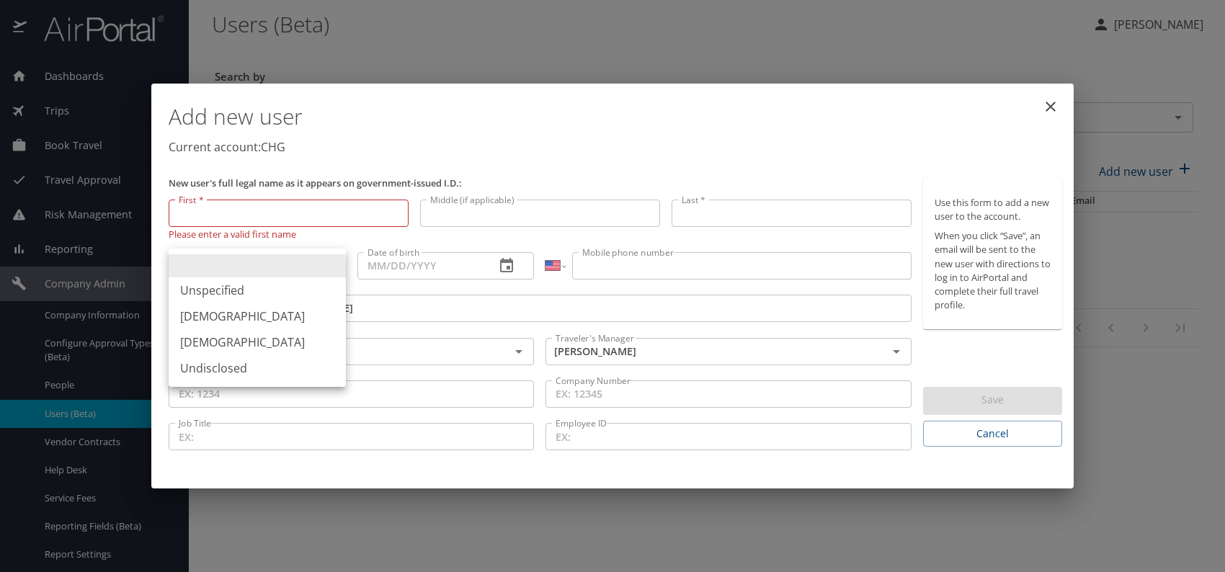
click at [211, 323] on li "[DEMOGRAPHIC_DATA]" at bounding box center [257, 316] width 177 height 26
type input "[DEMOGRAPHIC_DATA]"
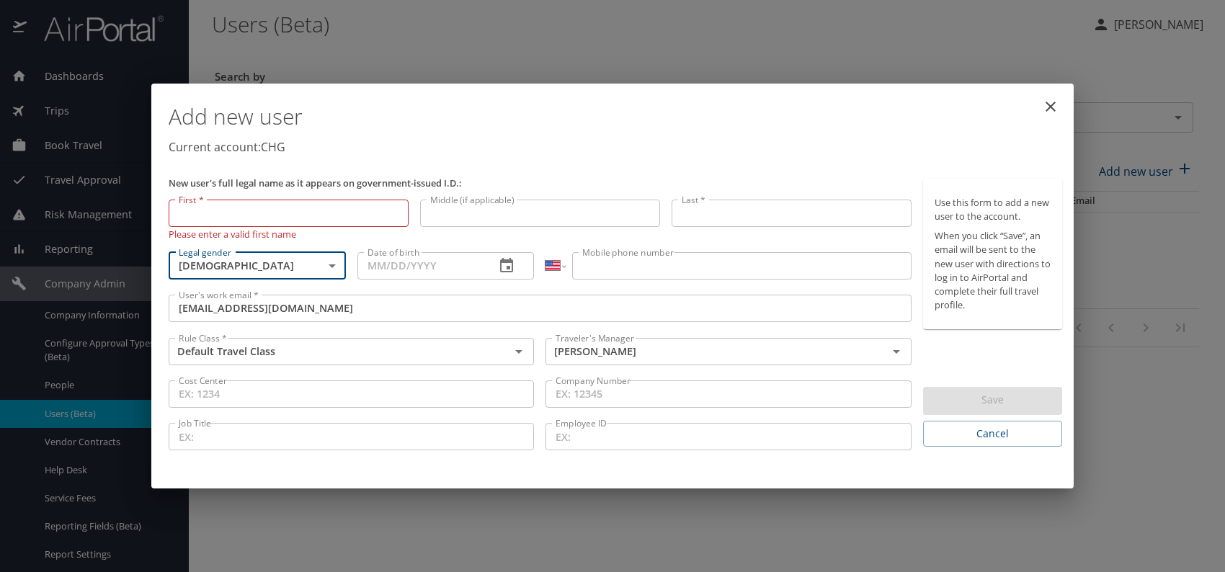
click at [449, 271] on input "Date of birth" at bounding box center [421, 265] width 127 height 27
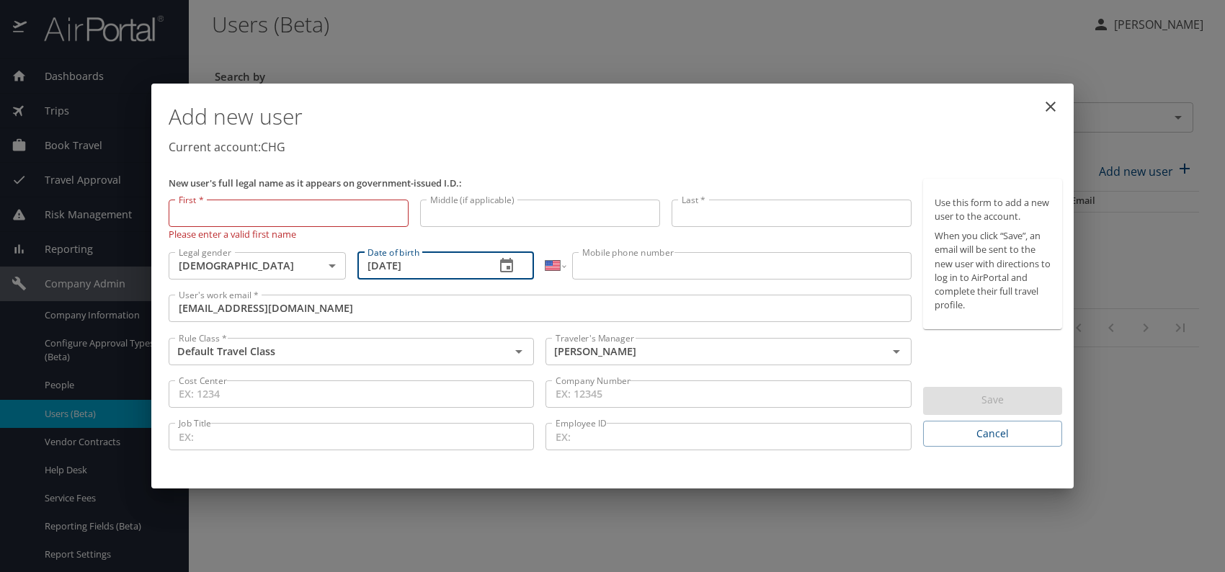
type input "[DATE]"
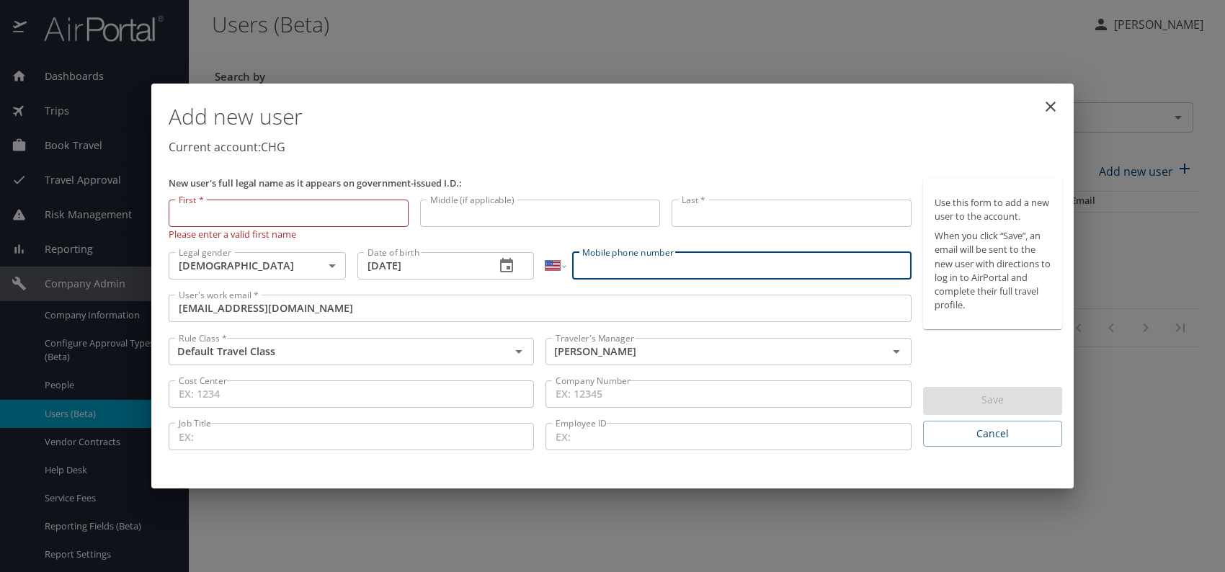
paste input "[PHONE_NUMBER]"
type input "[PHONE_NUMBER]"
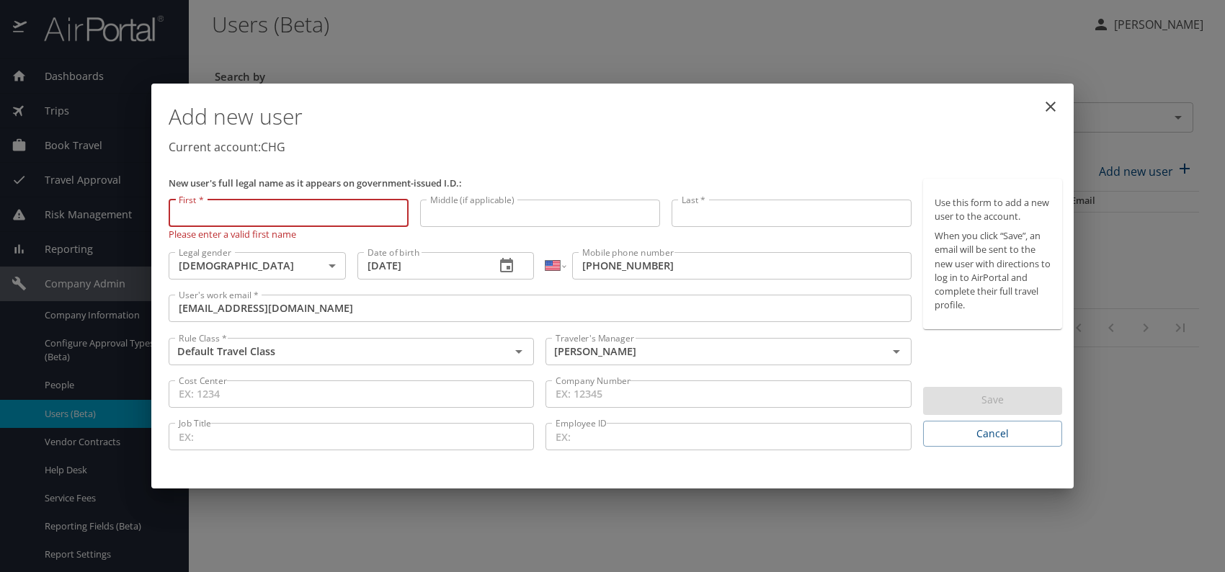
paste input "[PERSON_NAME]"
drag, startPoint x: 204, startPoint y: 211, endPoint x: 366, endPoint y: 218, distance: 162.3
click at [365, 216] on input "[PERSON_NAME]" at bounding box center [289, 213] width 240 height 27
type input "[PERSON_NAME]"
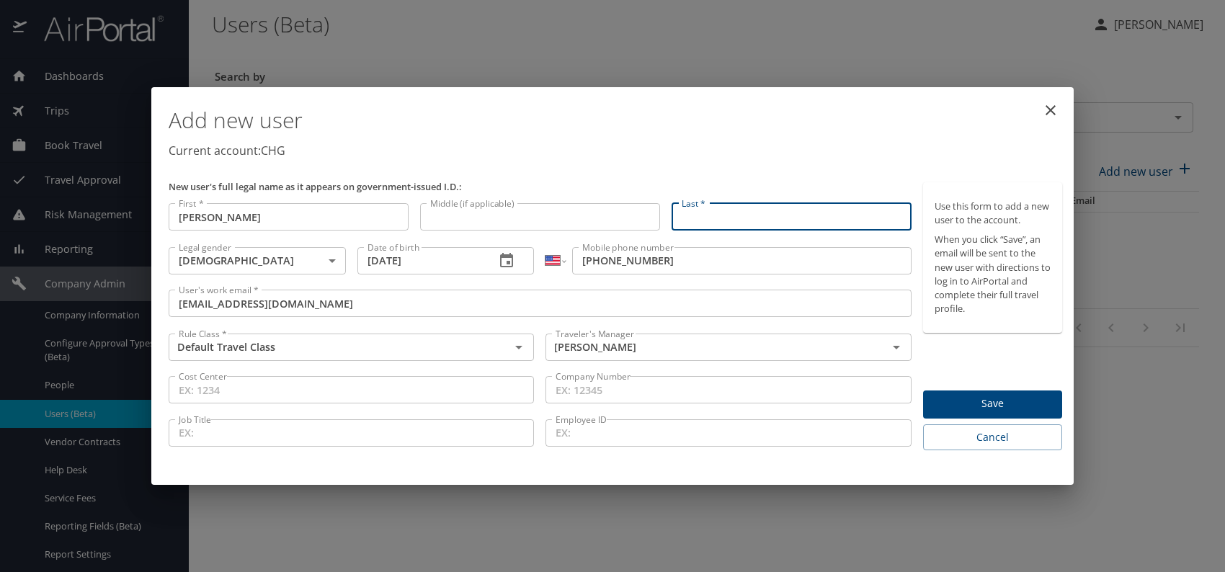
paste input "[PERSON_NAME]"
click at [710, 215] on input "[PERSON_NAME]" at bounding box center [792, 216] width 240 height 27
click at [712, 218] on input "[PERSON_NAME]" at bounding box center [792, 216] width 240 height 27
type input "[PERSON_NAME]"
click at [794, 170] on div "Add new user Current account: CHG" at bounding box center [615, 135] width 905 height 84
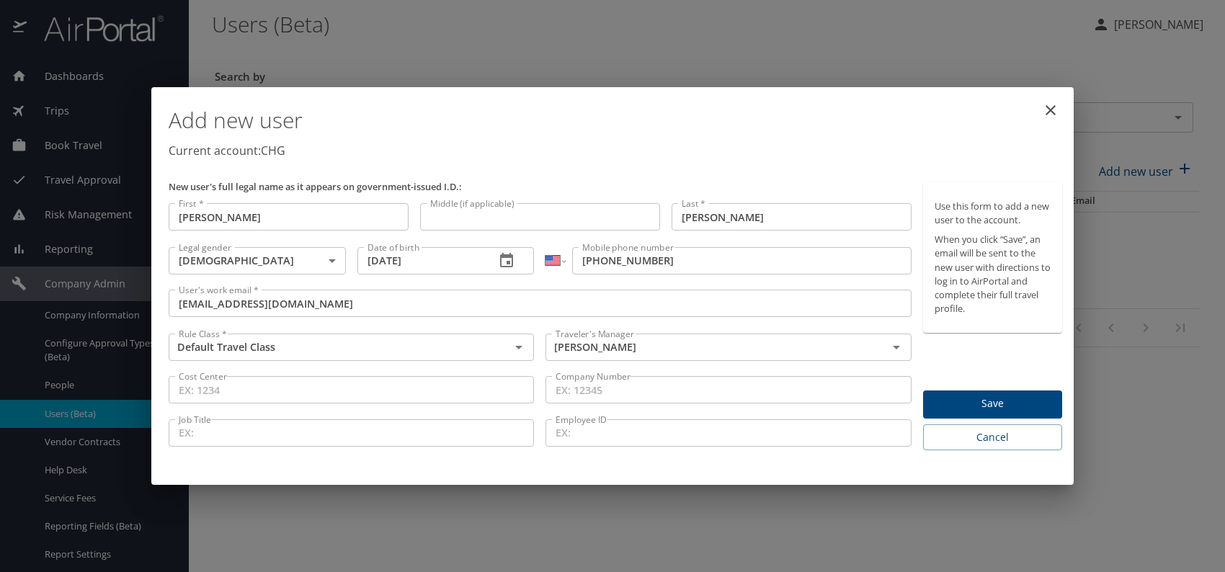
click at [995, 406] on span "Save" at bounding box center [993, 404] width 116 height 18
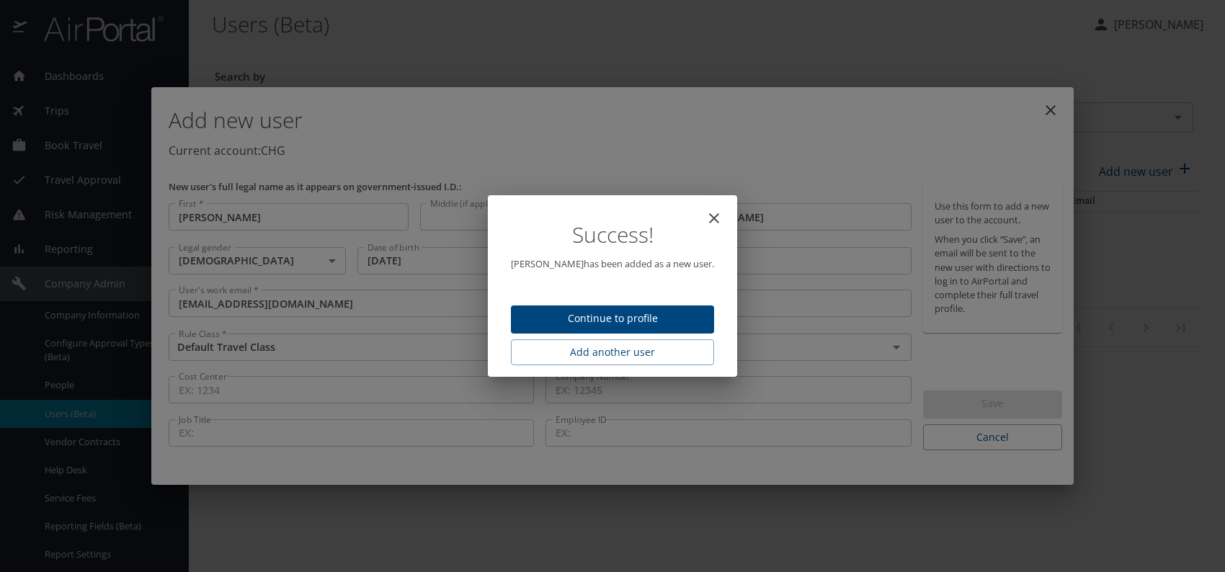
click at [670, 316] on span "Continue to profile" at bounding box center [613, 319] width 180 height 18
select select "US"
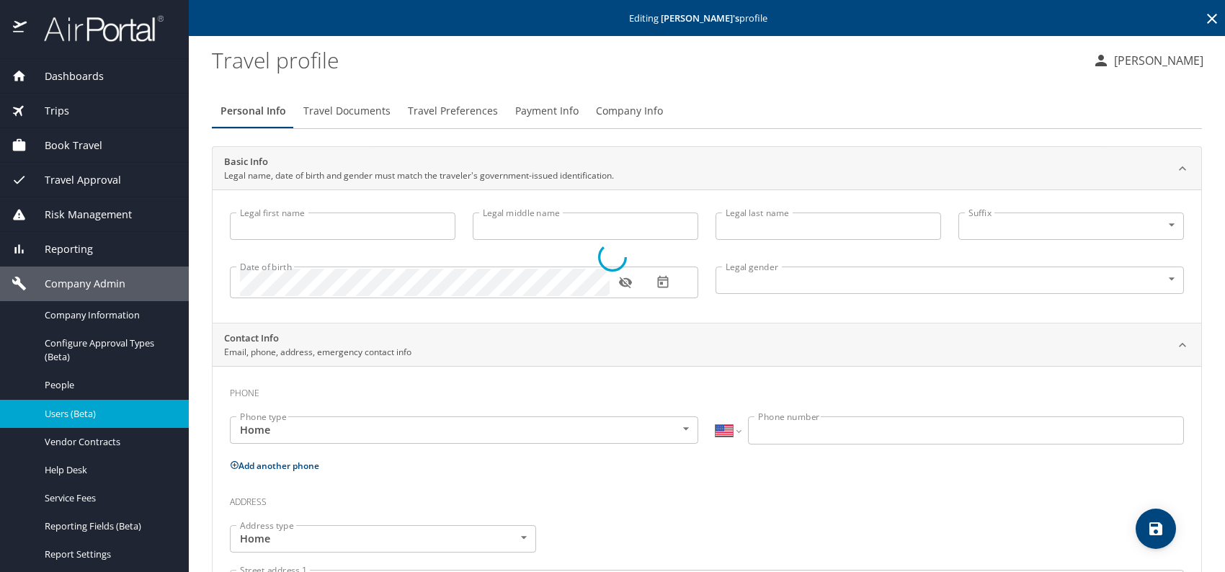
type input "[PERSON_NAME]"
type input "[DEMOGRAPHIC_DATA]"
select select "US"
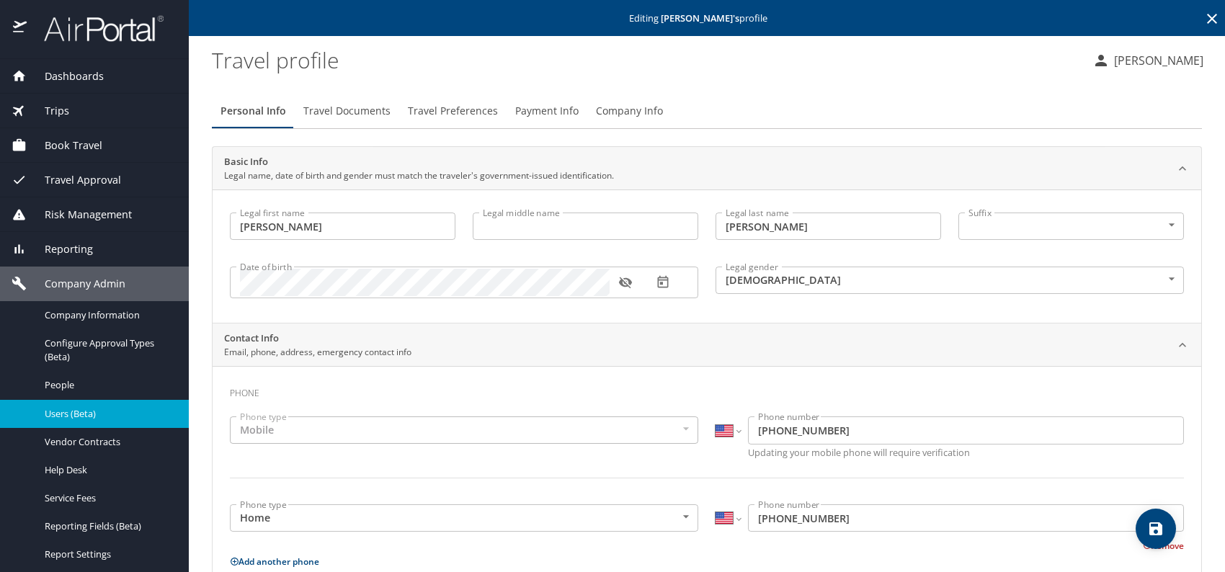
click at [338, 110] on span "Travel Documents" at bounding box center [346, 111] width 87 height 18
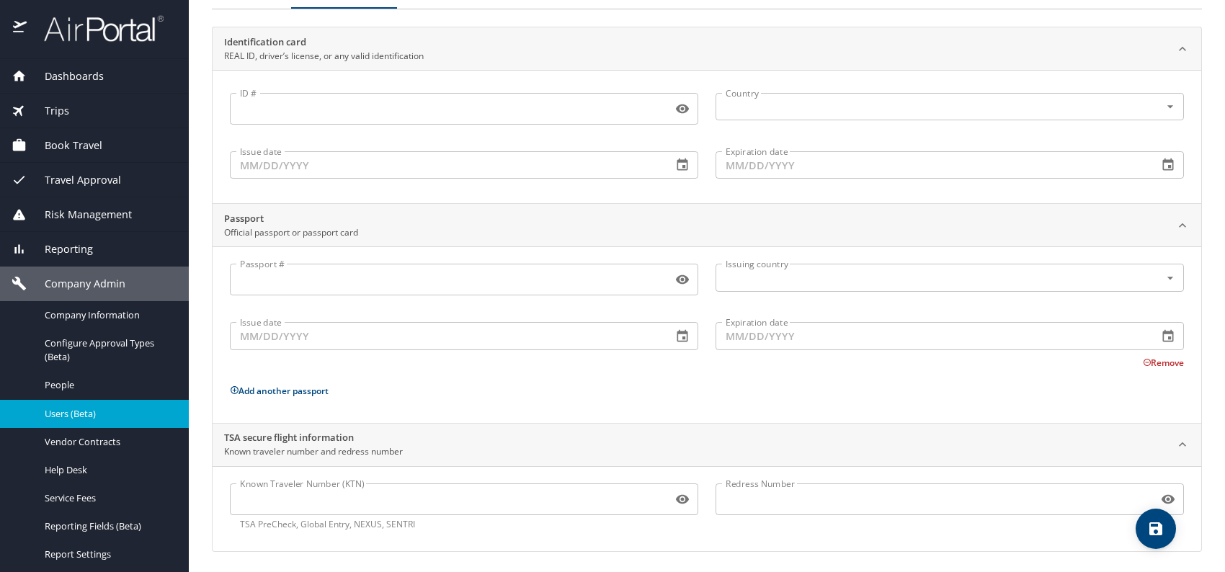
scroll to position [121, 0]
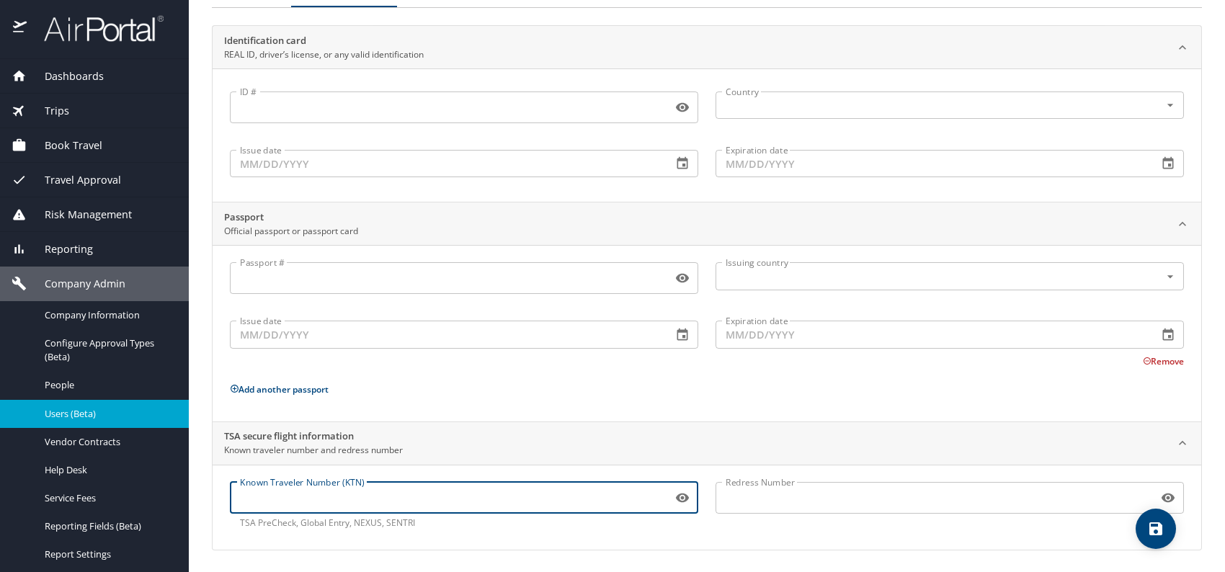
paste input "TT13ZY6R8"
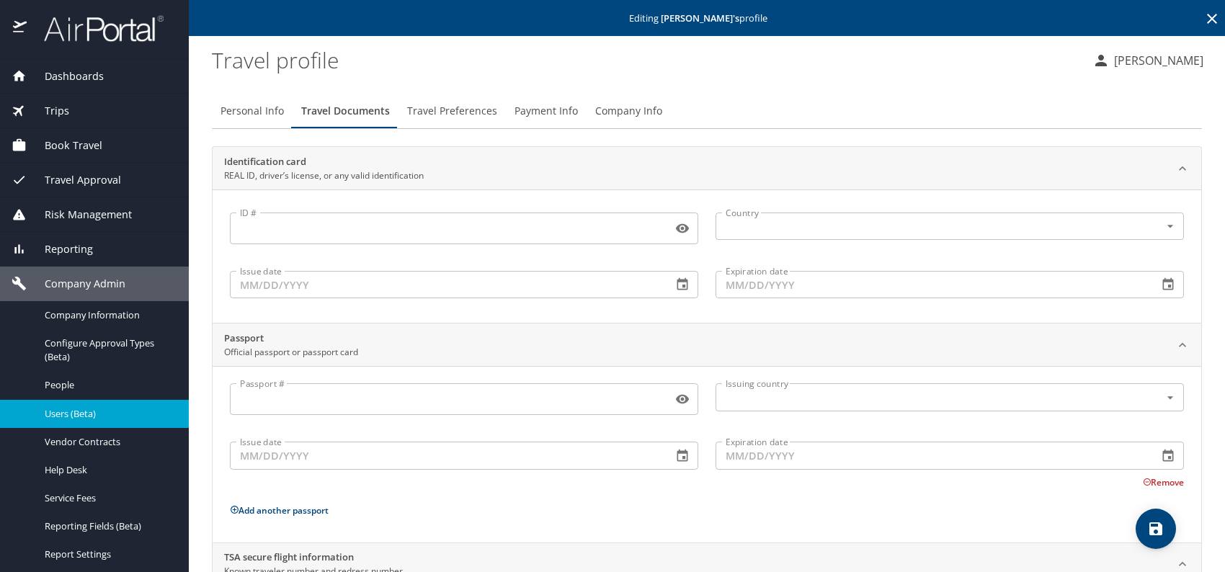
type input "TT13ZY6R8"
click at [440, 108] on span "Travel Preferences" at bounding box center [452, 111] width 90 height 18
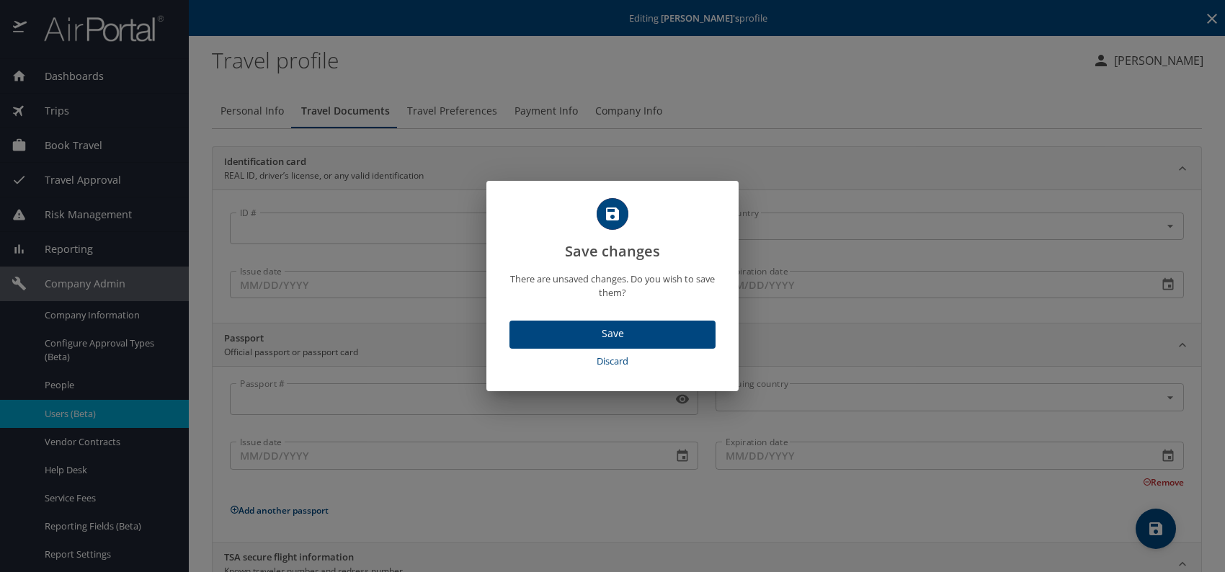
click at [641, 338] on span "Save" at bounding box center [612, 334] width 183 height 18
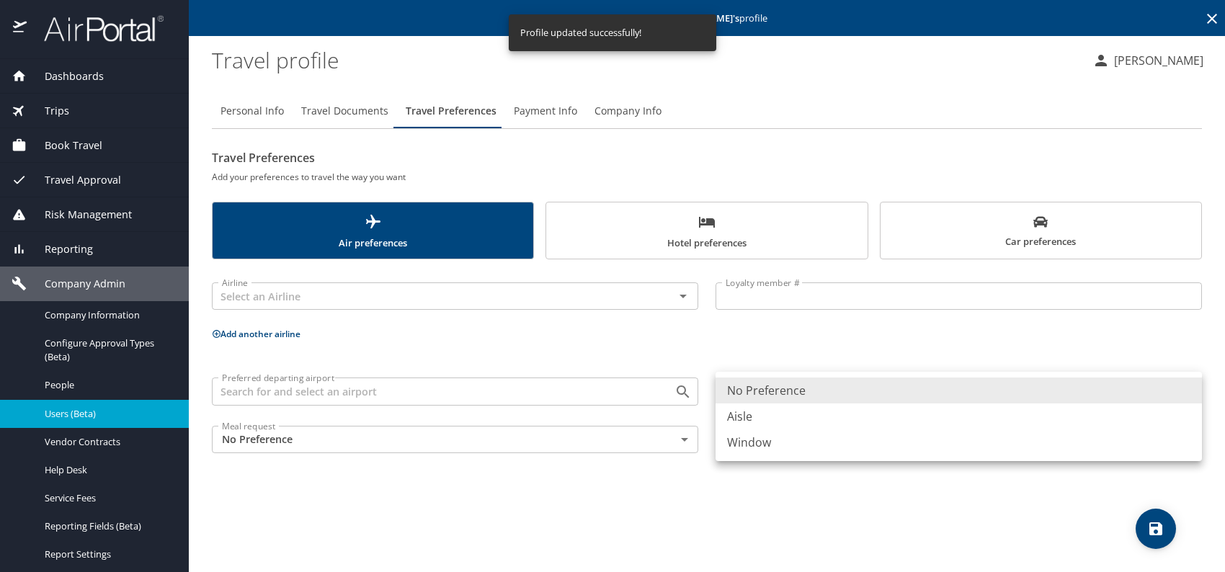
drag, startPoint x: 782, startPoint y: 396, endPoint x: 776, endPoint y: 402, distance: 8.7
click at [781, 397] on body "Dashboards AirPortal 360™ Manager My Travel Dashboard Trips Airtinerary® Lookup…" at bounding box center [612, 286] width 1225 height 572
click at [770, 442] on li "Window" at bounding box center [959, 443] width 487 height 26
type input "Window"
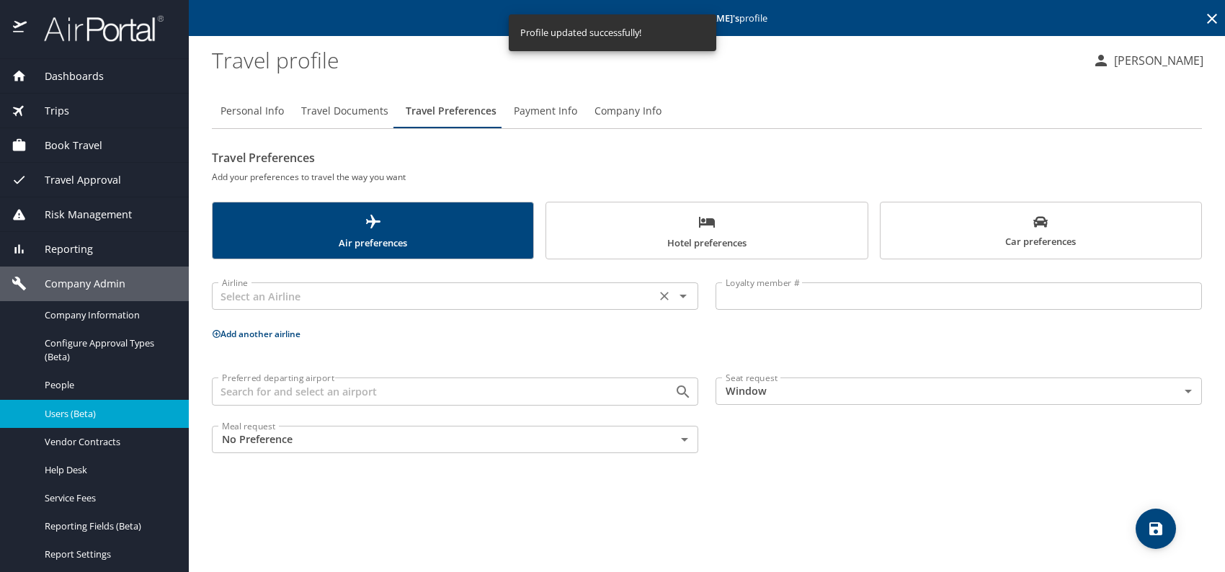
click at [348, 278] on div "Airline Airline" at bounding box center [455, 295] width 487 height 36
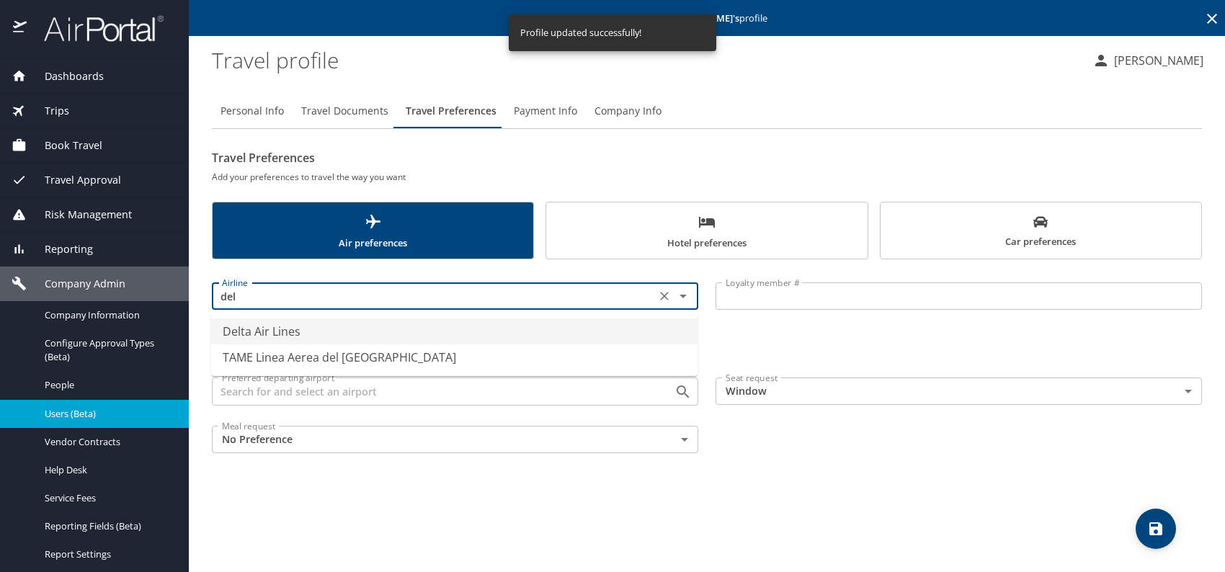
click at [296, 336] on li "Delta Air Lines" at bounding box center [454, 332] width 487 height 26
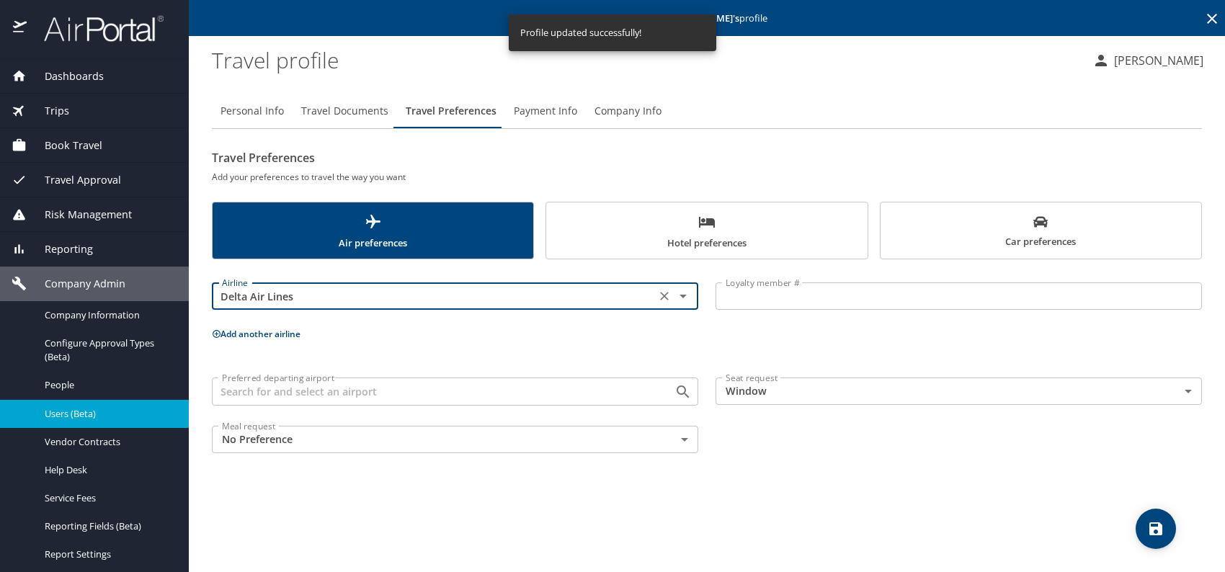
type input "Delta Air Lines"
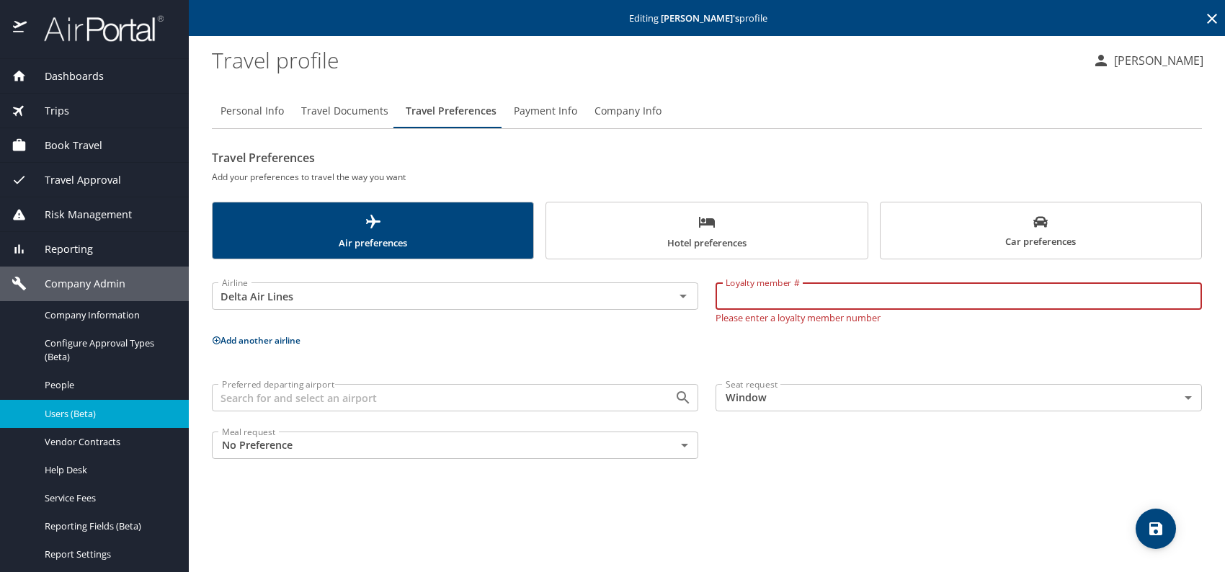
paste input "9777051310"
type input "9777051310"
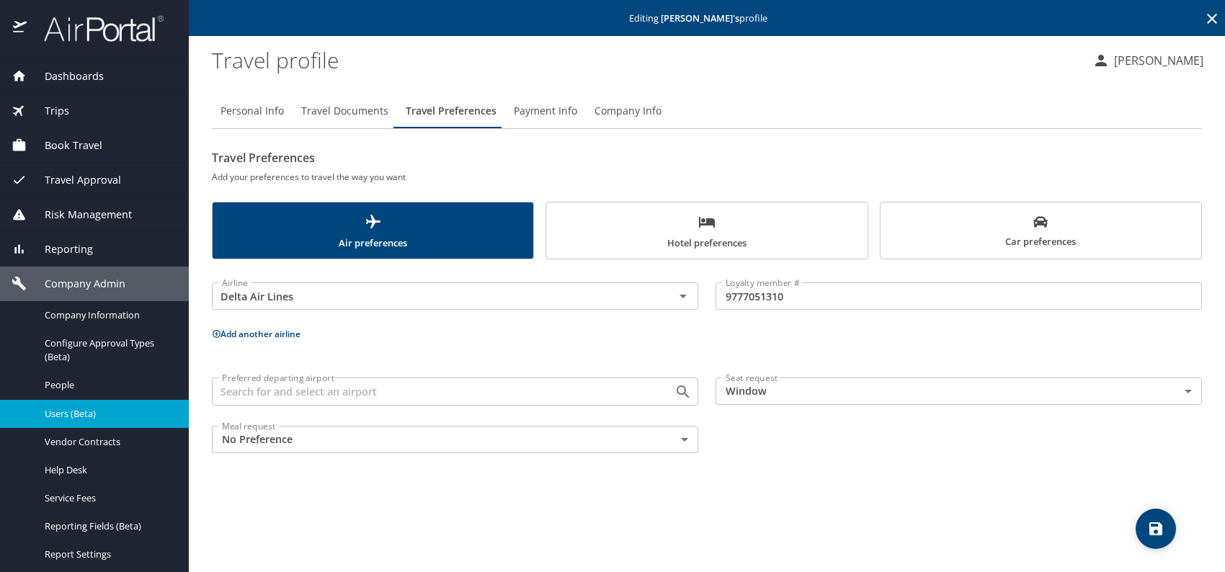
click at [267, 328] on button "Add another airline" at bounding box center [256, 334] width 89 height 12
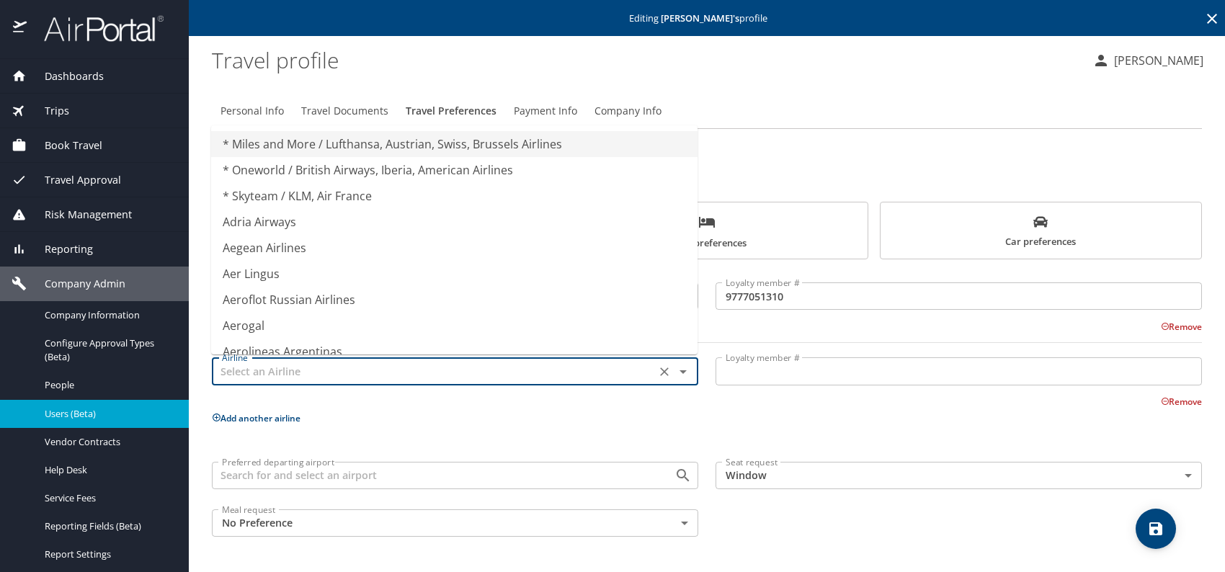
click at [277, 374] on input "text" at bounding box center [433, 371] width 435 height 19
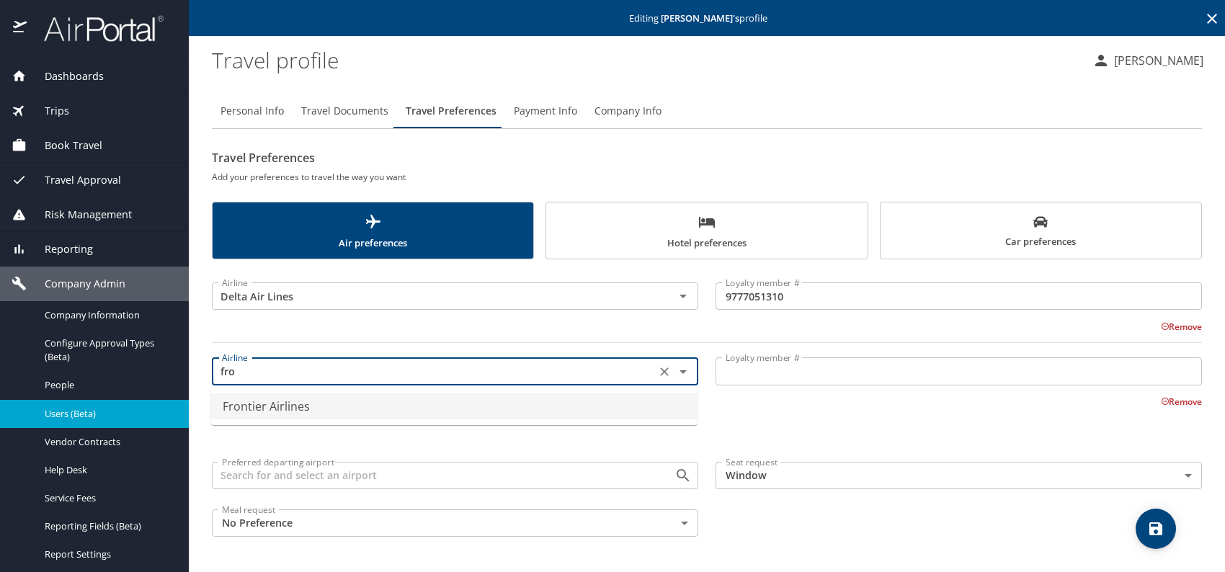
click at [549, 404] on li "Frontier Airlines" at bounding box center [454, 407] width 487 height 26
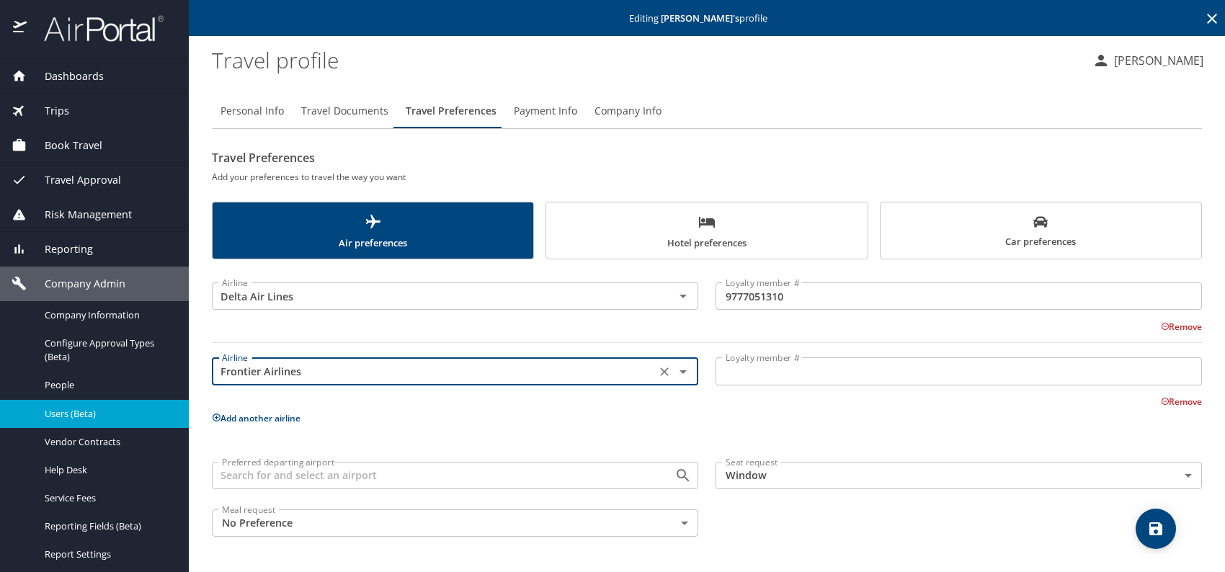
type input "Frontier Airlines"
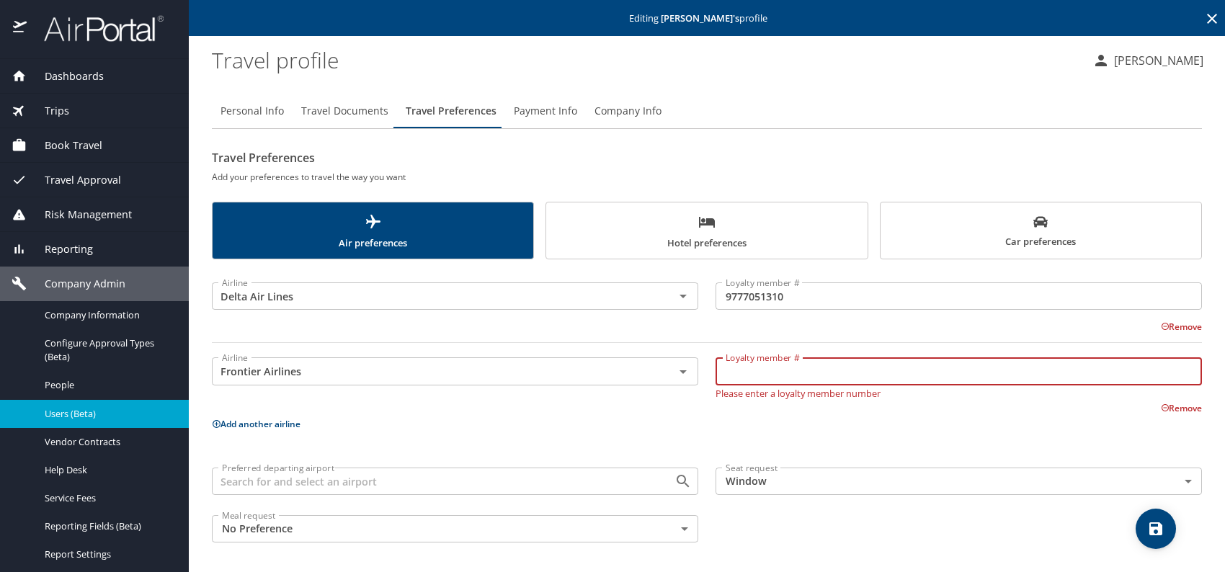
paste input "90092217035"
type input "90092217035"
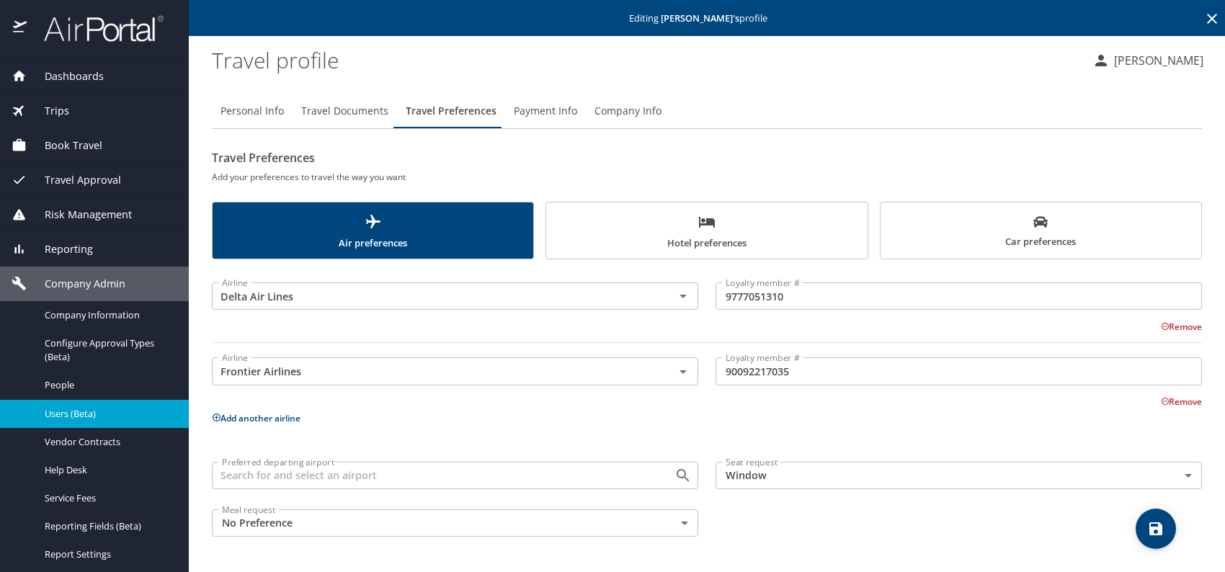
click at [260, 417] on button "Add another airline" at bounding box center [256, 418] width 89 height 12
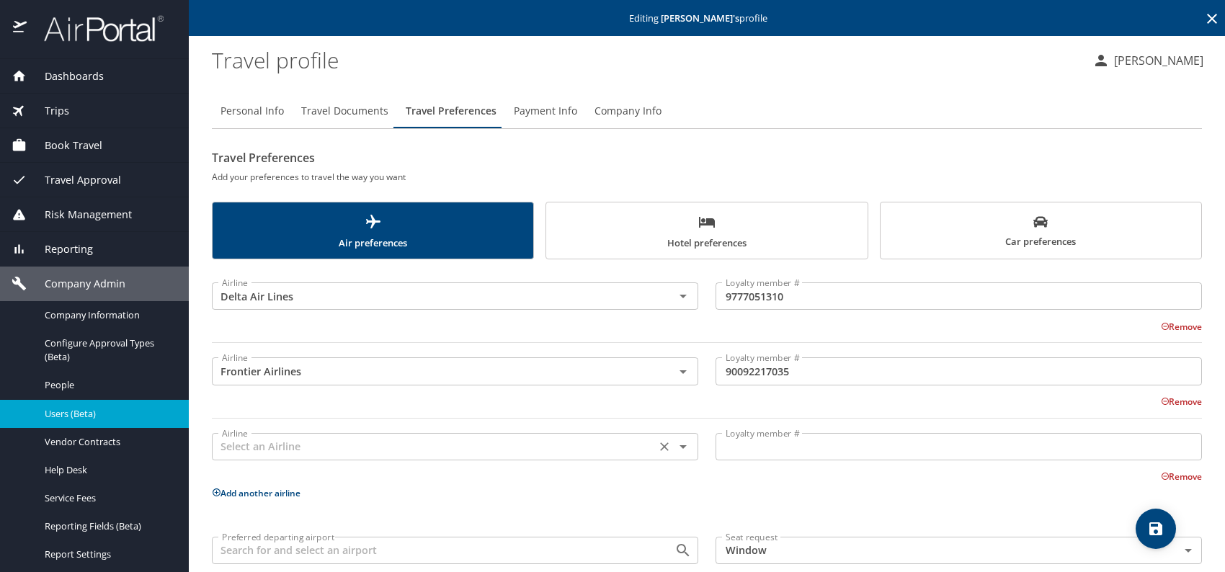
click at [264, 444] on input "text" at bounding box center [433, 447] width 435 height 19
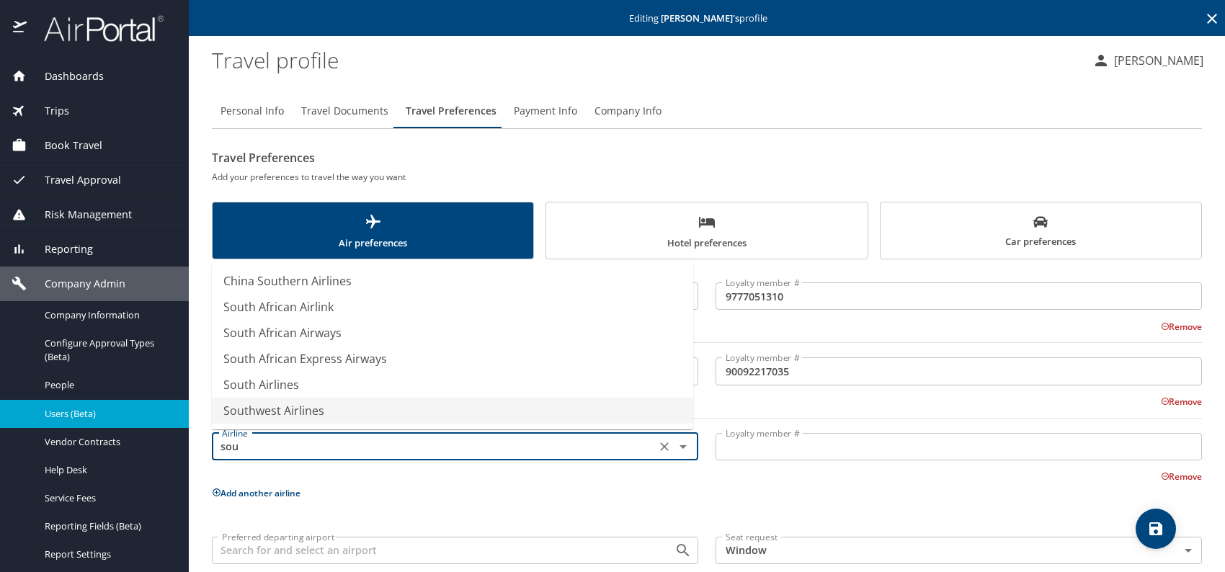
drag, startPoint x: 285, startPoint y: 412, endPoint x: 391, endPoint y: 428, distance: 107.2
click at [288, 412] on li "Southwest Airlines" at bounding box center [452, 411] width 481 height 26
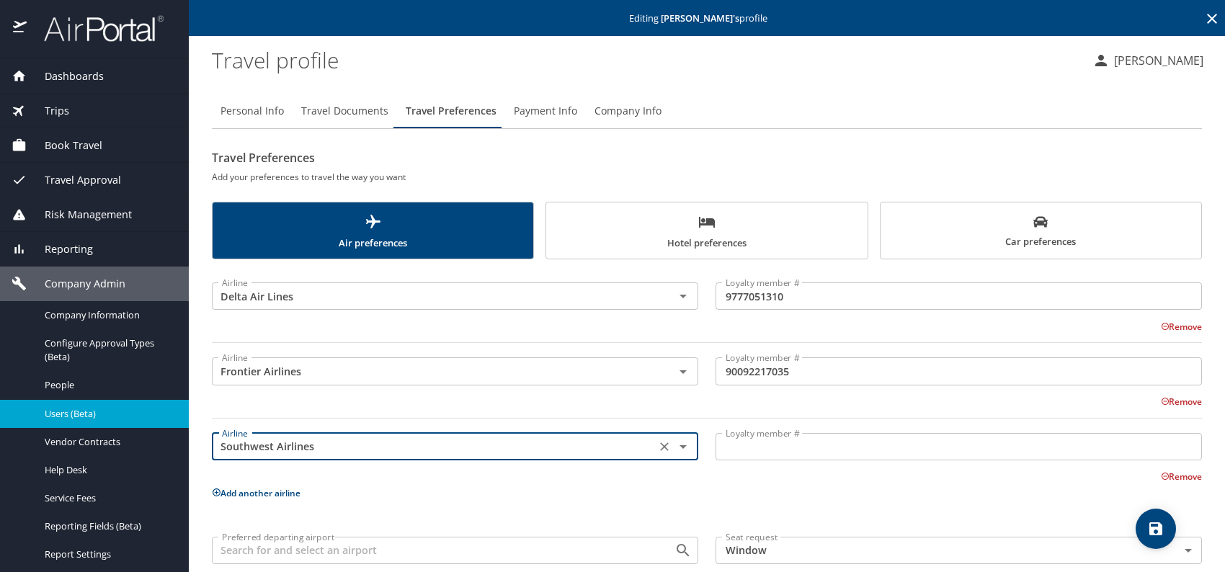
type input "Southwest Airlines"
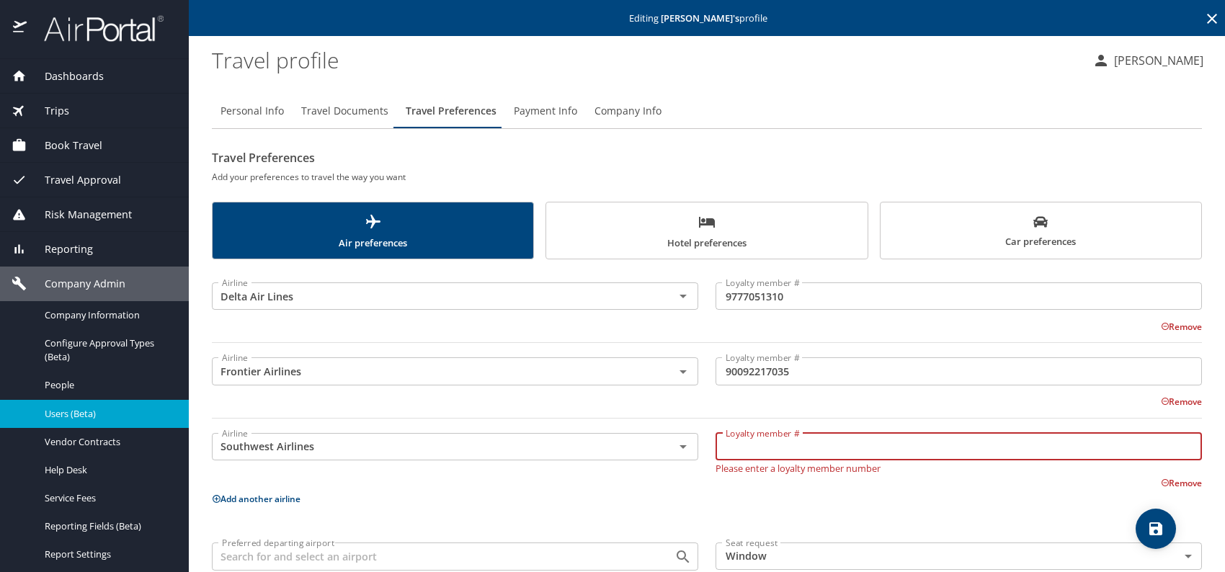
paste input "418992055"
type input "418992055"
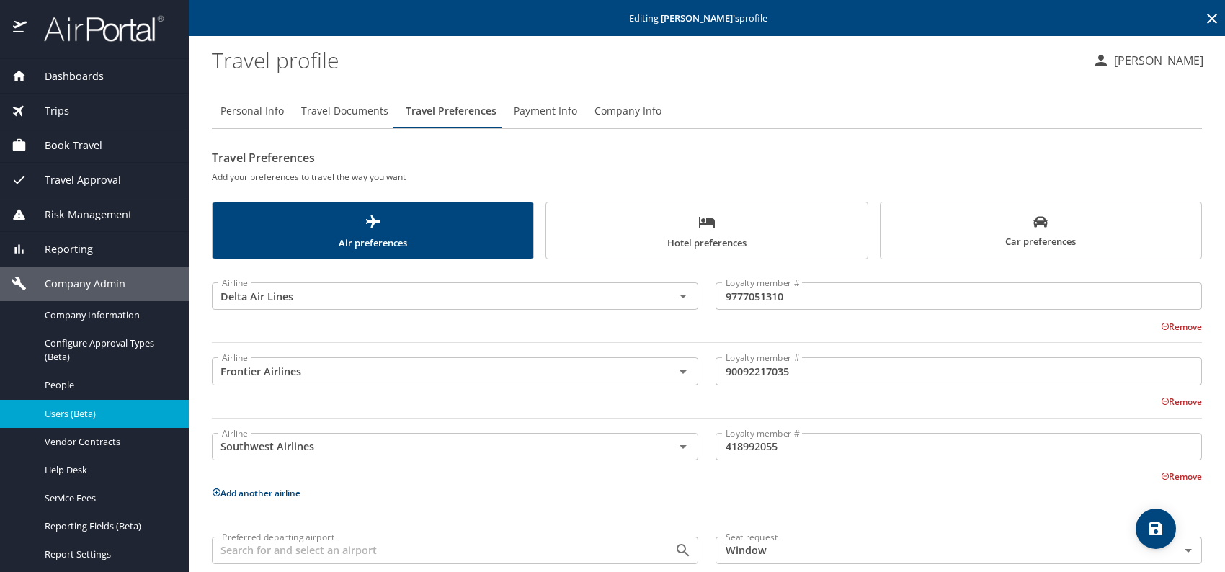
click at [251, 492] on button "Add another airline" at bounding box center [256, 493] width 89 height 12
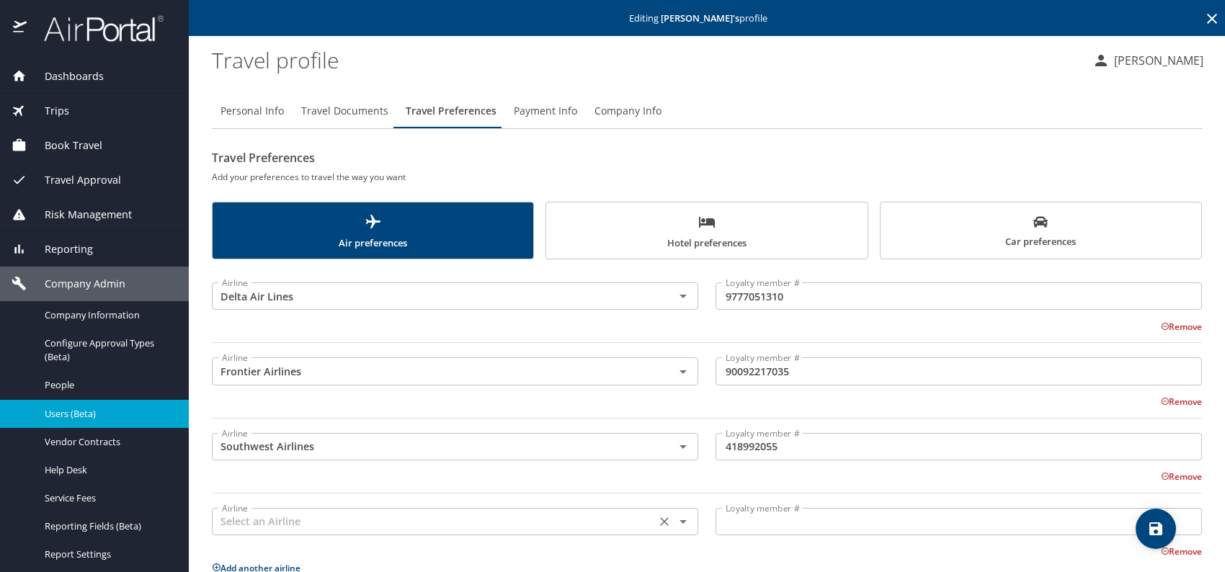
click at [282, 523] on input "text" at bounding box center [433, 521] width 435 height 19
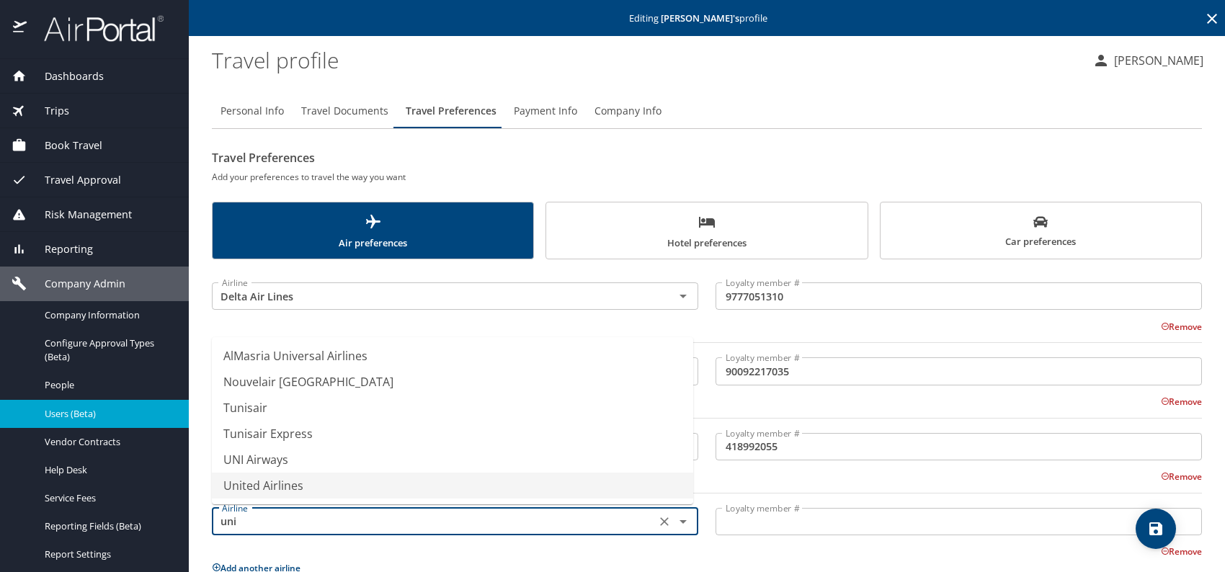
drag, startPoint x: 305, startPoint y: 480, endPoint x: 499, endPoint y: 536, distance: 201.9
click at [306, 480] on li "United Airlines" at bounding box center [452, 486] width 481 height 26
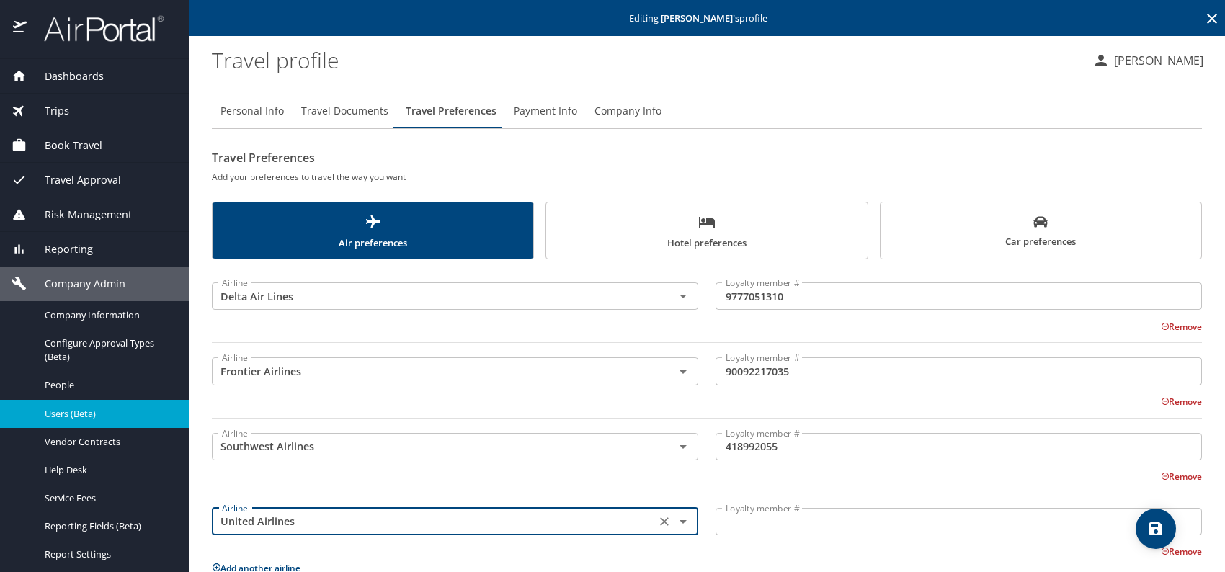
type input "United Airlines"
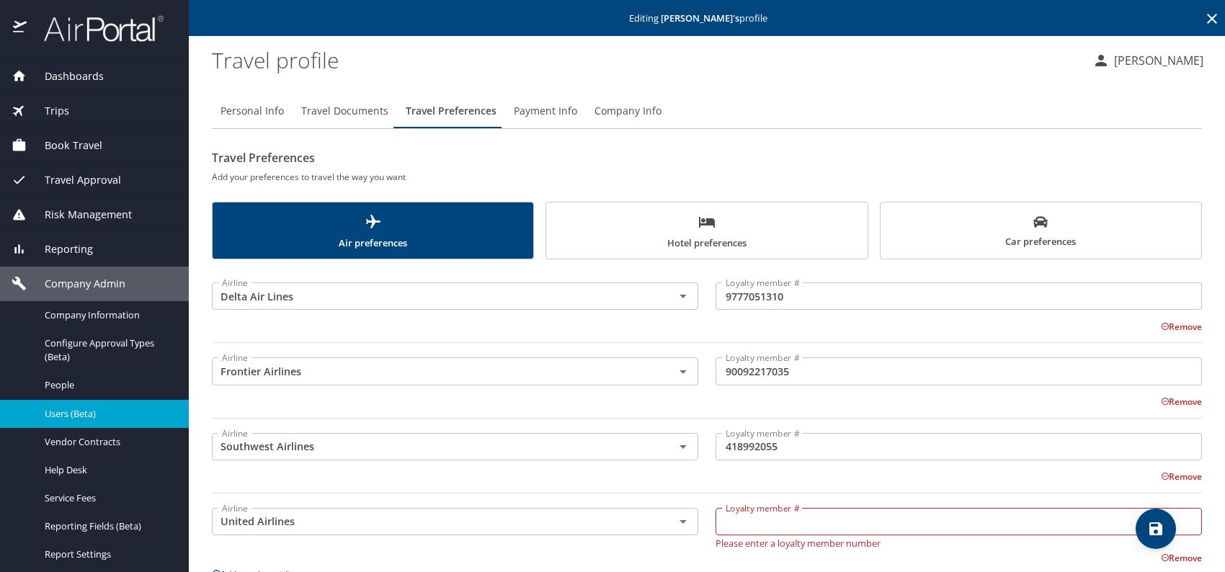
drag, startPoint x: 793, startPoint y: 505, endPoint x: 767, endPoint y: 518, distance: 28.7
paste input "DPF98295"
type input "DPF98295"
click at [825, 469] on div "Remove" at bounding box center [699, 475] width 1008 height 17
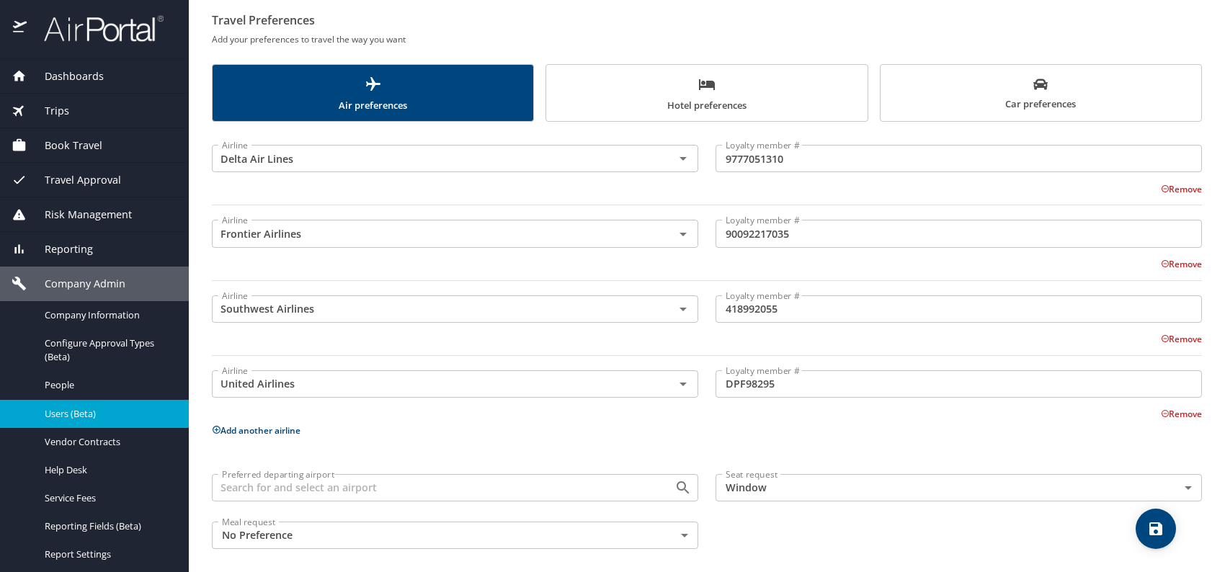
scroll to position [144, 0]
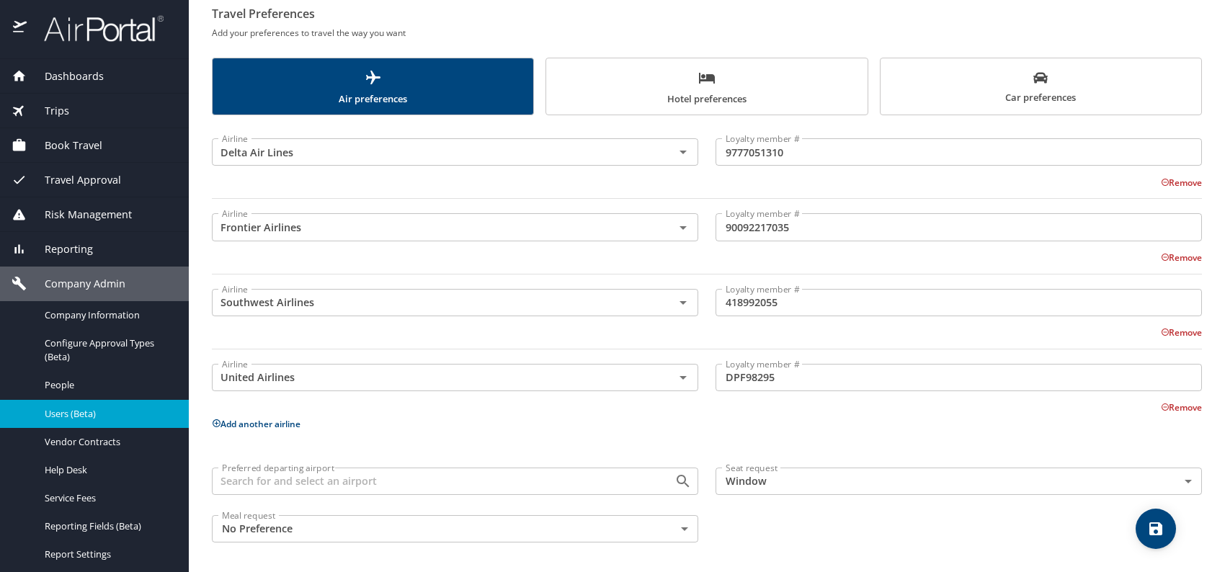
click at [1151, 526] on icon "save" at bounding box center [1156, 528] width 17 height 17
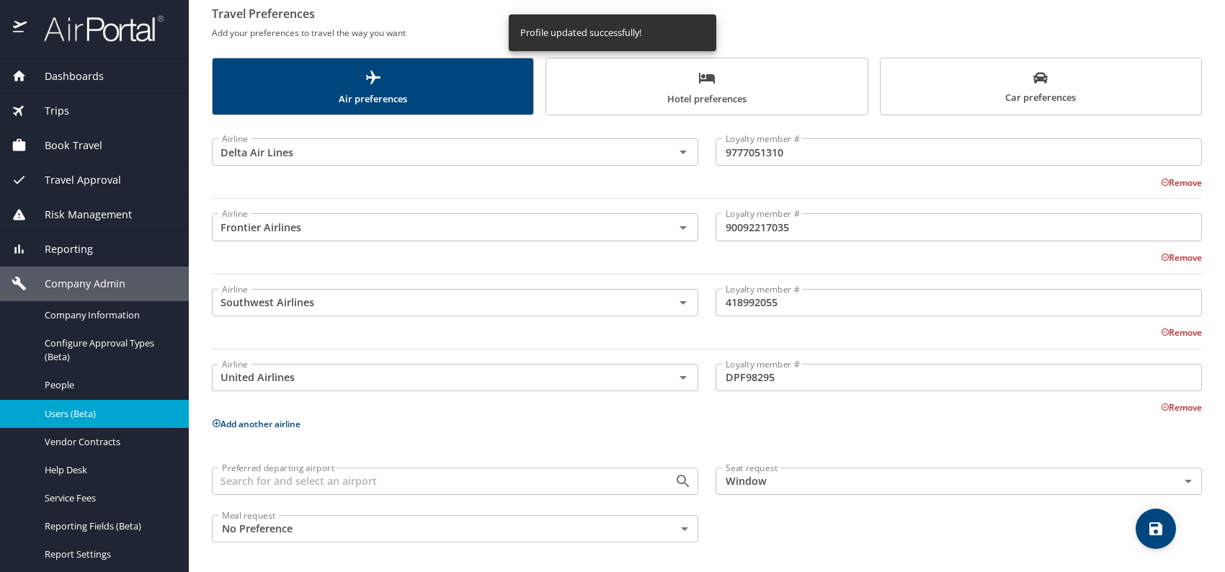
click at [81, 415] on span "Users (Beta)" at bounding box center [108, 414] width 127 height 14
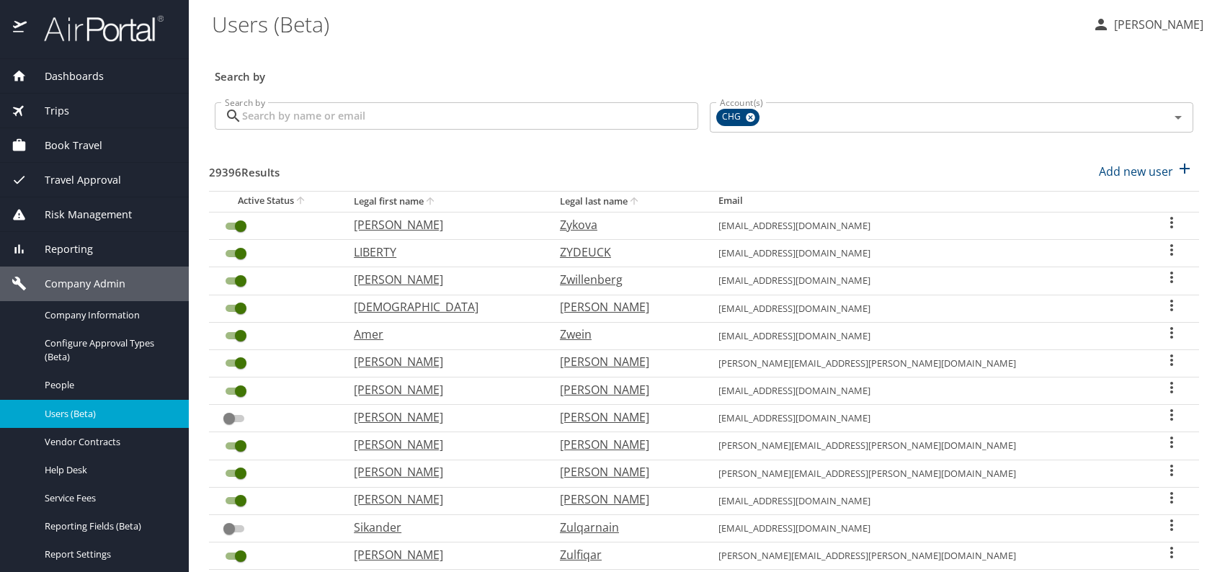
click at [86, 245] on span "Reporting" at bounding box center [60, 249] width 66 height 16
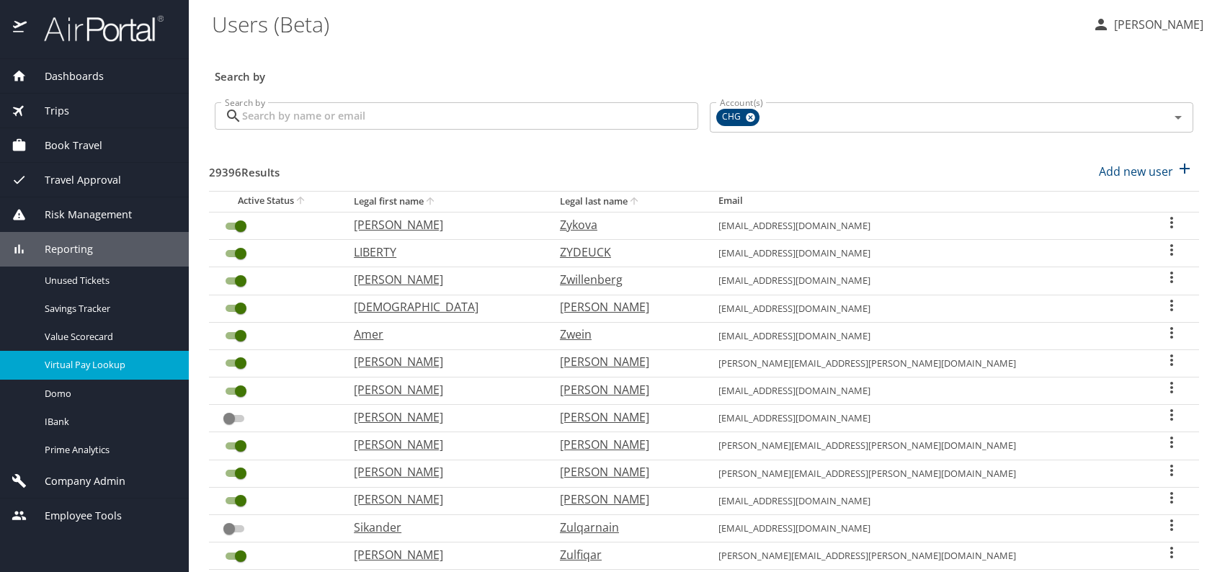
click at [86, 365] on span "Virtual Pay Lookup" at bounding box center [108, 365] width 127 height 14
